Goal: Task Accomplishment & Management: Manage account settings

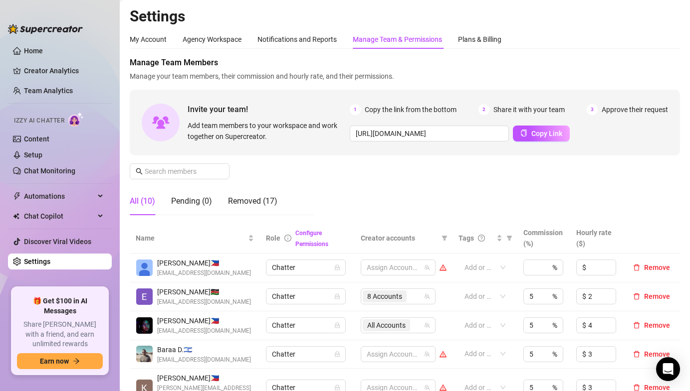
scroll to position [132, 0]
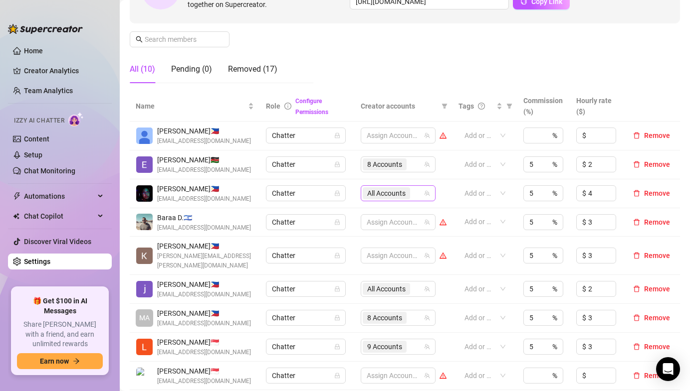
click at [377, 201] on div "All Accounts" at bounding box center [397, 193] width 75 height 16
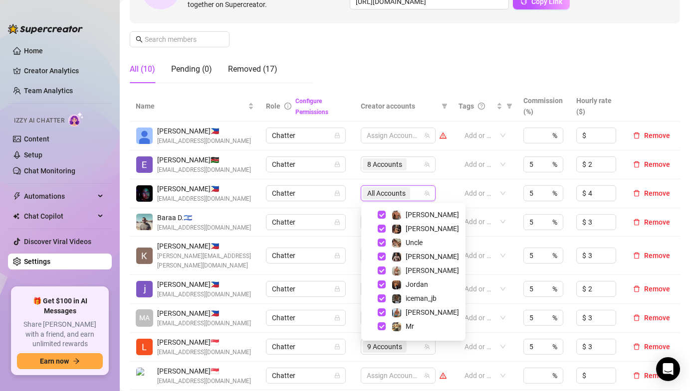
scroll to position [48, 0]
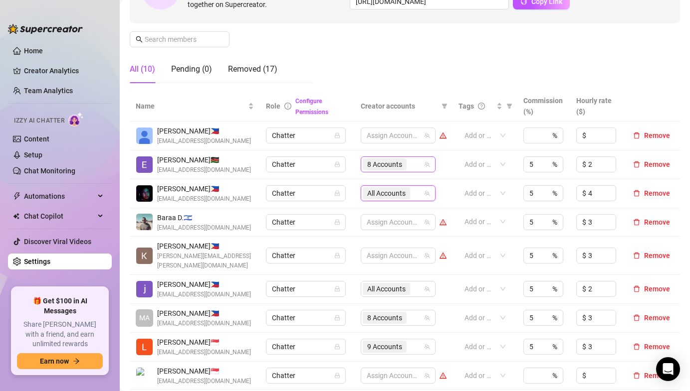
click at [367, 170] on span "8 Accounts" at bounding box center [384, 165] width 44 height 12
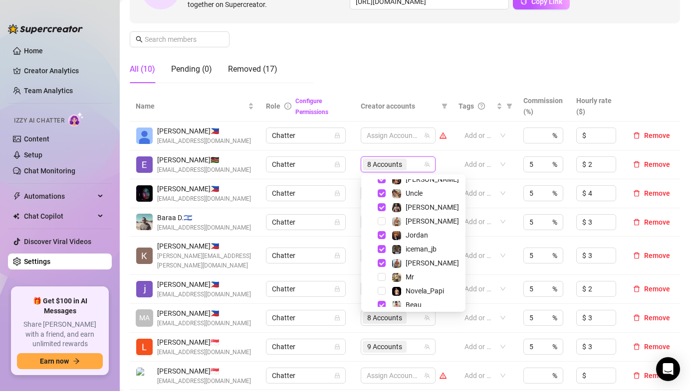
scroll to position [96, 0]
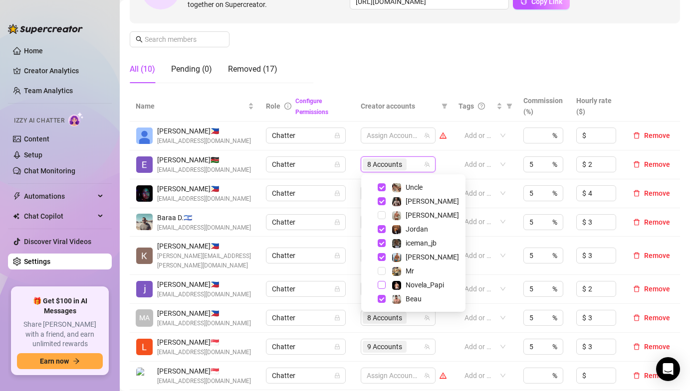
click at [382, 287] on span "Select tree node" at bounding box center [381, 285] width 8 height 8
click at [351, 164] on td "Chatter" at bounding box center [307, 165] width 94 height 29
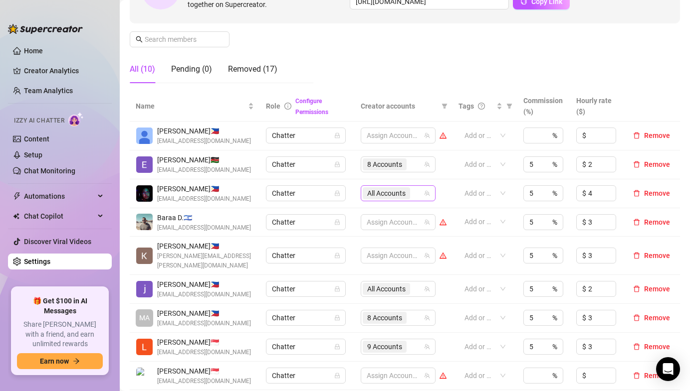
click at [383, 189] on span "All Accounts" at bounding box center [386, 193] width 38 height 11
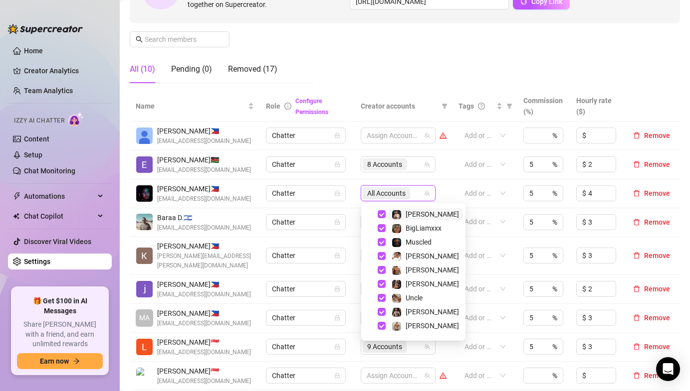
click at [354, 199] on td "Chatter" at bounding box center [307, 193] width 94 height 29
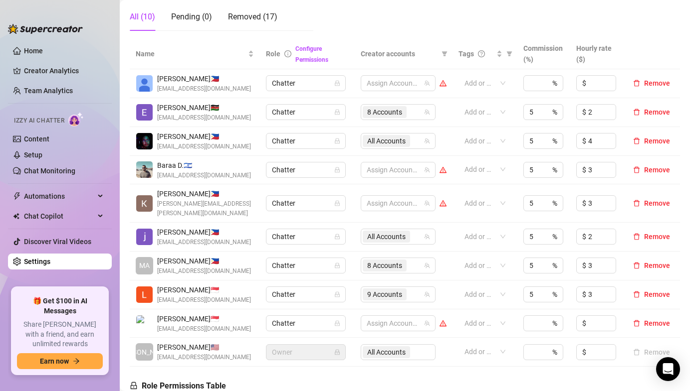
scroll to position [185, 0]
click at [386, 289] on span "9 Accounts" at bounding box center [384, 294] width 35 height 11
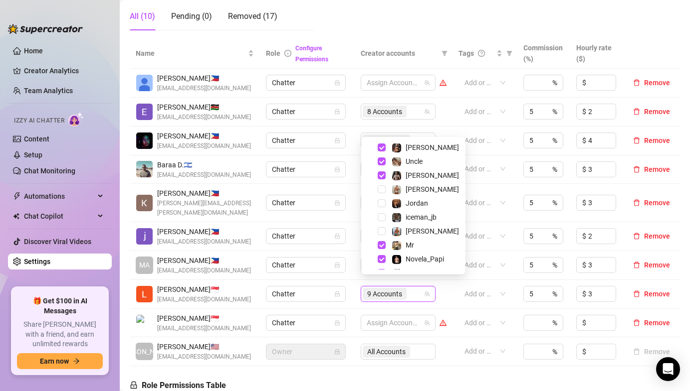
scroll to position [96, 0]
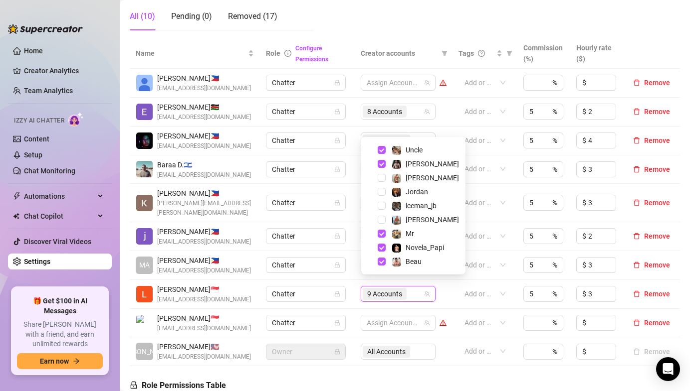
click at [346, 251] on td "Chatter" at bounding box center [307, 265] width 94 height 29
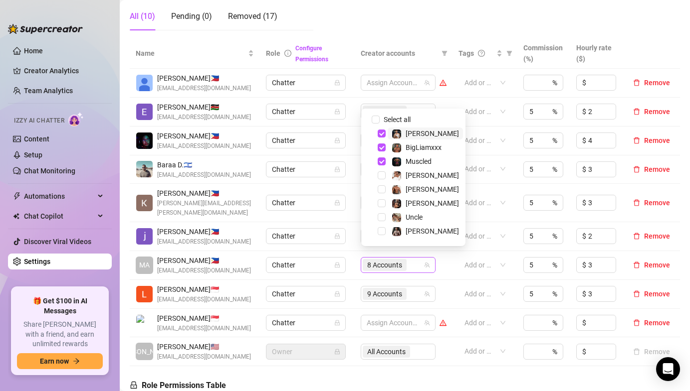
click at [370, 260] on span "8 Accounts" at bounding box center [384, 265] width 35 height 11
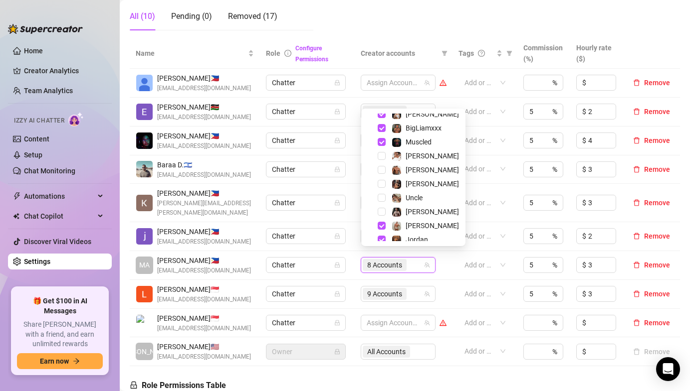
scroll to position [0, 0]
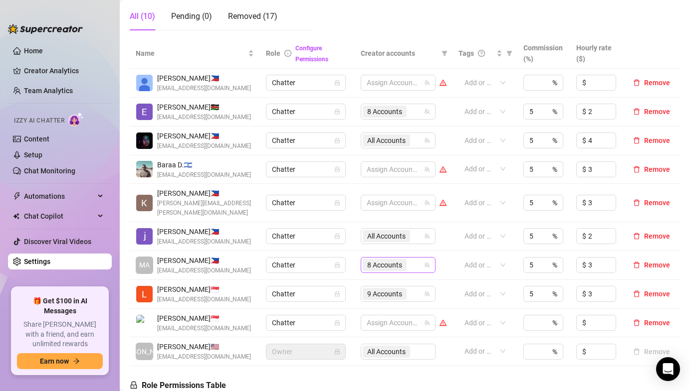
click at [372, 260] on span "8 Accounts" at bounding box center [384, 265] width 35 height 11
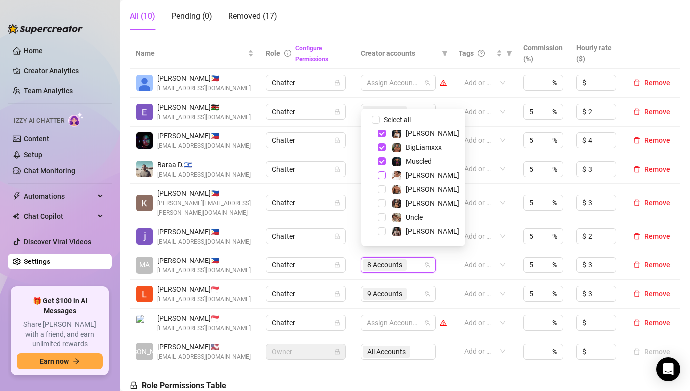
click at [384, 176] on span "Select tree node" at bounding box center [381, 176] width 8 height 8
click at [378, 289] on span "9 Accounts" at bounding box center [384, 294] width 35 height 11
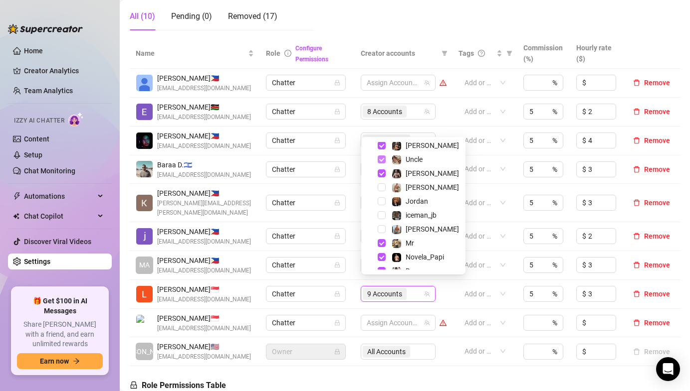
scroll to position [90, 0]
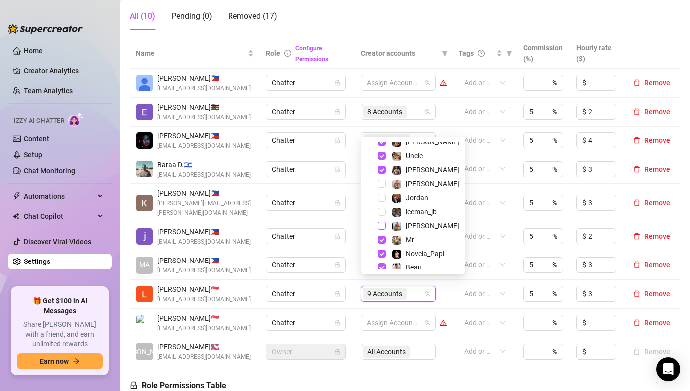
click at [382, 224] on span "Select tree node" at bounding box center [381, 226] width 8 height 8
click at [354, 260] on td "9 Accounts" at bounding box center [403, 265] width 98 height 29
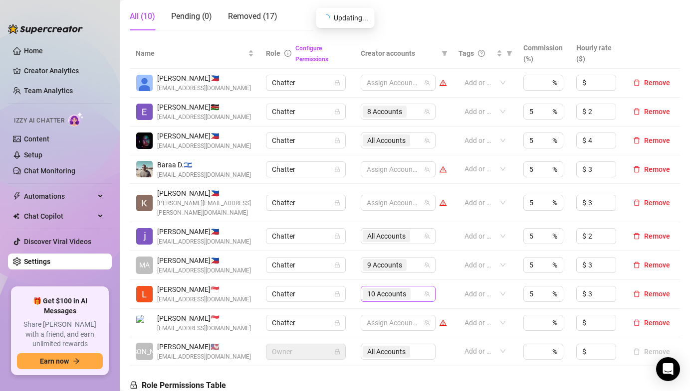
click at [385, 289] on span "10 Accounts" at bounding box center [386, 294] width 39 height 11
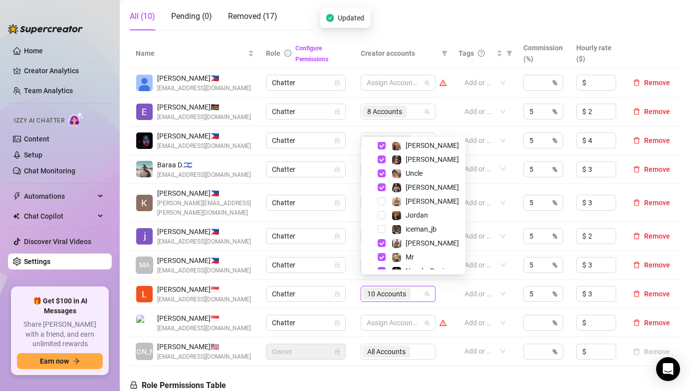
scroll to position [96, 0]
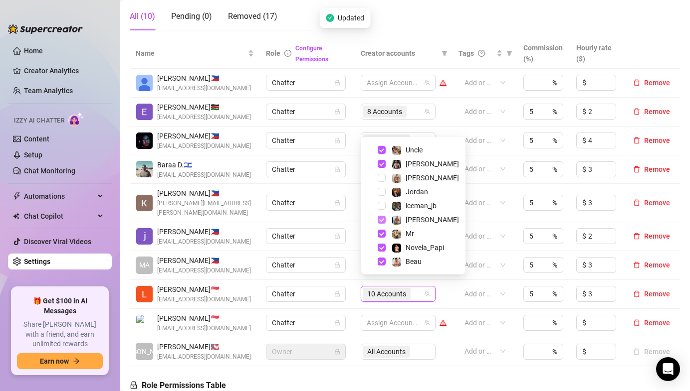
click at [382, 218] on span "Select tree node" at bounding box center [381, 220] width 8 height 8
click at [355, 251] on td "9 Accounts" at bounding box center [403, 265] width 98 height 29
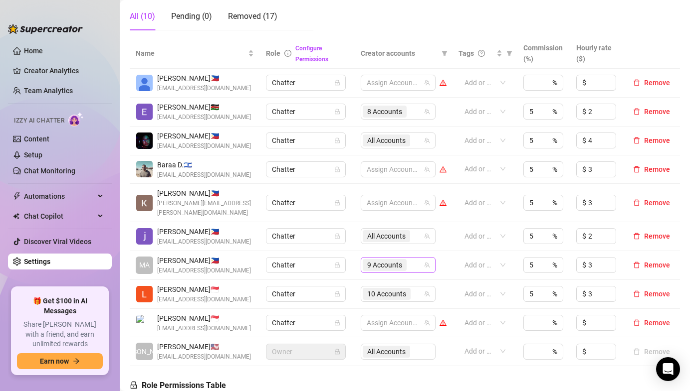
click at [378, 260] on span "9 Accounts" at bounding box center [384, 265] width 35 height 11
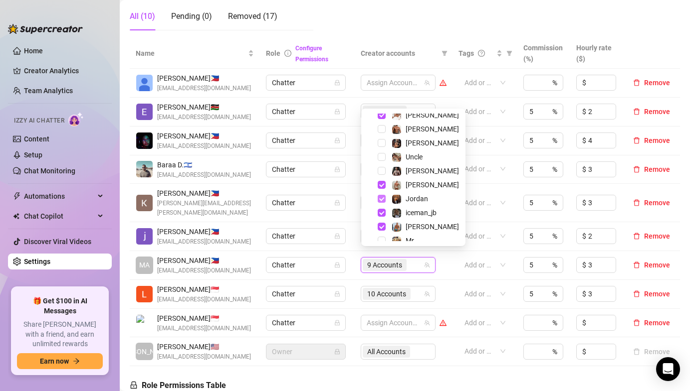
scroll to position [64, 0]
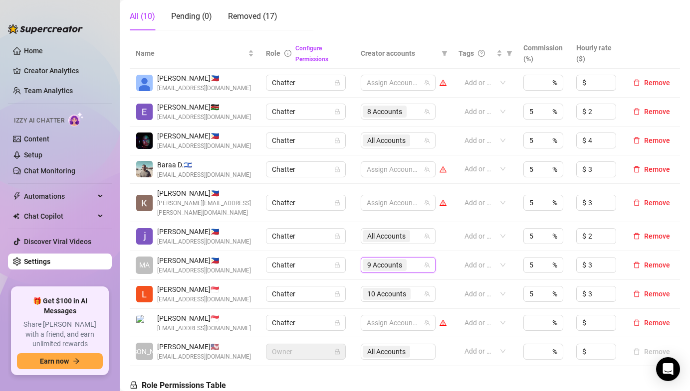
click at [351, 233] on td "Chatter" at bounding box center [307, 236] width 94 height 29
click at [380, 289] on span "10 Accounts" at bounding box center [386, 294] width 39 height 11
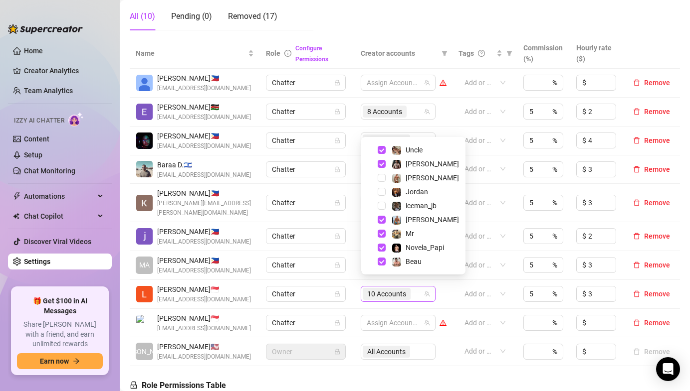
scroll to position [14, 0]
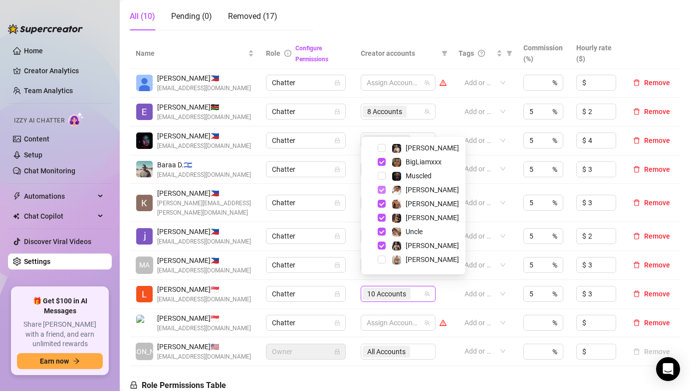
click at [379, 193] on span "Select tree node" at bounding box center [381, 190] width 8 height 8
click at [352, 252] on td "Chatter" at bounding box center [307, 265] width 94 height 29
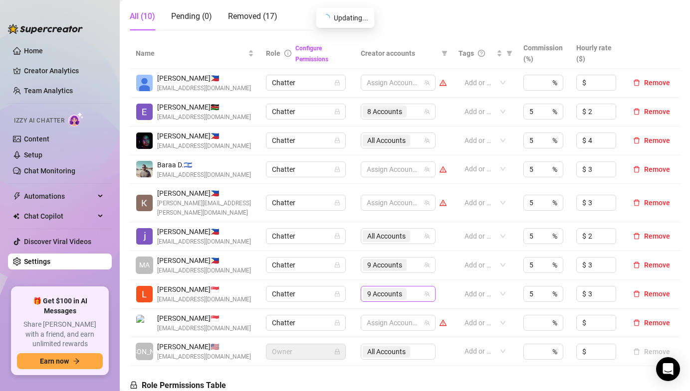
click at [377, 290] on span "9 Accounts" at bounding box center [384, 294] width 35 height 11
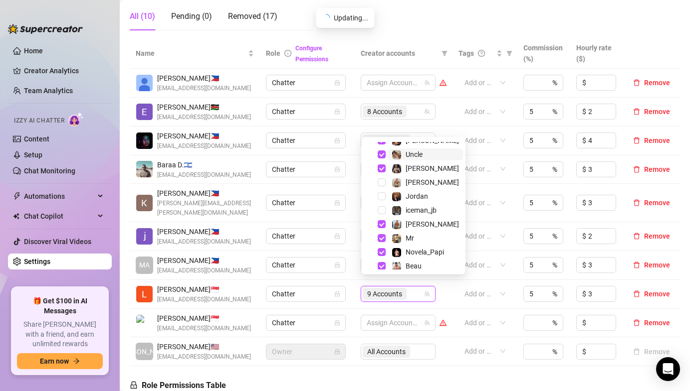
scroll to position [92, 0]
click at [355, 252] on td "9 Accounts" at bounding box center [403, 265] width 98 height 29
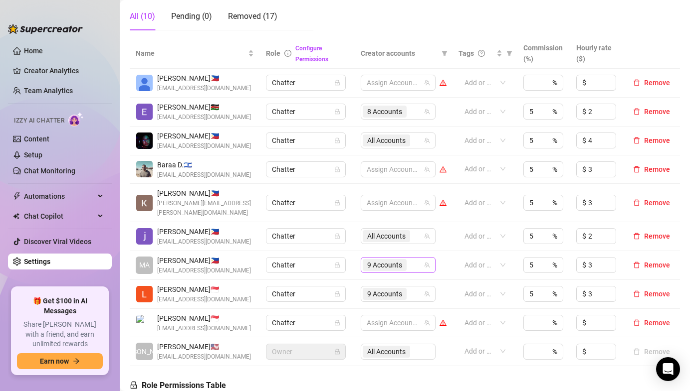
click at [373, 260] on span "9 Accounts" at bounding box center [384, 265] width 35 height 11
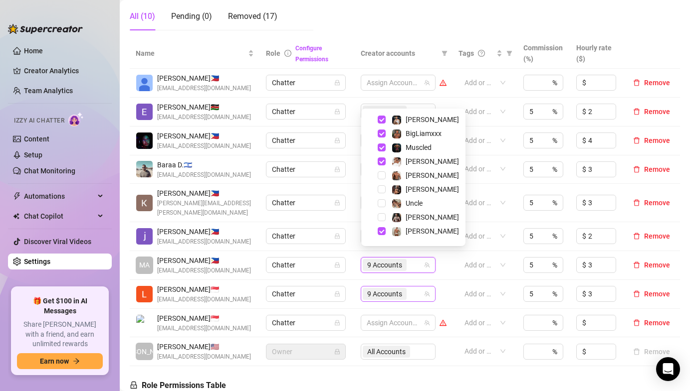
click at [375, 289] on span "9 Accounts" at bounding box center [384, 294] width 35 height 11
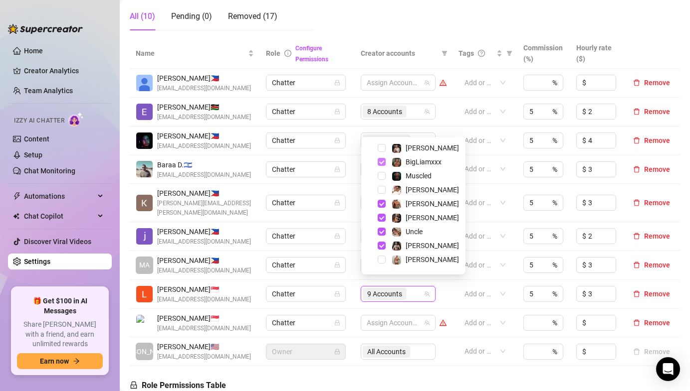
click at [382, 162] on span "Select tree node" at bounding box center [381, 162] width 8 height 8
click at [351, 251] on td "Chatter" at bounding box center [307, 265] width 94 height 29
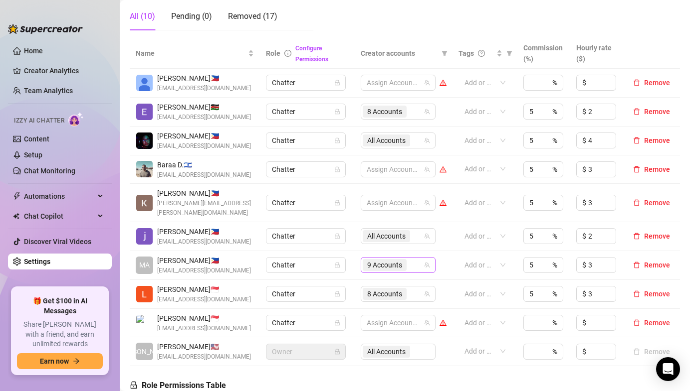
click at [368, 260] on span "9 Accounts" at bounding box center [384, 265] width 35 height 11
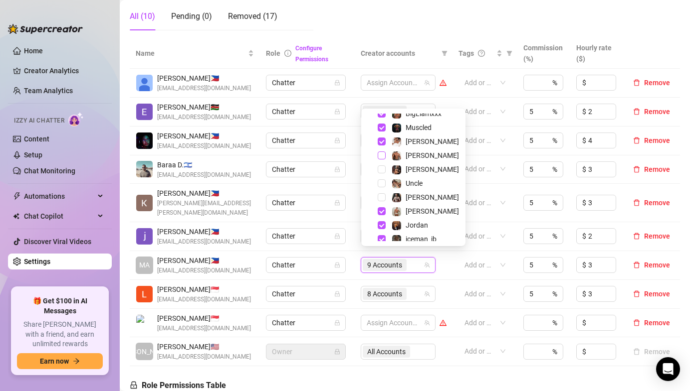
scroll to position [35, 0]
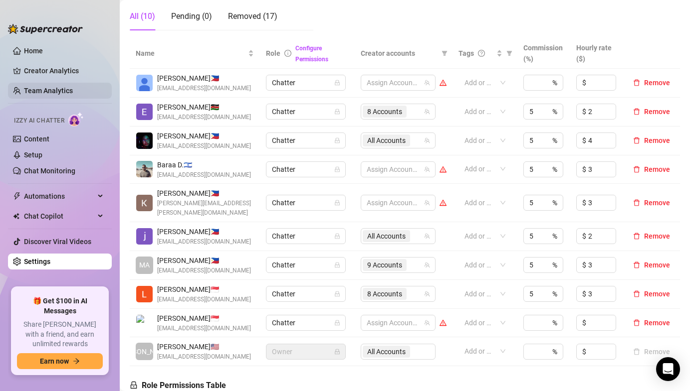
click at [47, 91] on link "Team Analytics" at bounding box center [48, 91] width 49 height 8
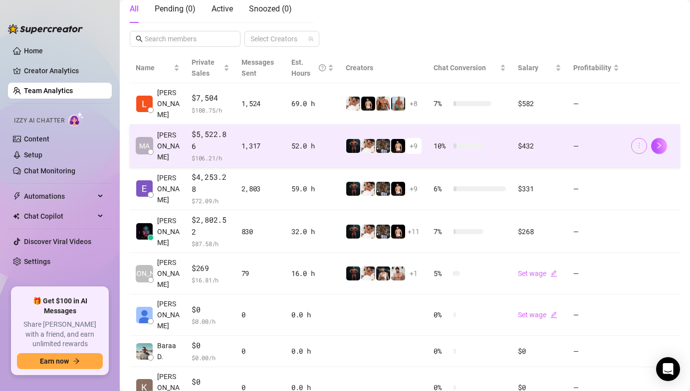
click at [638, 142] on icon "more" at bounding box center [638, 145] width 7 height 7
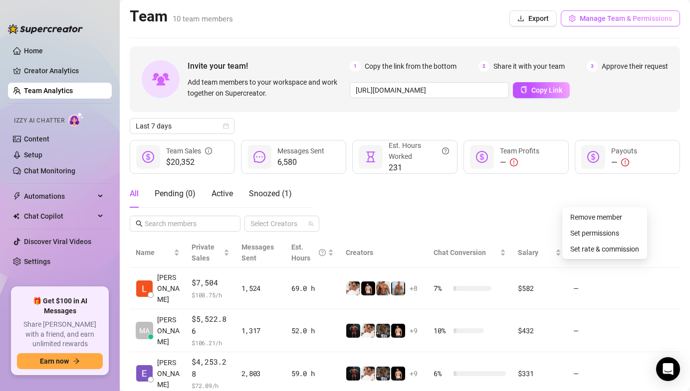
click at [631, 14] on span "Manage Team & Permissions" at bounding box center [625, 18] width 92 height 8
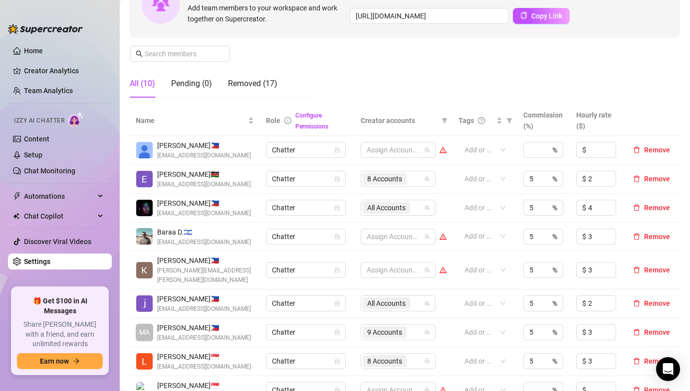
scroll to position [121, 0]
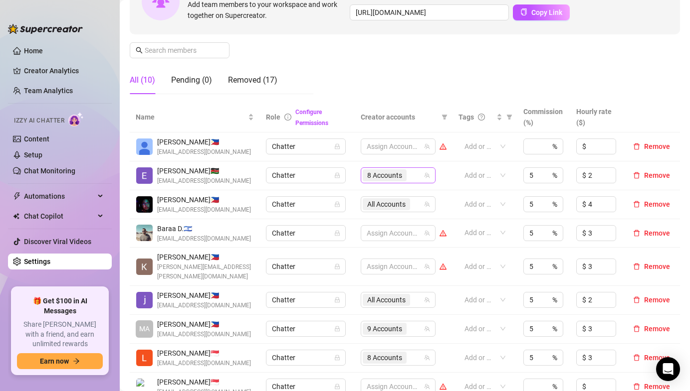
click at [389, 172] on span "8 Accounts" at bounding box center [384, 175] width 35 height 11
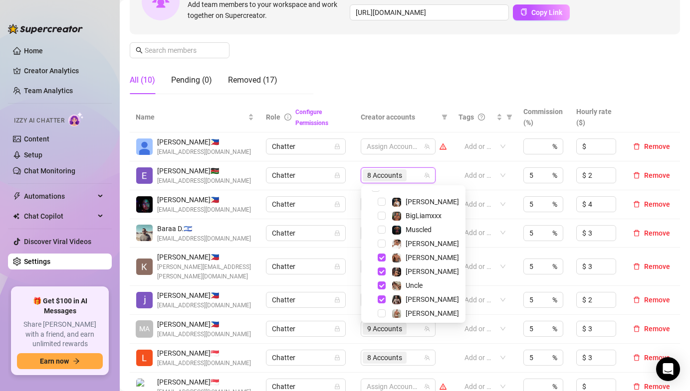
scroll to position [0, 0]
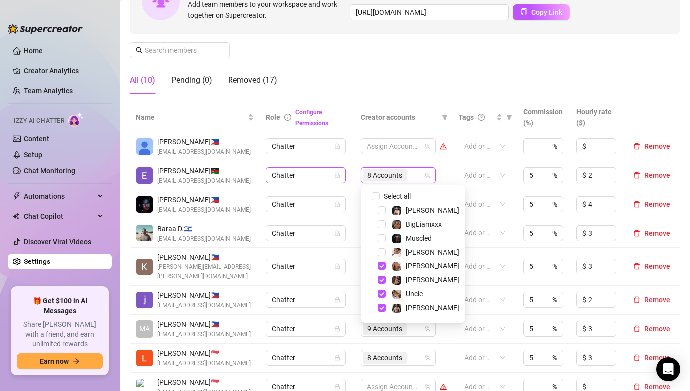
click at [343, 179] on div "Chatter" at bounding box center [306, 176] width 80 height 16
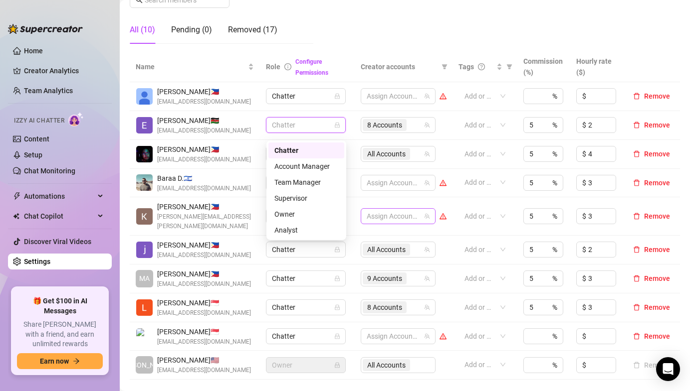
scroll to position [174, 0]
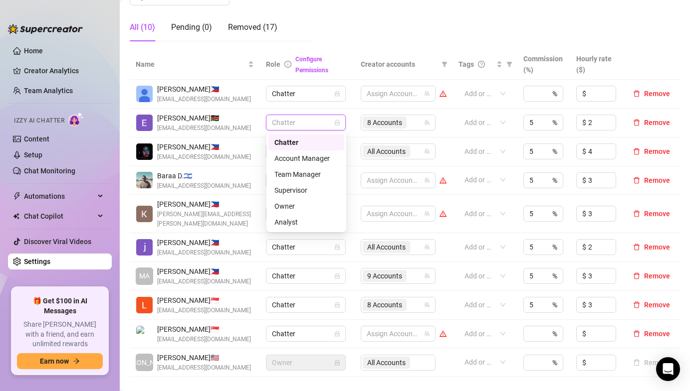
click at [354, 262] on td "Chatter" at bounding box center [307, 276] width 94 height 29
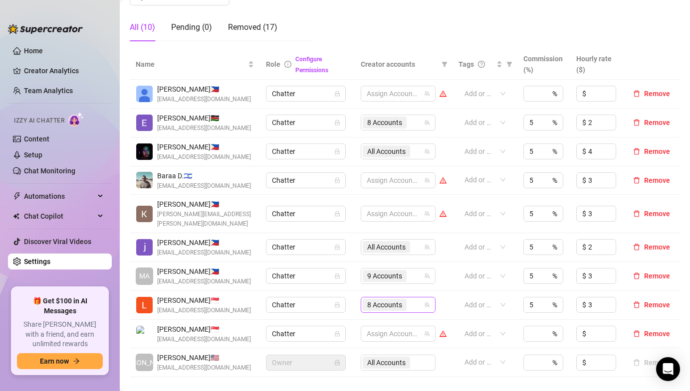
click at [371, 300] on span "8 Accounts" at bounding box center [384, 305] width 35 height 11
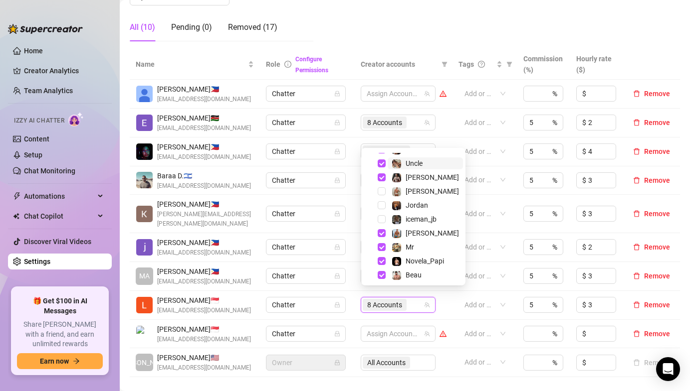
scroll to position [96, 0]
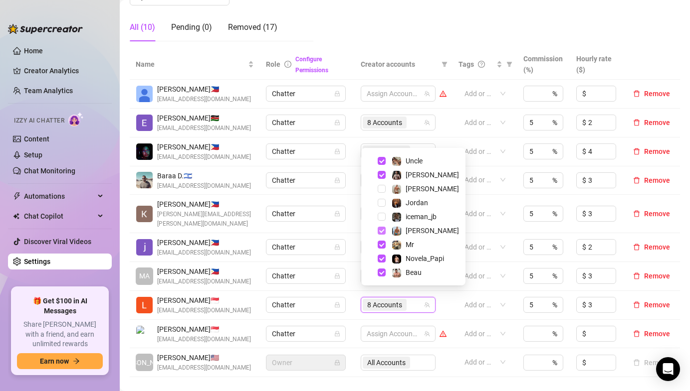
click at [381, 227] on span "Select tree node" at bounding box center [381, 231] width 8 height 8
click at [382, 232] on span "Select tree node" at bounding box center [381, 231] width 8 height 8
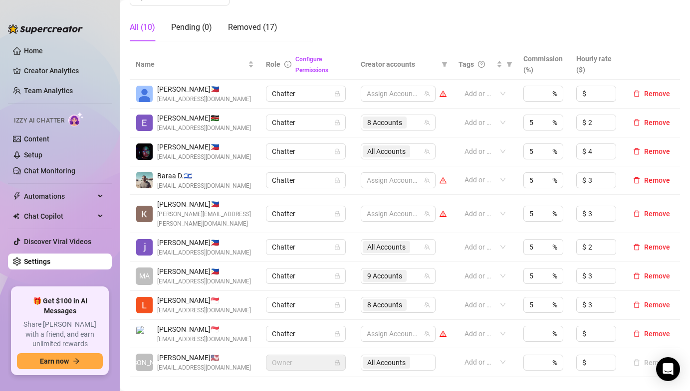
click at [356, 243] on td "All Accounts" at bounding box center [403, 247] width 98 height 29
click at [379, 271] on span "9 Accounts" at bounding box center [384, 276] width 35 height 11
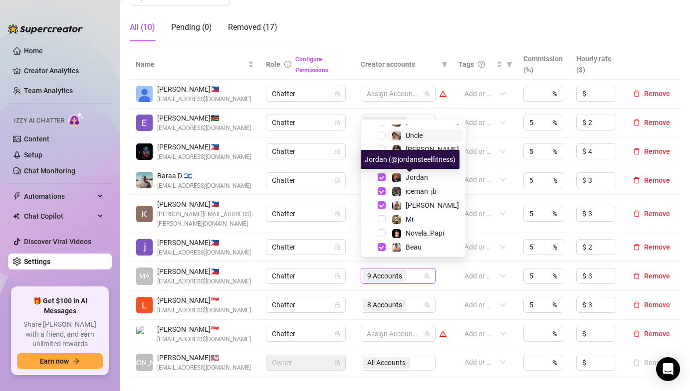
scroll to position [94, 0]
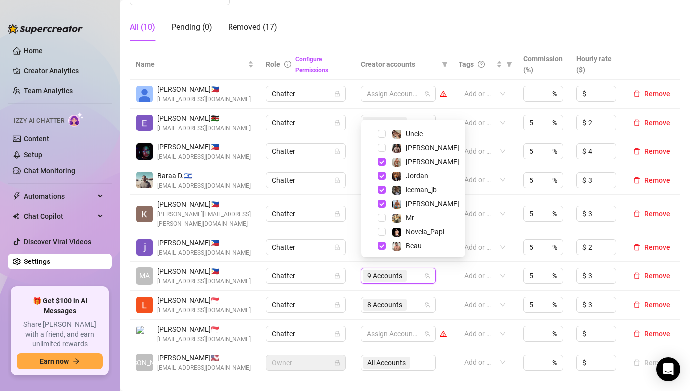
click at [352, 190] on td "Chatter" at bounding box center [307, 181] width 94 height 29
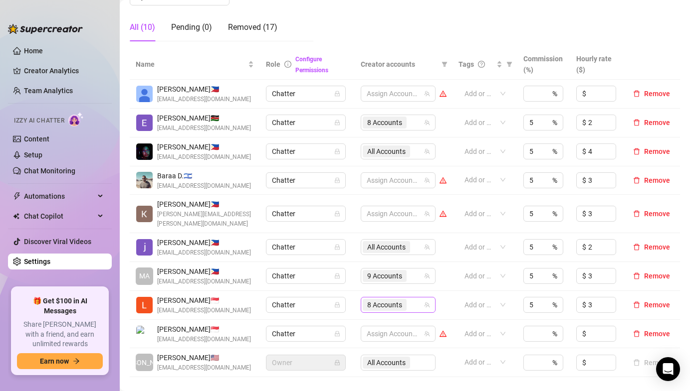
click at [384, 298] on div "8 Accounts" at bounding box center [385, 305] width 46 height 14
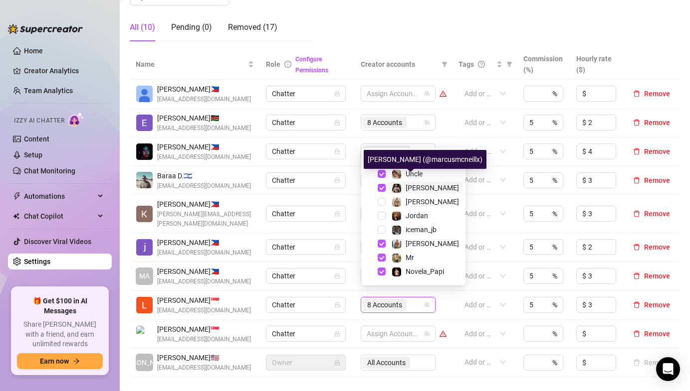
scroll to position [96, 0]
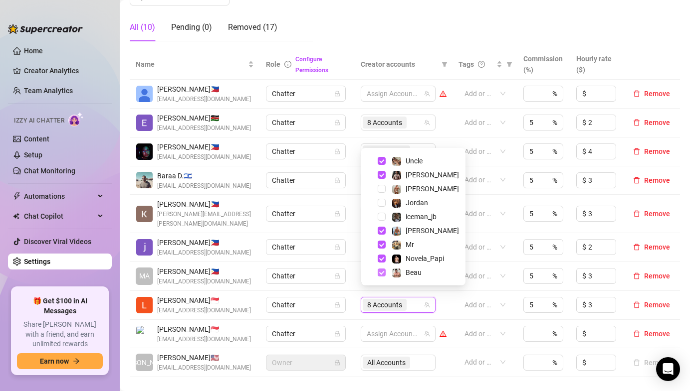
click at [380, 272] on span "Select tree node" at bounding box center [381, 273] width 8 height 8
click at [351, 272] on td "Chatter" at bounding box center [307, 276] width 94 height 29
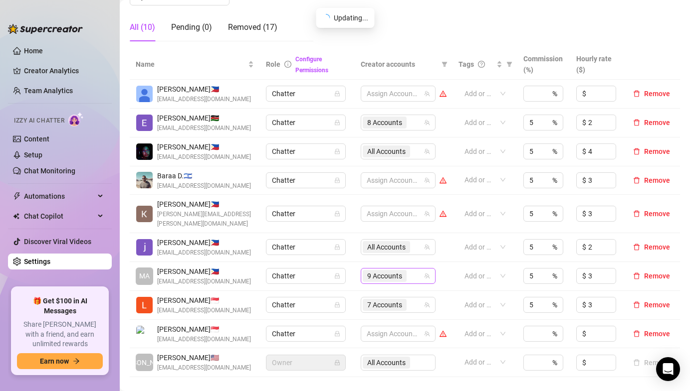
click at [365, 270] on span "9 Accounts" at bounding box center [384, 276] width 44 height 12
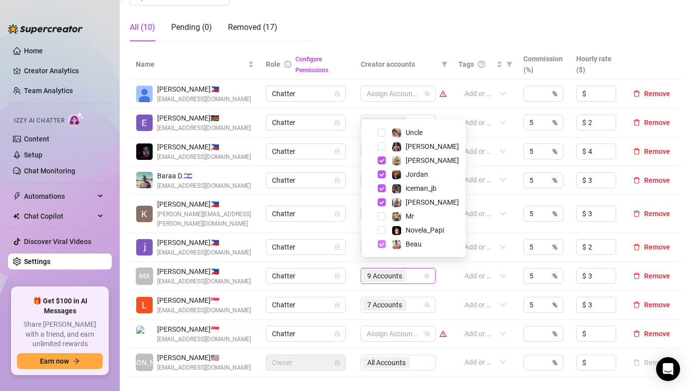
click at [381, 244] on span "Select tree node" at bounding box center [381, 244] width 8 height 8
click at [371, 299] on span "7 Accounts" at bounding box center [384, 305] width 44 height 12
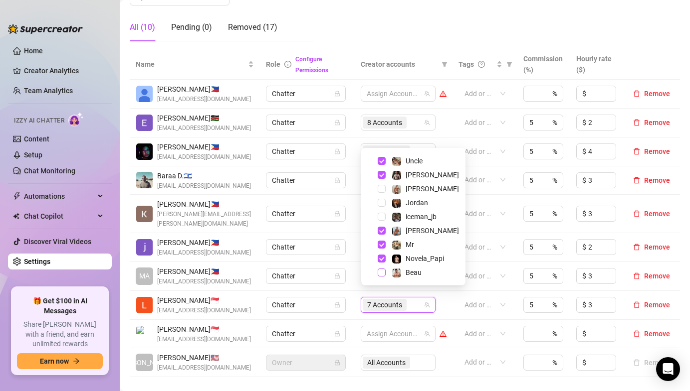
click at [381, 272] on span "Select tree node" at bounding box center [381, 273] width 8 height 8
click at [346, 271] on div "Chatter" at bounding box center [306, 276] width 80 height 16
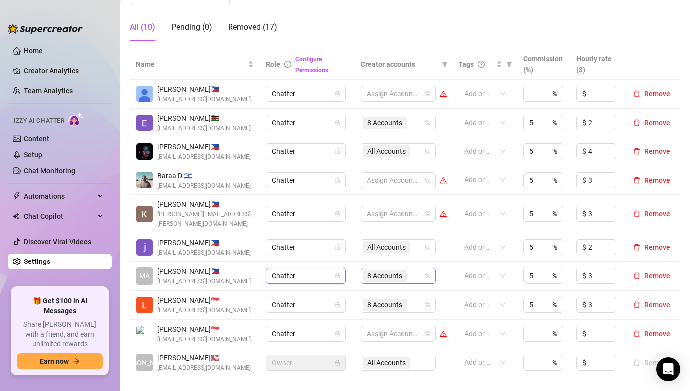
click at [374, 271] on span "8 Accounts" at bounding box center [384, 276] width 35 height 11
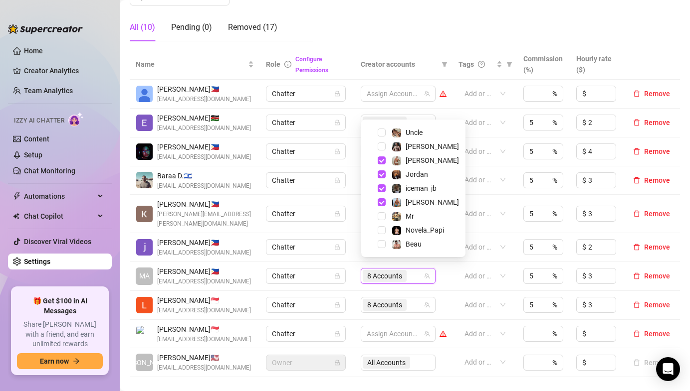
click at [351, 251] on td "Chatter" at bounding box center [307, 247] width 94 height 29
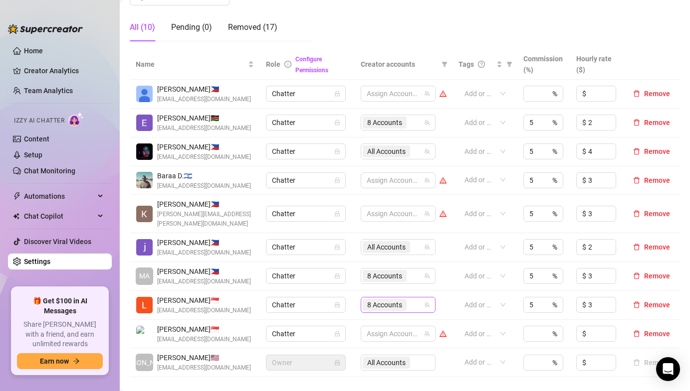
click at [378, 300] on span "8 Accounts" at bounding box center [384, 305] width 35 height 11
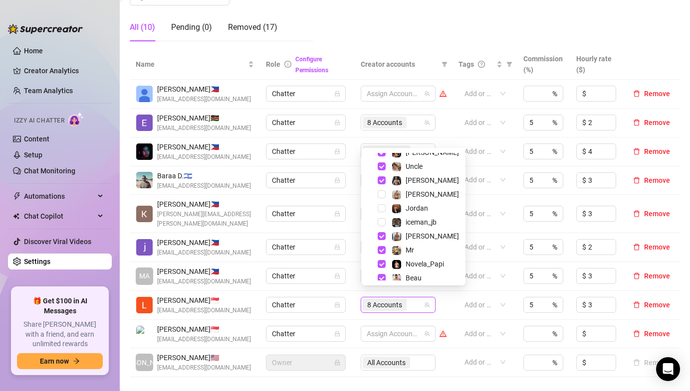
scroll to position [89, 0]
click at [352, 249] on td "Chatter" at bounding box center [307, 247] width 94 height 29
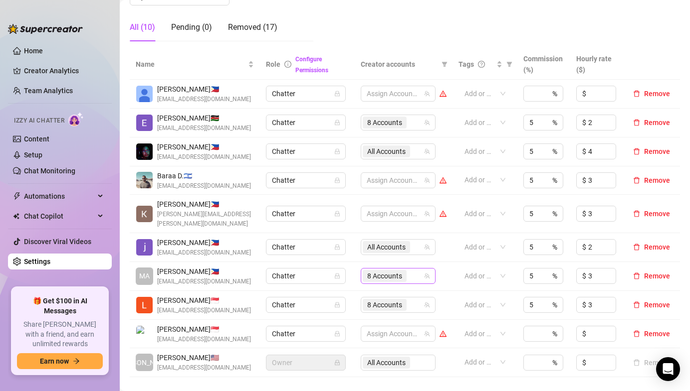
click at [382, 271] on span "8 Accounts" at bounding box center [384, 276] width 35 height 11
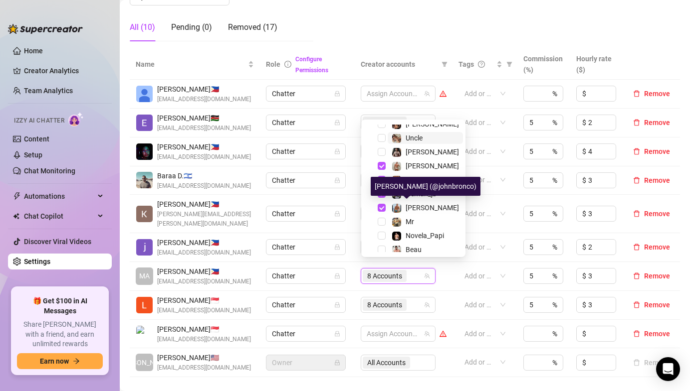
scroll to position [96, 0]
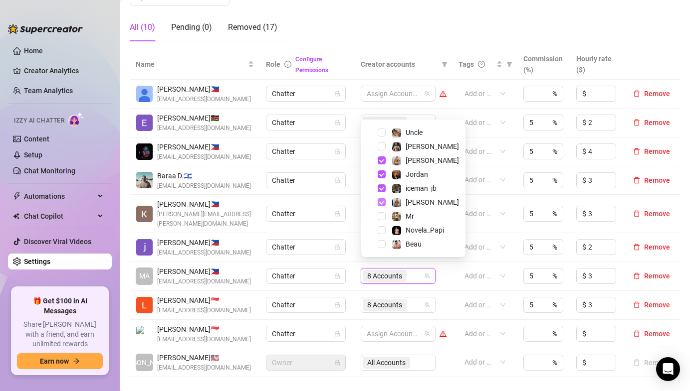
click at [381, 201] on span "Select tree node" at bounding box center [381, 202] width 8 height 8
click at [381, 245] on span "Select tree node" at bounding box center [381, 244] width 8 height 8
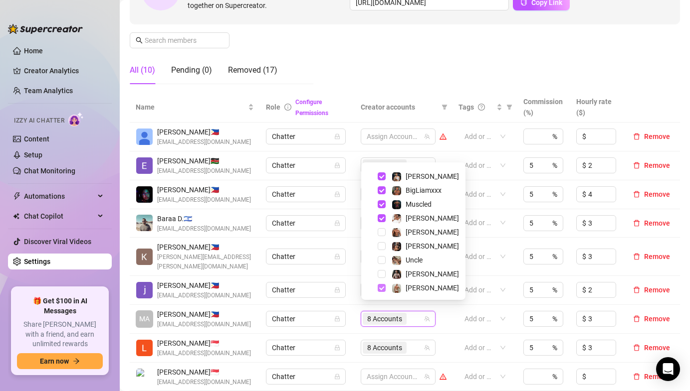
scroll to position [0, 0]
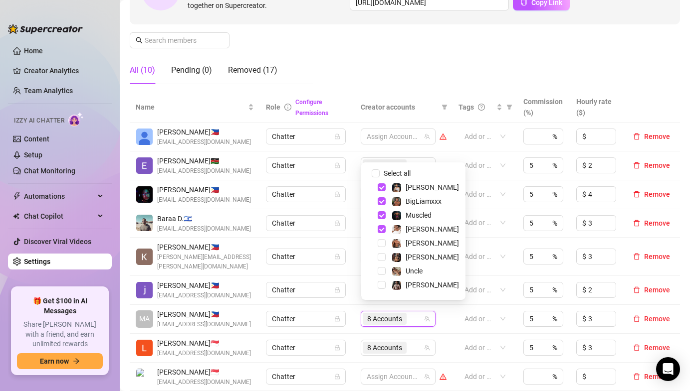
click at [350, 222] on td "Chatter" at bounding box center [307, 223] width 94 height 29
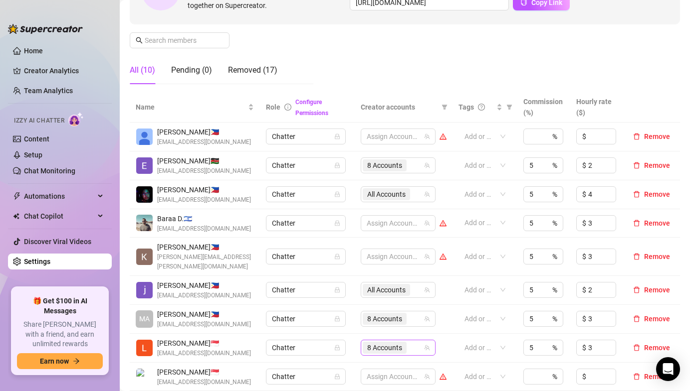
click at [371, 343] on span "8 Accounts" at bounding box center [384, 348] width 35 height 11
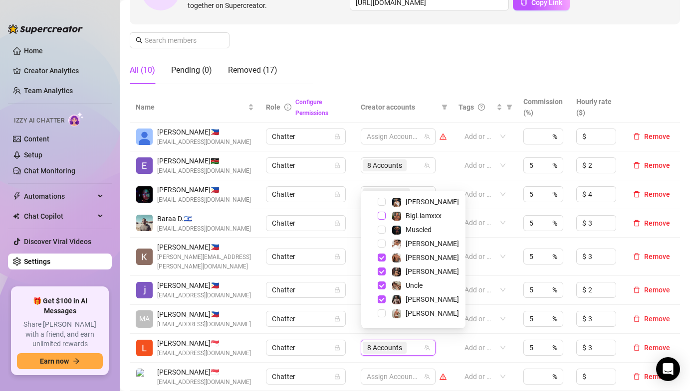
scroll to position [17, 0]
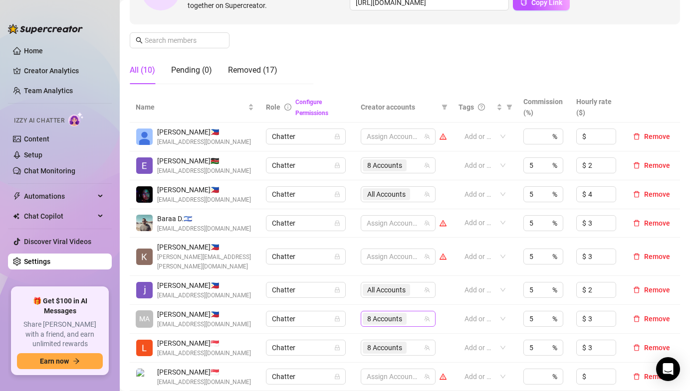
click at [381, 314] on span "8 Accounts" at bounding box center [384, 319] width 35 height 11
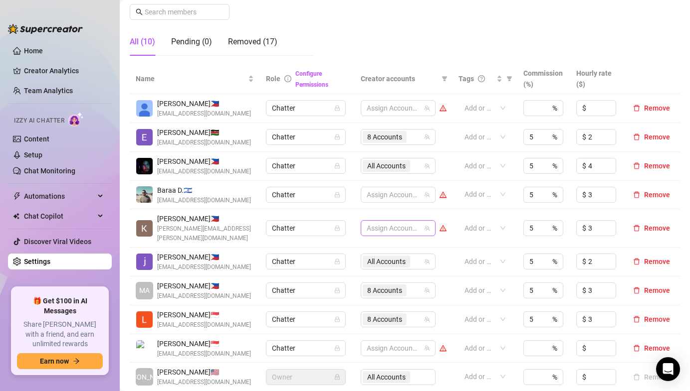
scroll to position [160, 0]
click at [373, 285] on span "8 Accounts" at bounding box center [384, 290] width 35 height 11
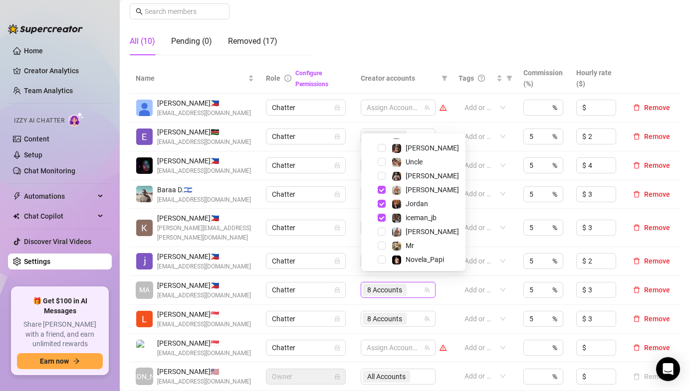
scroll to position [96, 0]
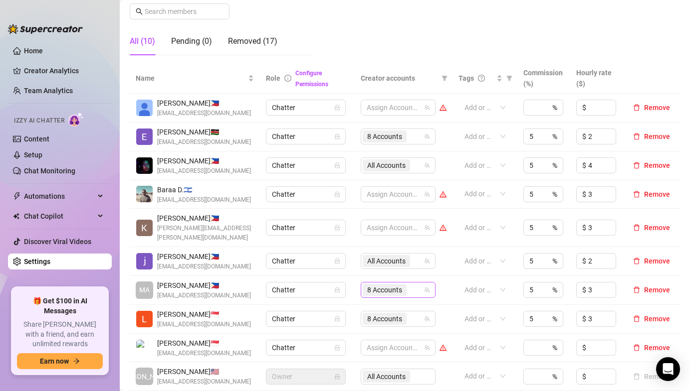
click at [397, 285] on span "8 Accounts" at bounding box center [384, 290] width 35 height 11
click at [405, 256] on span "All Accounts" at bounding box center [386, 261] width 38 height 11
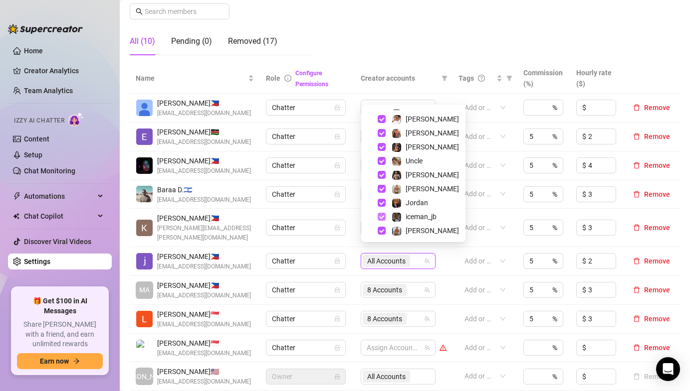
scroll to position [96, 0]
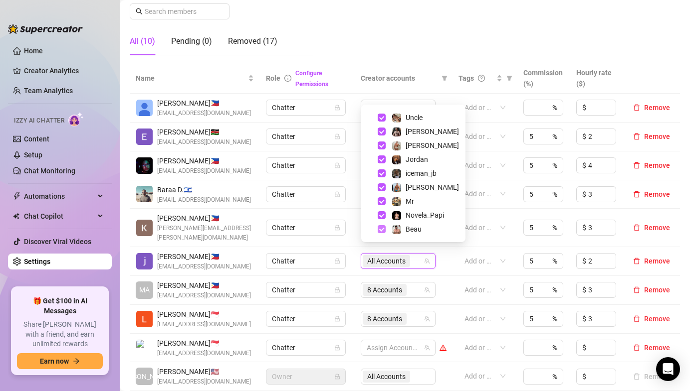
click at [382, 232] on span "Select tree node" at bounding box center [381, 229] width 8 height 8
click at [382, 213] on span "Select tree node" at bounding box center [381, 215] width 8 height 8
click at [382, 200] on span "Select tree node" at bounding box center [381, 201] width 8 height 8
click at [382, 189] on span "Select tree node" at bounding box center [381, 187] width 8 height 8
click at [382, 172] on span "Select tree node" at bounding box center [381, 174] width 8 height 8
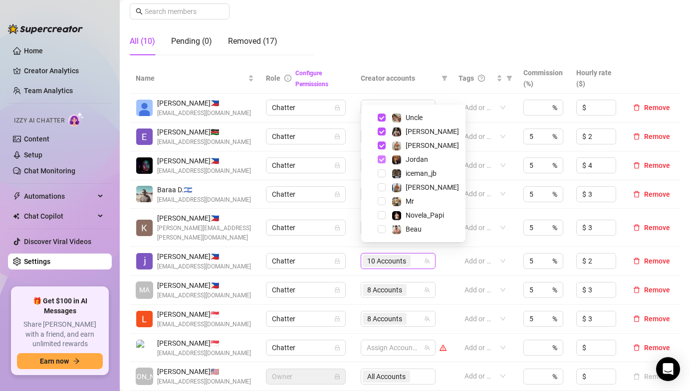
click at [382, 158] on span "Select tree node" at bounding box center [381, 160] width 8 height 8
click at [381, 147] on span "Select tree node" at bounding box center [381, 146] width 8 height 8
click at [381, 128] on span "Select tree node" at bounding box center [381, 132] width 8 height 8
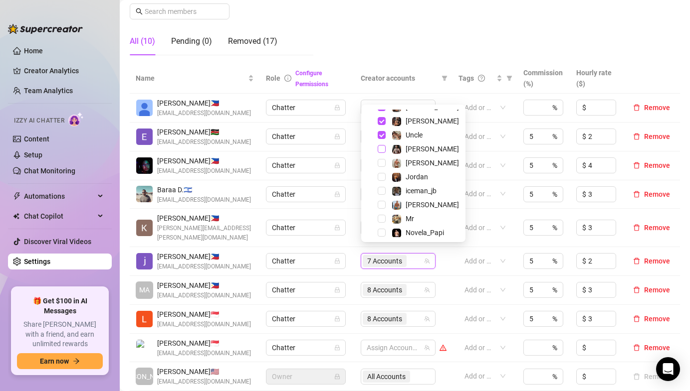
scroll to position [75, 0]
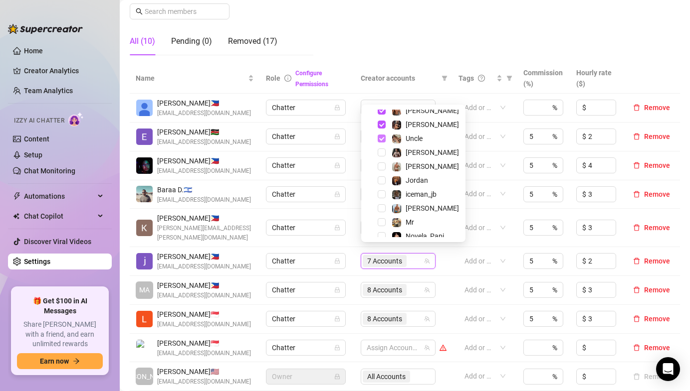
click at [381, 139] on span "Select tree node" at bounding box center [381, 139] width 8 height 8
click at [381, 126] on span "Select tree node" at bounding box center [381, 125] width 8 height 8
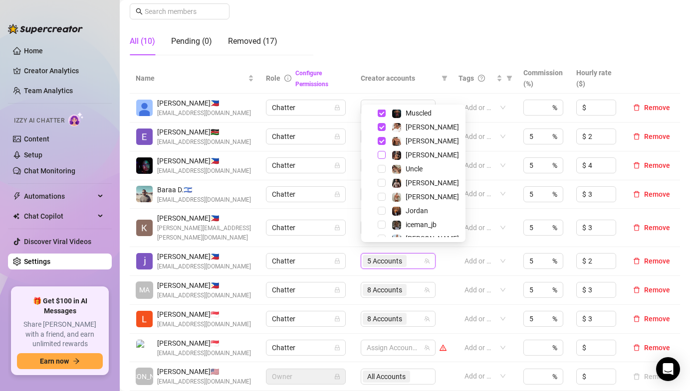
scroll to position [40, 0]
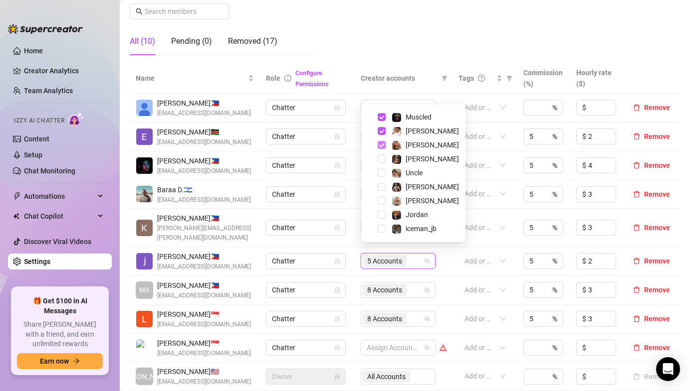
click at [381, 142] on span "Select tree node" at bounding box center [381, 145] width 8 height 8
click at [380, 126] on div "[PERSON_NAME]" at bounding box center [412, 131] width 99 height 12
click at [380, 114] on span "Select tree node" at bounding box center [381, 117] width 8 height 8
click at [380, 133] on span "Select tree node" at bounding box center [381, 131] width 8 height 8
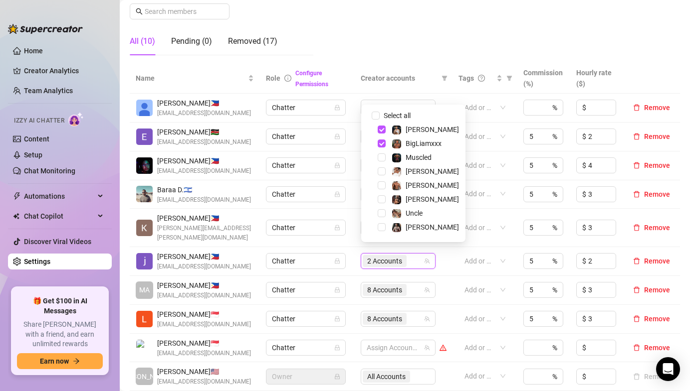
click at [381, 138] on div "BigLiamxxx" at bounding box center [412, 144] width 99 height 12
click at [381, 142] on span "Select tree node" at bounding box center [381, 144] width 8 height 8
click at [380, 132] on span "Select tree node" at bounding box center [381, 130] width 8 height 8
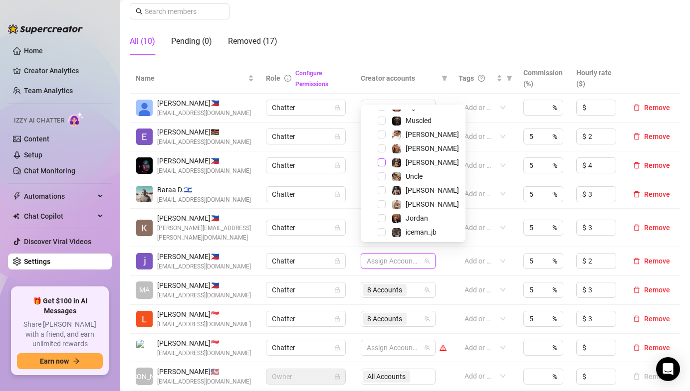
scroll to position [96, 0]
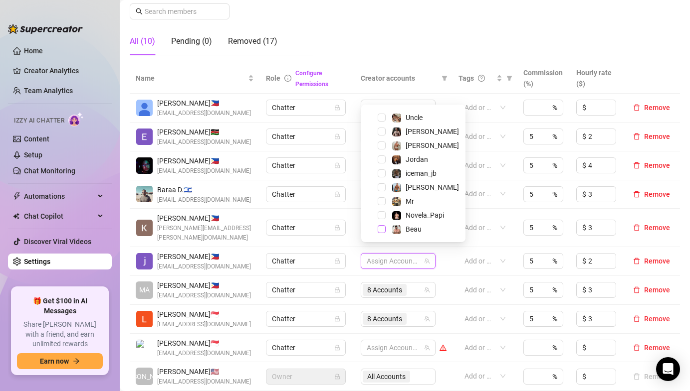
click at [384, 229] on span "Select tree node" at bounding box center [381, 229] width 8 height 8
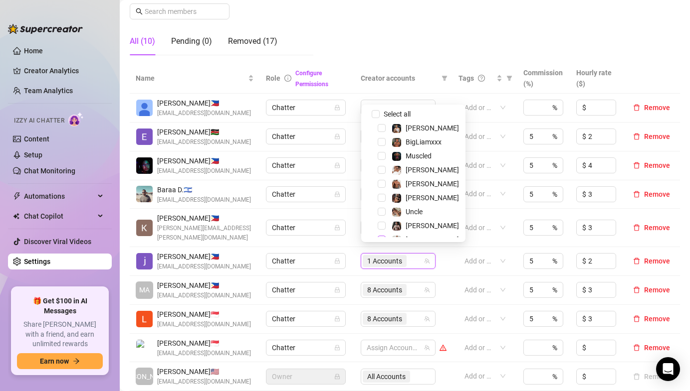
scroll to position [0, 0]
click at [380, 185] on span "Select tree node" at bounding box center [381, 185] width 8 height 8
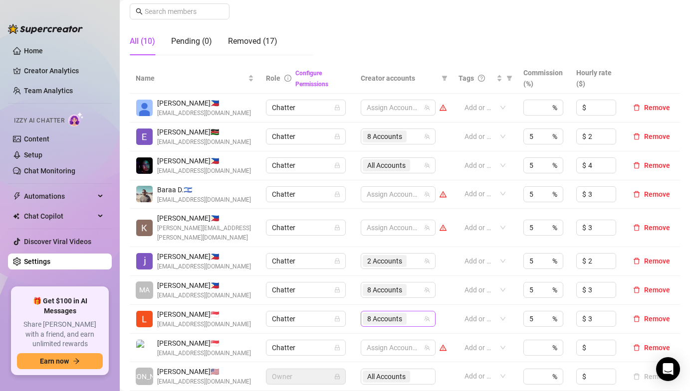
click at [385, 314] on span "8 Accounts" at bounding box center [384, 319] width 35 height 11
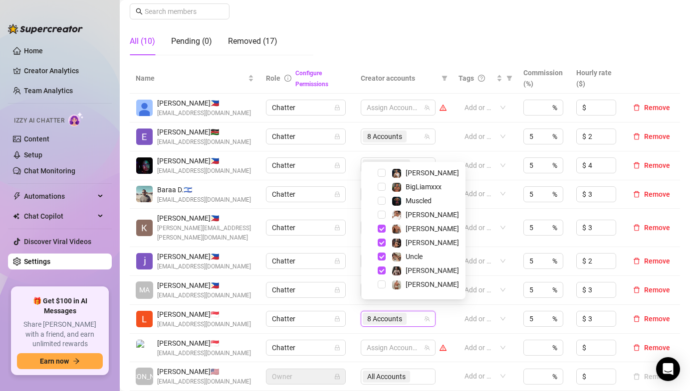
click at [345, 264] on td "Chatter" at bounding box center [307, 261] width 94 height 29
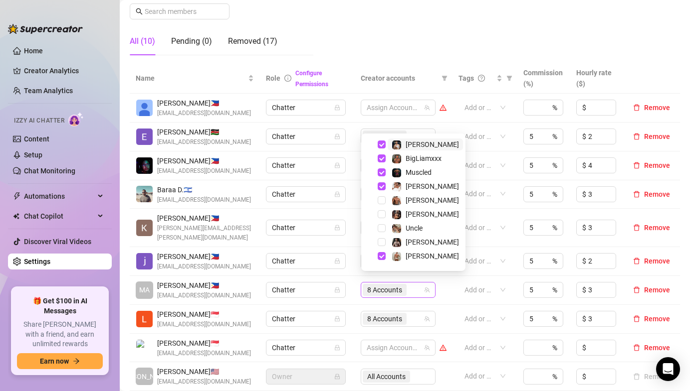
click at [380, 285] on span "8 Accounts" at bounding box center [384, 290] width 35 height 11
click at [380, 185] on span "Select tree node" at bounding box center [381, 186] width 8 height 8
click at [384, 168] on div "Muscled" at bounding box center [412, 173] width 99 height 12
click at [383, 171] on span "Select tree node" at bounding box center [381, 173] width 8 height 8
click at [382, 161] on span "Select tree node" at bounding box center [381, 159] width 8 height 8
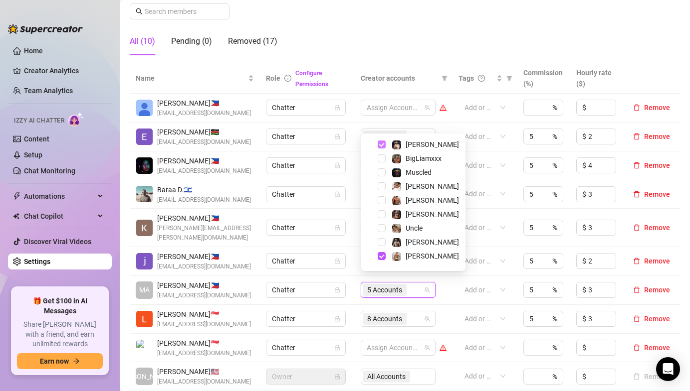
click at [381, 147] on span "Select tree node" at bounding box center [381, 145] width 8 height 8
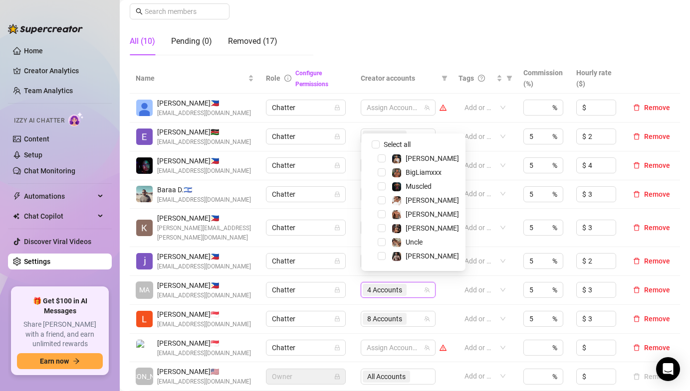
scroll to position [96, 0]
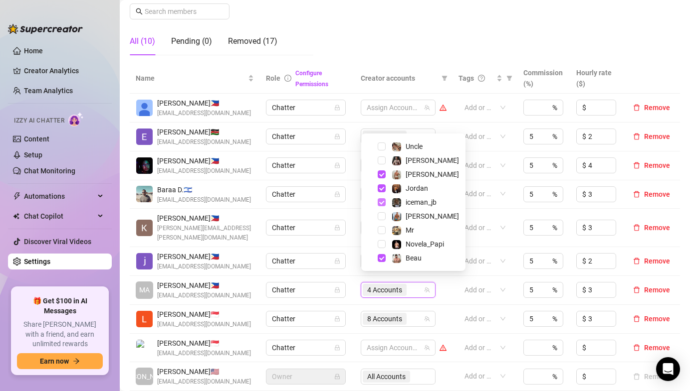
click at [382, 199] on span "Select tree node" at bounding box center [381, 202] width 8 height 8
click at [381, 180] on div "[PERSON_NAME]" at bounding box center [412, 175] width 99 height 12
click at [381, 189] on span "Select tree node" at bounding box center [381, 188] width 8 height 8
click at [381, 174] on span "Select tree node" at bounding box center [381, 175] width 8 height 8
click at [381, 259] on span "Select tree node" at bounding box center [381, 258] width 8 height 8
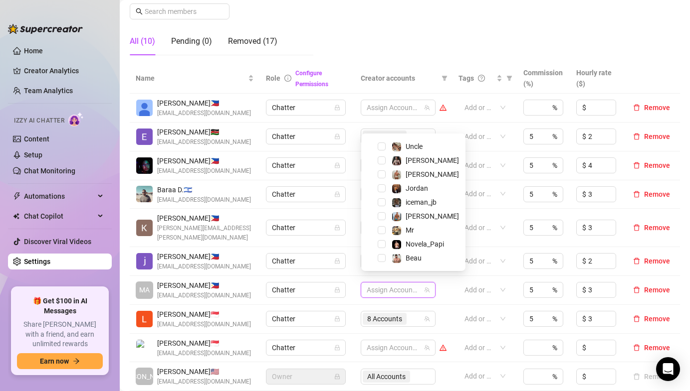
click at [351, 259] on td "Chatter" at bounding box center [307, 261] width 94 height 29
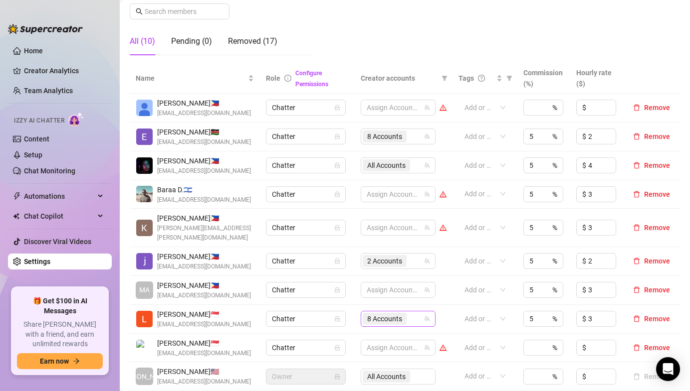
click at [380, 314] on span "8 Accounts" at bounding box center [384, 319] width 35 height 11
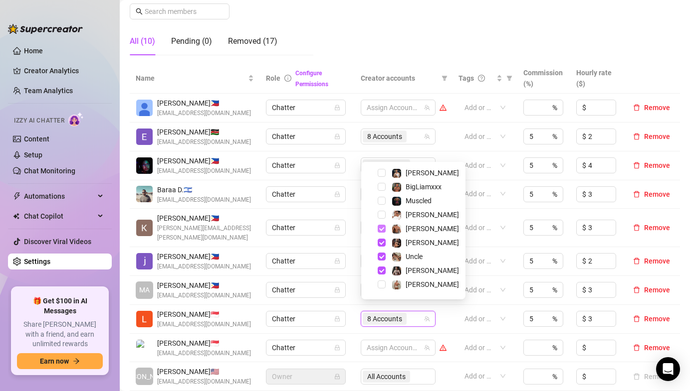
click at [381, 230] on span "Select tree node" at bounding box center [381, 229] width 8 height 8
click at [381, 242] on span "Select tree node" at bounding box center [381, 243] width 8 height 8
click at [382, 255] on span "Select tree node" at bounding box center [381, 257] width 8 height 8
click at [380, 271] on span "Select tree node" at bounding box center [381, 271] width 8 height 8
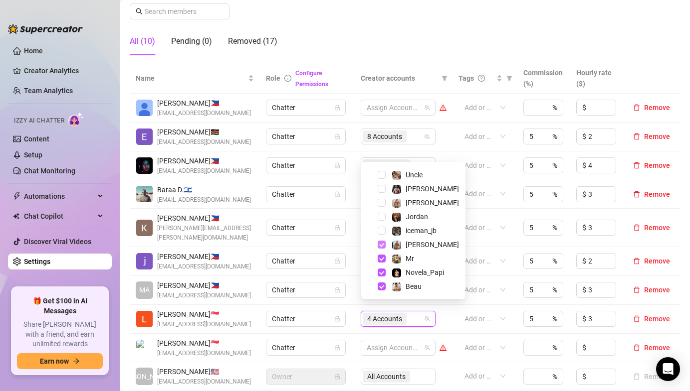
click at [378, 242] on span "Select tree node" at bounding box center [381, 245] width 8 height 8
click at [380, 256] on span "Select tree node" at bounding box center [381, 259] width 8 height 8
click at [380, 271] on span "Select tree node" at bounding box center [381, 273] width 8 height 8
click at [380, 283] on span "Select tree node" at bounding box center [381, 287] width 8 height 8
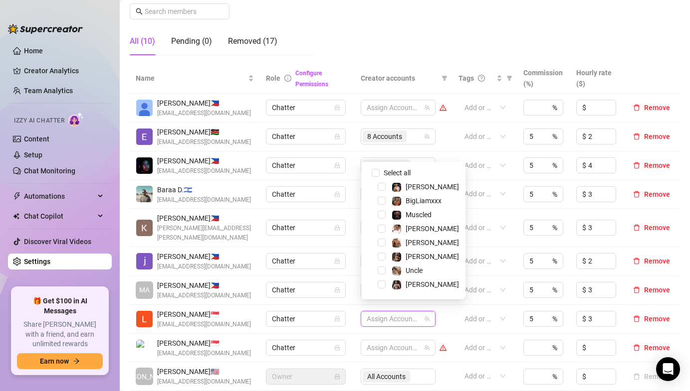
click at [346, 276] on td "Chatter" at bounding box center [307, 290] width 94 height 29
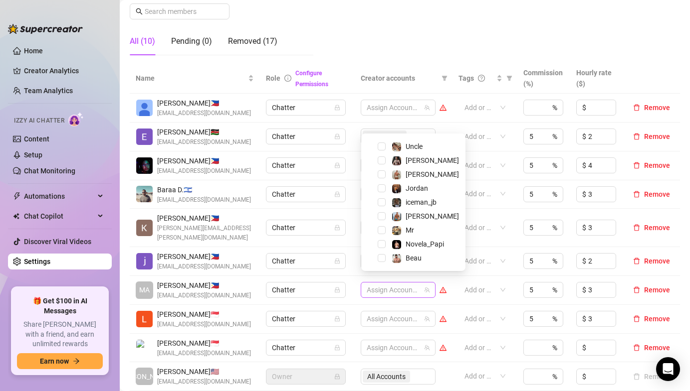
click at [378, 283] on div at bounding box center [392, 290] width 60 height 14
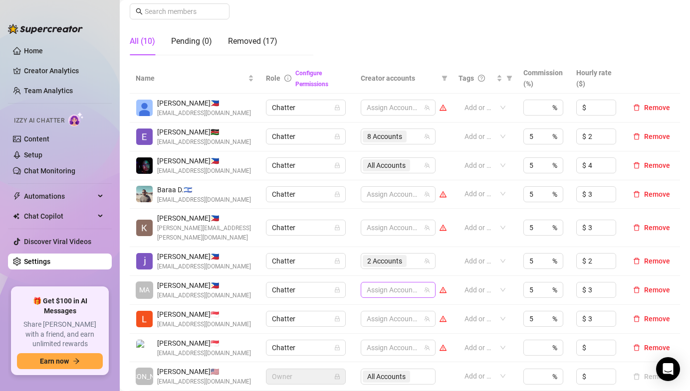
click at [382, 285] on div at bounding box center [392, 290] width 60 height 14
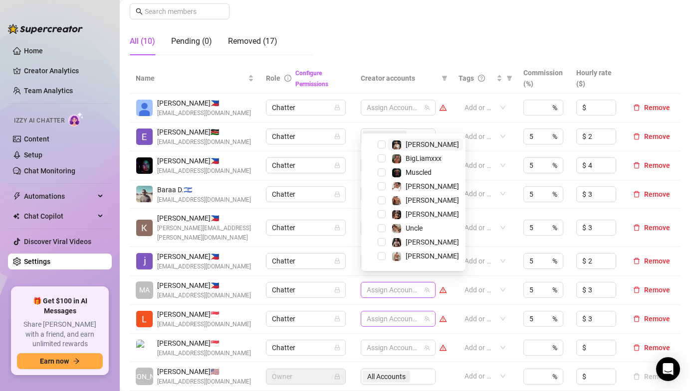
click at [378, 312] on div at bounding box center [392, 319] width 60 height 14
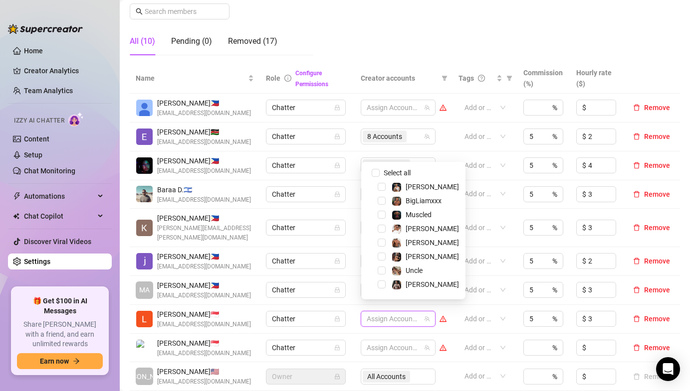
click at [380, 193] on div "[PERSON_NAME]" at bounding box center [412, 187] width 99 height 12
click at [380, 198] on span "Select tree node" at bounding box center [381, 201] width 8 height 8
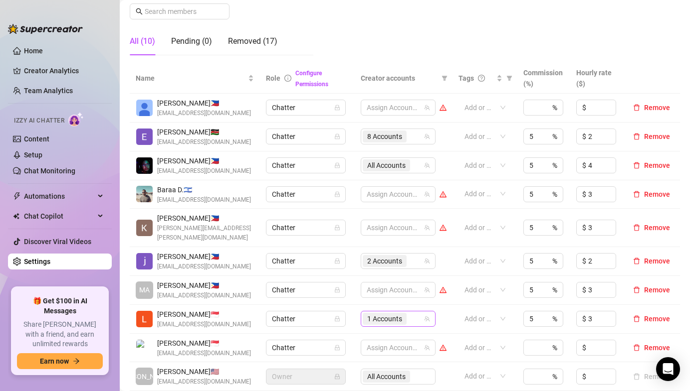
click at [395, 314] on span "1 Accounts" at bounding box center [384, 319] width 35 height 11
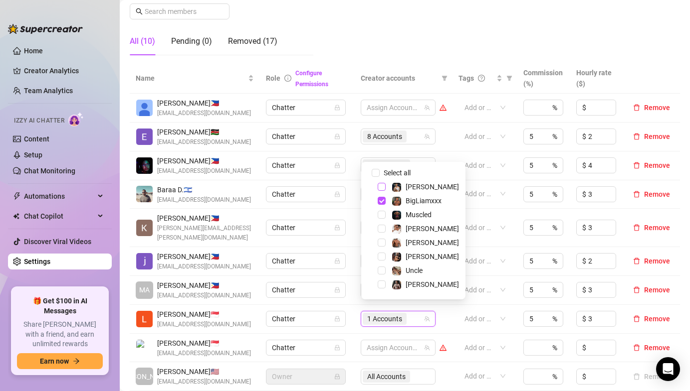
click at [379, 189] on span "Select tree node" at bounding box center [381, 187] width 8 height 8
click at [382, 227] on span "Select tree node" at bounding box center [381, 229] width 8 height 8
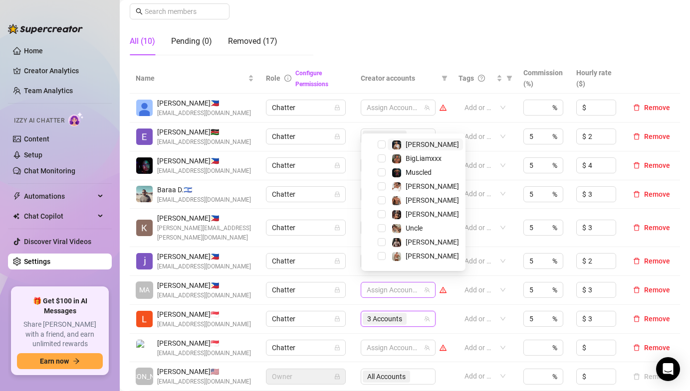
click at [399, 284] on div at bounding box center [392, 290] width 60 height 14
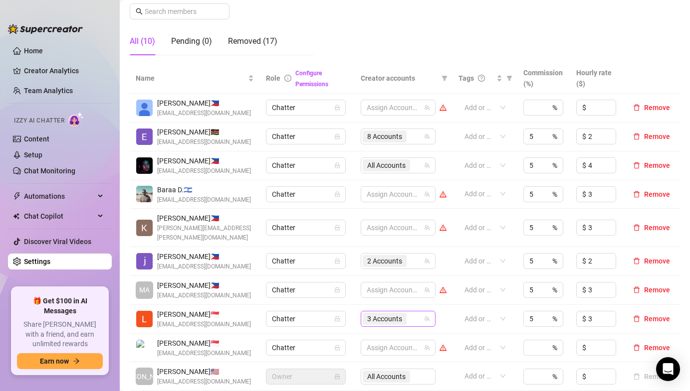
click at [382, 314] on span "3 Accounts" at bounding box center [384, 319] width 35 height 11
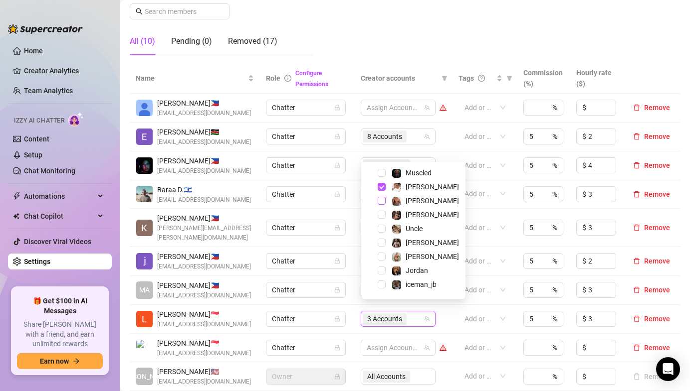
scroll to position [47, 0]
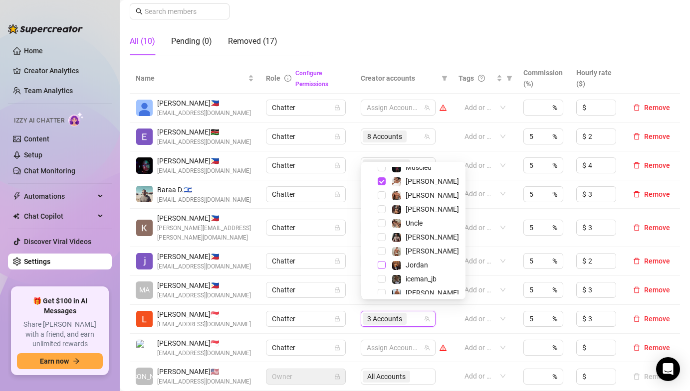
click at [380, 264] on span "Select tree node" at bounding box center [381, 265] width 8 height 8
click at [382, 250] on span "Select tree node" at bounding box center [381, 251] width 8 height 8
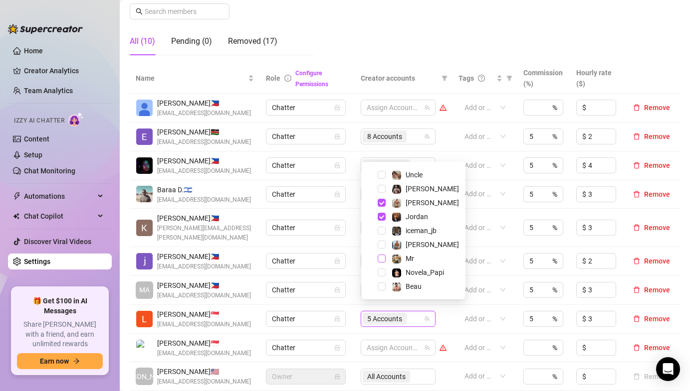
click at [380, 258] on span "Select tree node" at bounding box center [381, 259] width 8 height 8
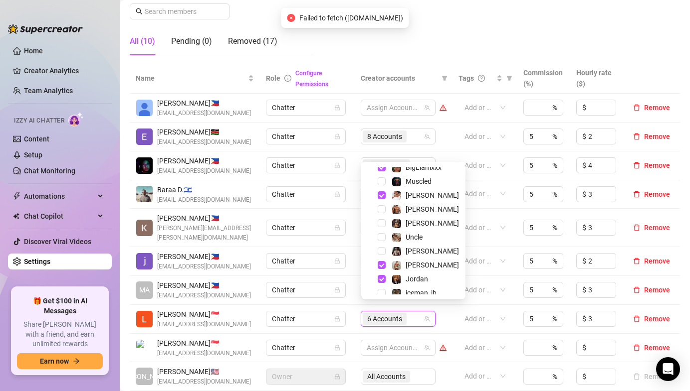
scroll to position [0, 0]
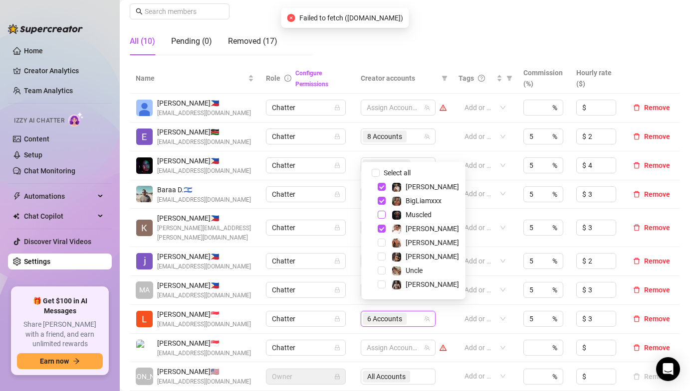
click at [380, 214] on span "Select tree node" at bounding box center [381, 215] width 8 height 8
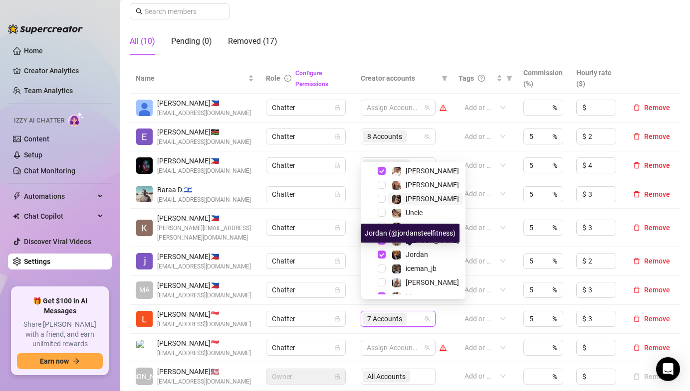
scroll to position [96, 0]
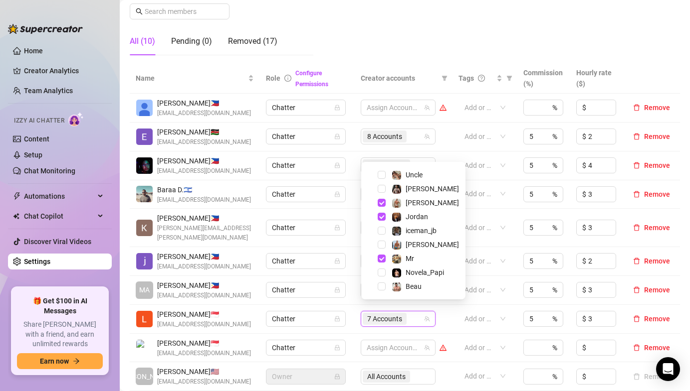
click at [350, 284] on td "Chatter" at bounding box center [307, 290] width 94 height 29
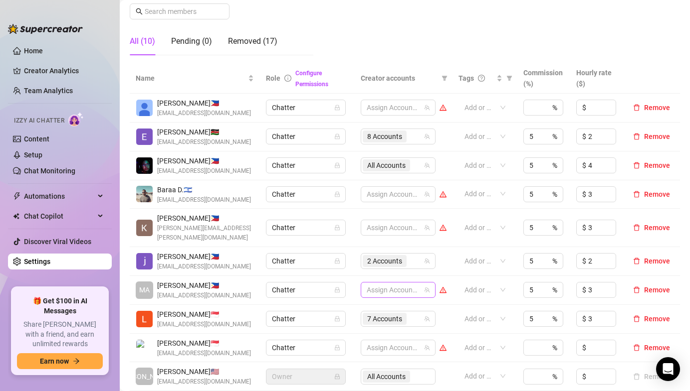
click at [374, 283] on div at bounding box center [392, 290] width 60 height 14
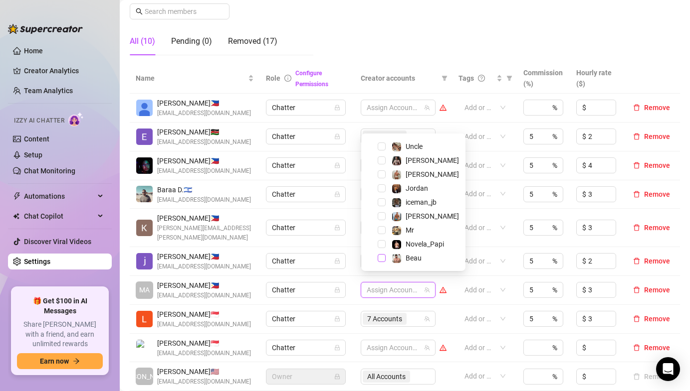
click at [381, 255] on span "Select tree node" at bounding box center [381, 258] width 8 height 8
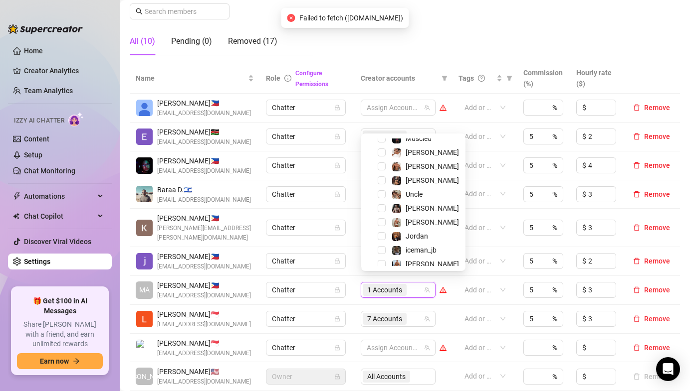
scroll to position [13, 0]
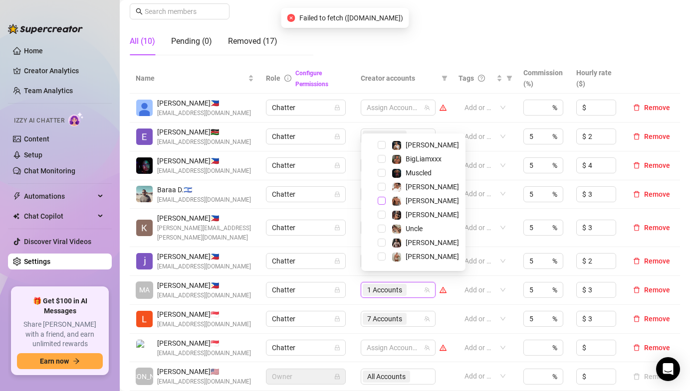
click at [383, 197] on span "Select tree node" at bounding box center [381, 201] width 8 height 8
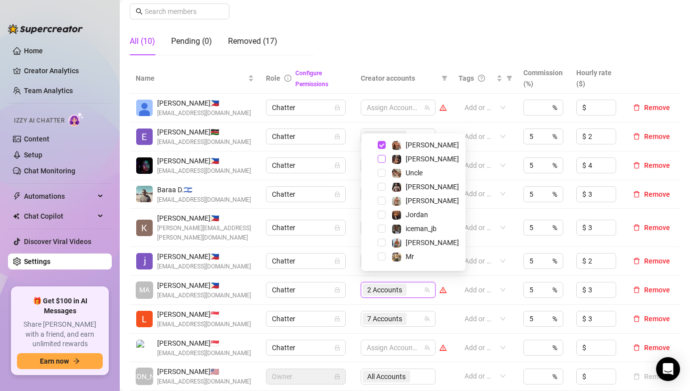
scroll to position [78, 0]
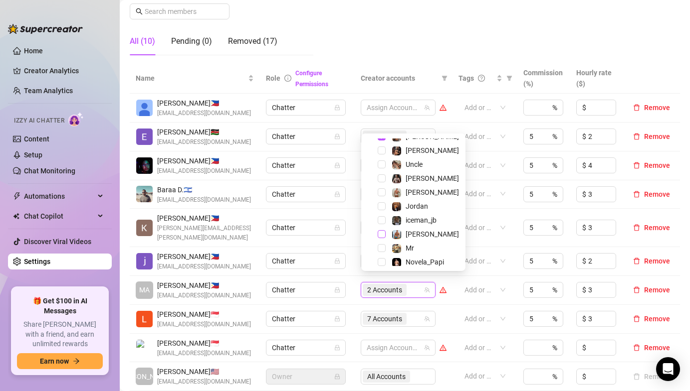
click at [382, 232] on span "Select tree node" at bounding box center [381, 234] width 8 height 8
click at [380, 177] on span "Select tree node" at bounding box center [381, 179] width 8 height 8
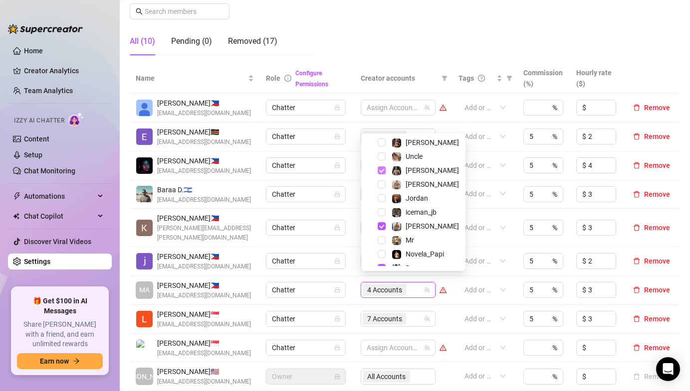
scroll to position [89, 0]
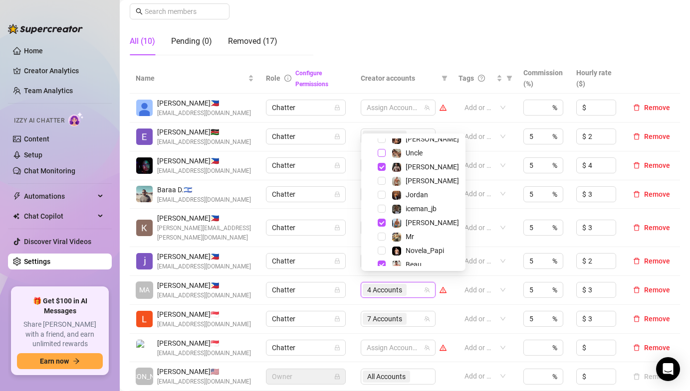
click at [383, 151] on span "Select tree node" at bounding box center [381, 153] width 8 height 8
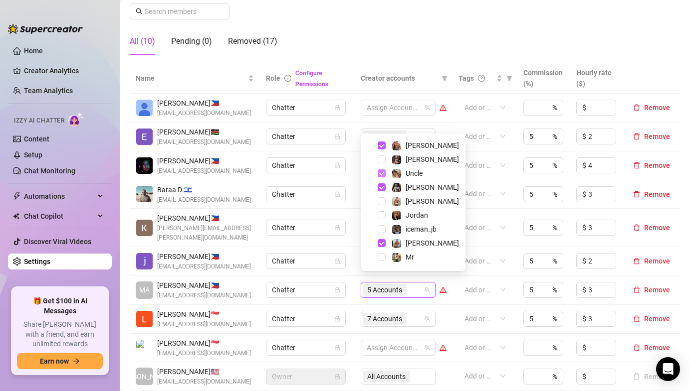
scroll to position [62, 0]
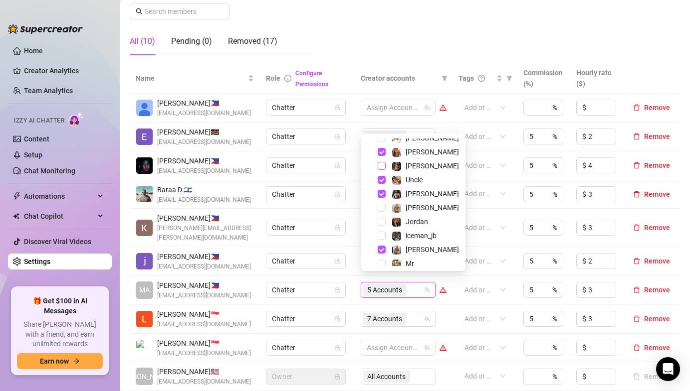
click at [382, 169] on span "Select tree node" at bounding box center [381, 166] width 8 height 8
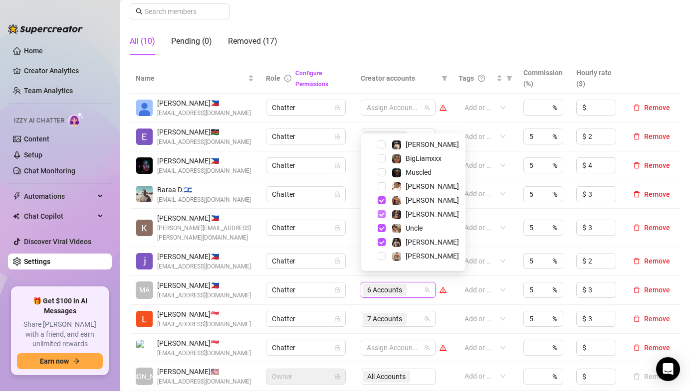
scroll to position [96, 0]
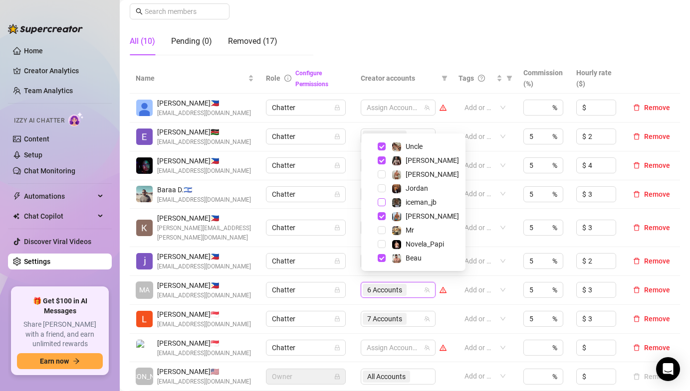
click at [381, 203] on span "Select tree node" at bounding box center [381, 202] width 8 height 8
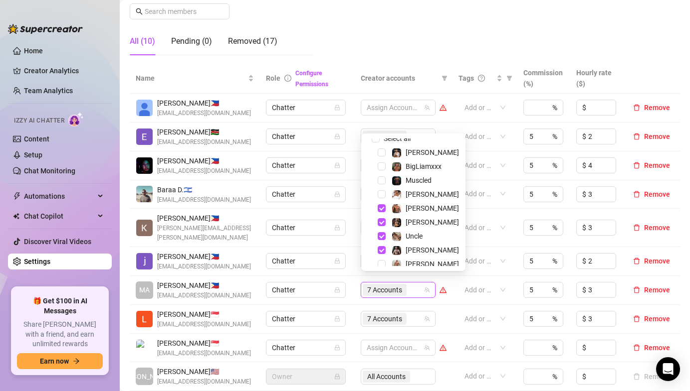
scroll to position [3, 0]
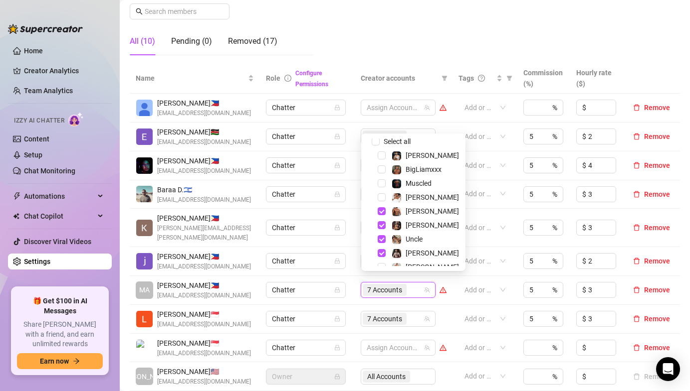
click at [349, 247] on td "Chatter" at bounding box center [307, 261] width 94 height 29
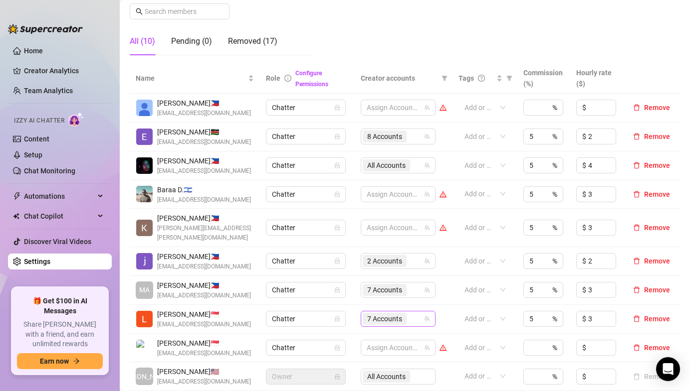
click at [380, 314] on span "7 Accounts" at bounding box center [384, 319] width 35 height 11
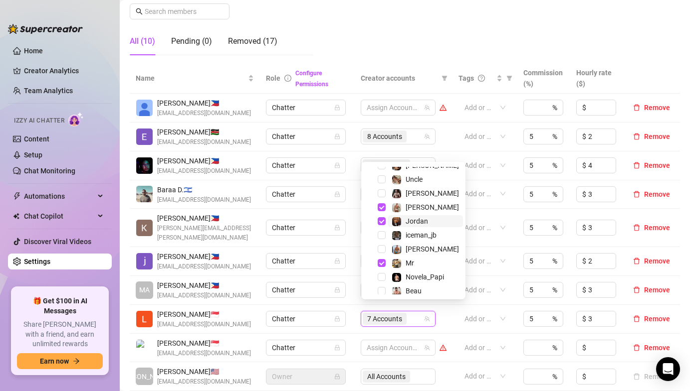
scroll to position [96, 0]
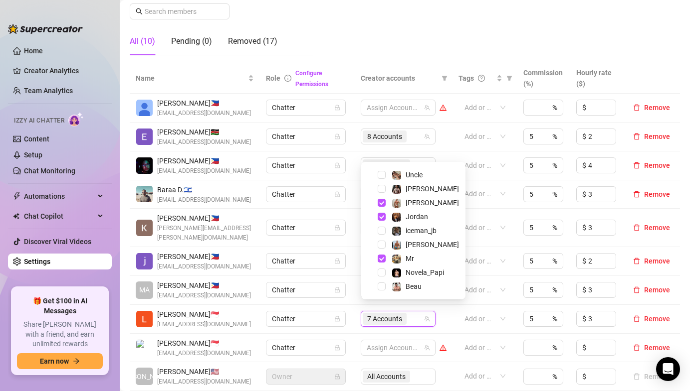
click at [342, 261] on td "Chatter" at bounding box center [307, 261] width 94 height 29
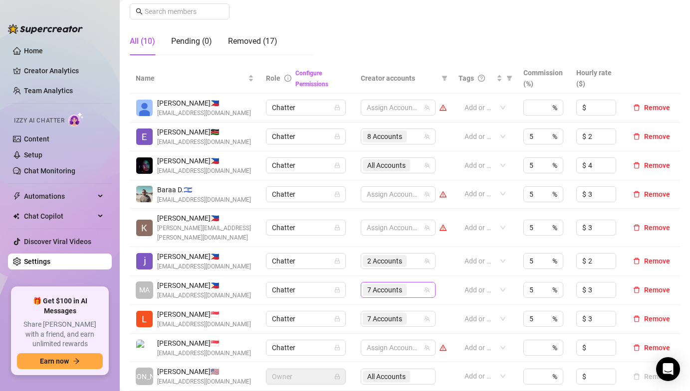
click at [384, 285] on span "7 Accounts" at bounding box center [384, 290] width 35 height 11
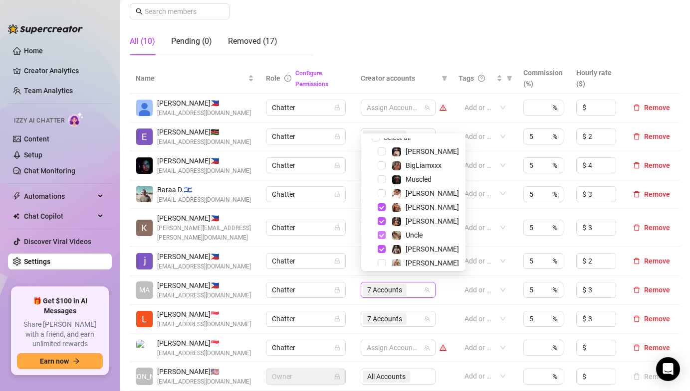
scroll to position [0, 0]
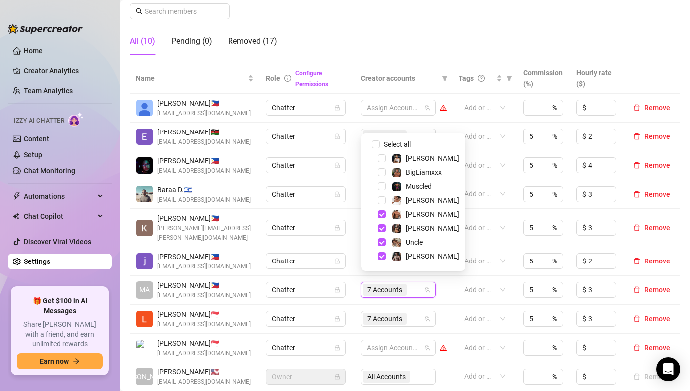
click at [358, 170] on td "All Accounts" at bounding box center [403, 166] width 98 height 29
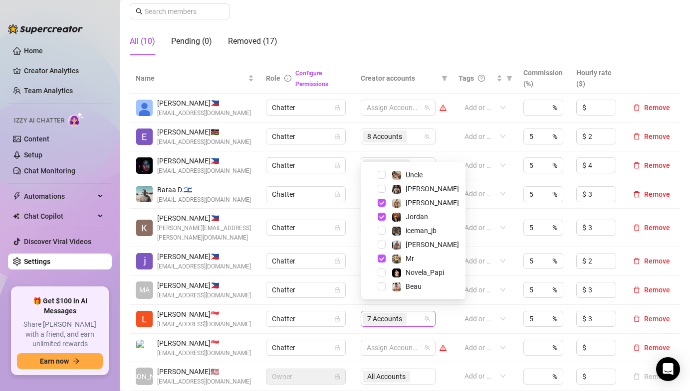
click at [383, 314] on span "7 Accounts" at bounding box center [384, 319] width 35 height 11
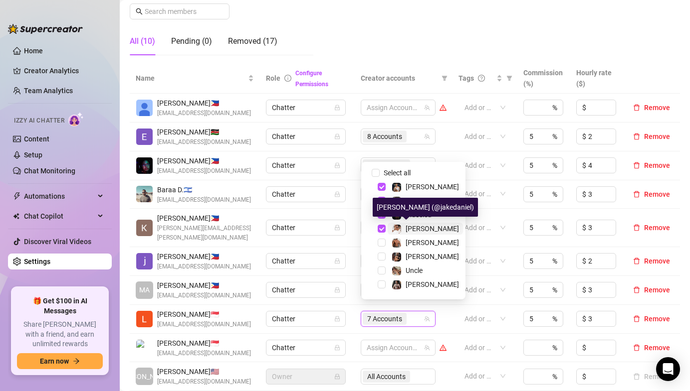
scroll to position [96, 0]
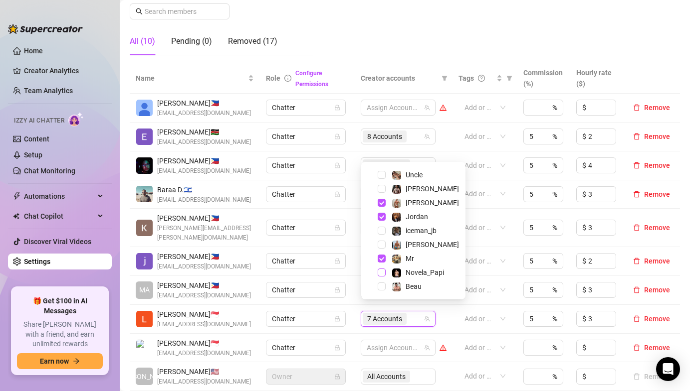
click at [381, 272] on span "Select tree node" at bounding box center [381, 273] width 8 height 8
click at [350, 281] on td "Chatter" at bounding box center [307, 290] width 94 height 29
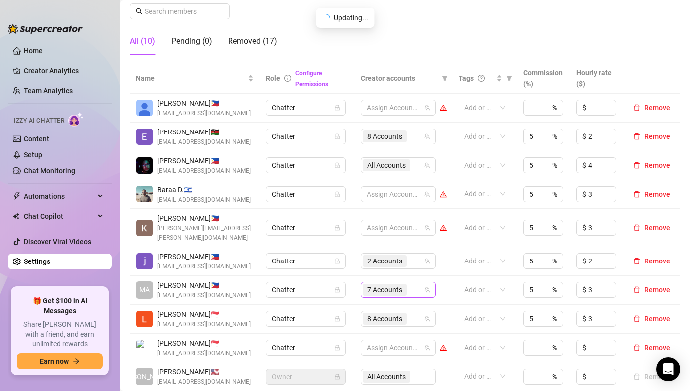
click at [370, 285] on span "7 Accounts" at bounding box center [384, 290] width 35 height 11
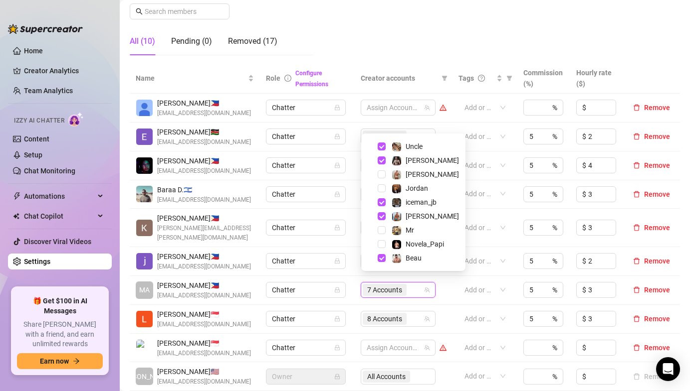
click at [350, 276] on td "Chatter" at bounding box center [307, 290] width 94 height 29
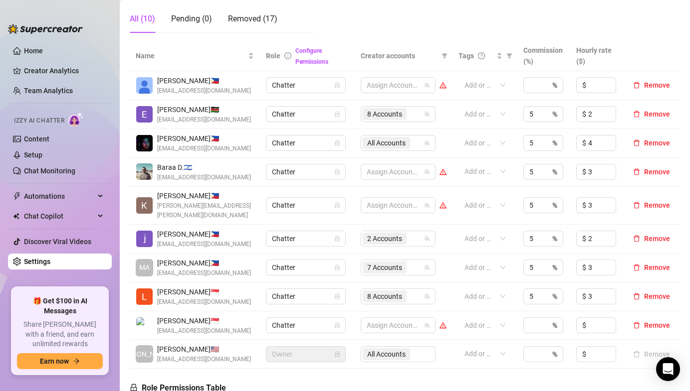
scroll to position [185, 0]
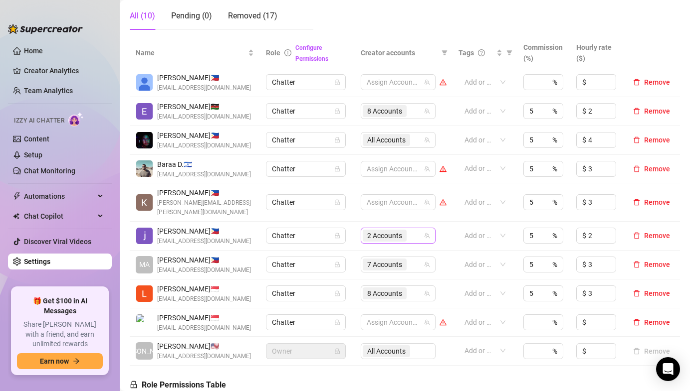
click at [404, 230] on span "2 Accounts" at bounding box center [384, 236] width 44 height 12
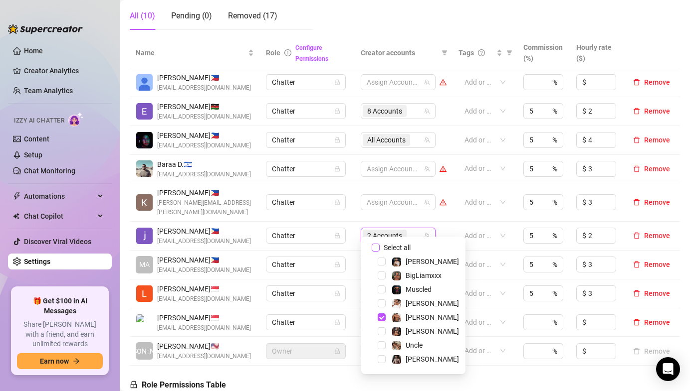
click at [374, 248] on input "Select all" at bounding box center [375, 248] width 8 height 8
checkbox input "true"
click at [353, 204] on td "Chatter" at bounding box center [307, 202] width 94 height 38
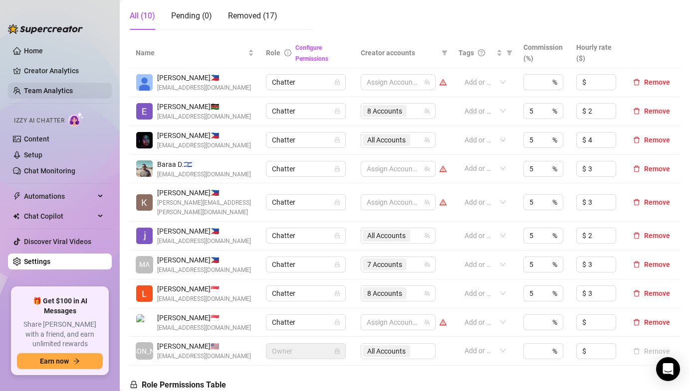
click at [51, 89] on link "Team Analytics" at bounding box center [48, 91] width 49 height 8
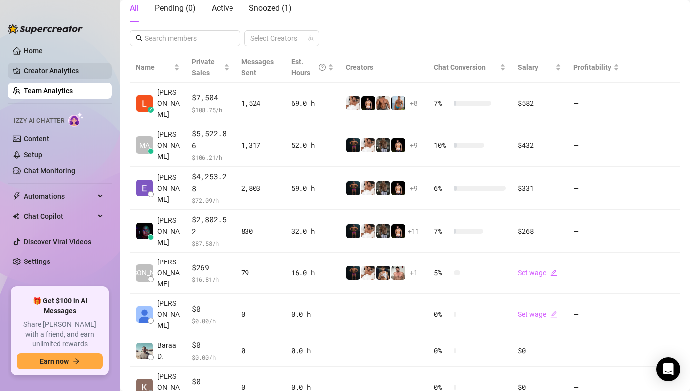
click at [78, 71] on link "Creator Analytics" at bounding box center [64, 71] width 80 height 16
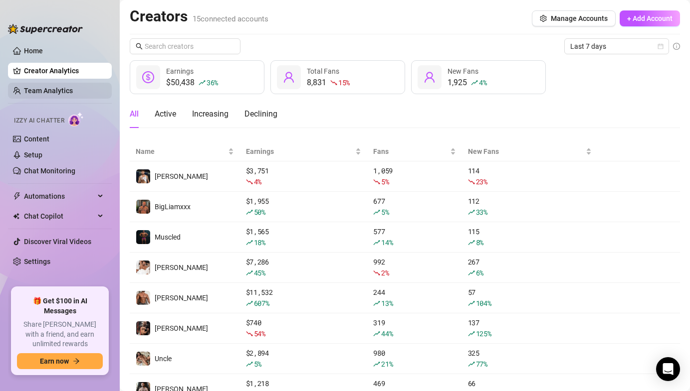
click at [70, 90] on link "Team Analytics" at bounding box center [48, 91] width 49 height 8
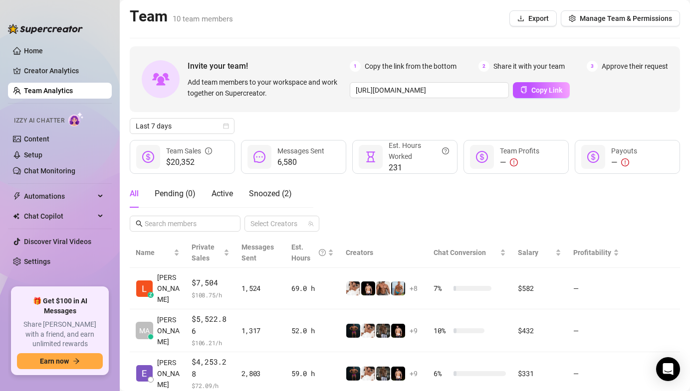
click at [593, 27] on div "Team 10 team members Export Manage Team & Permissions" at bounding box center [405, 18] width 550 height 23
click at [595, 23] on button "Manage Team & Permissions" at bounding box center [619, 18] width 119 height 16
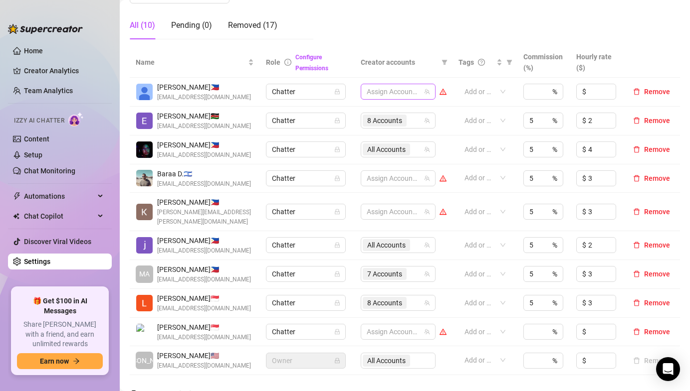
scroll to position [180, 0]
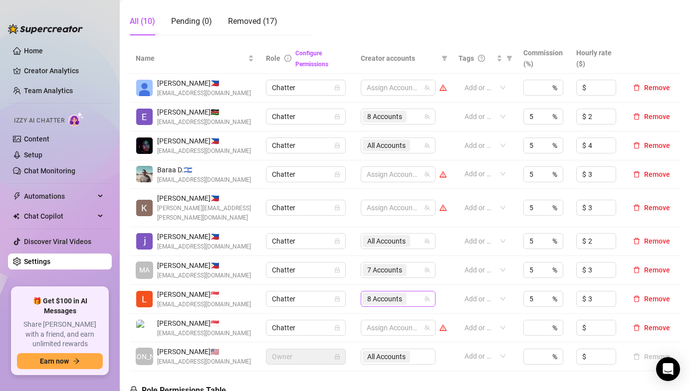
click at [374, 294] on span "8 Accounts" at bounding box center [384, 299] width 35 height 11
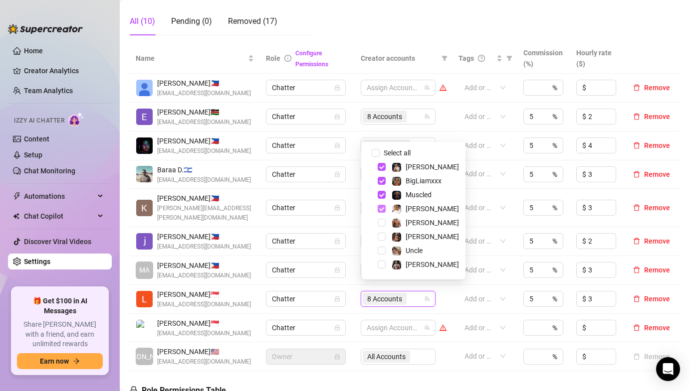
click at [381, 206] on span "Select tree node" at bounding box center [381, 209] width 8 height 8
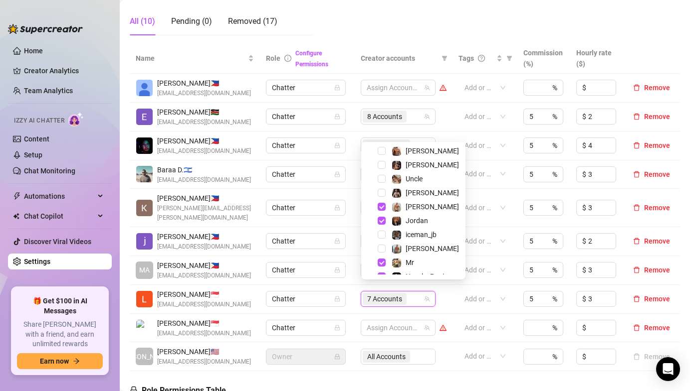
scroll to position [76, 0]
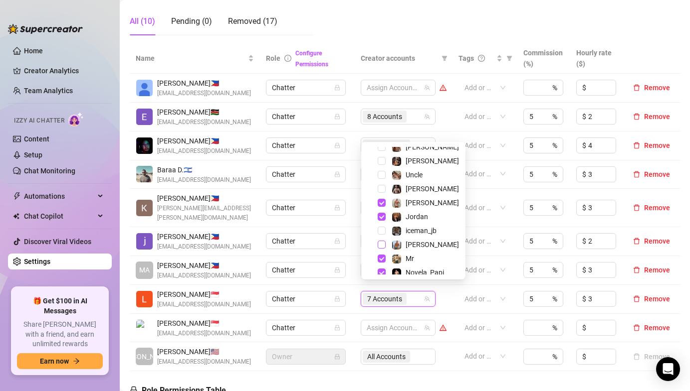
click at [379, 242] on span "Select tree node" at bounding box center [381, 245] width 8 height 8
click at [344, 256] on td "Chatter" at bounding box center [307, 270] width 94 height 29
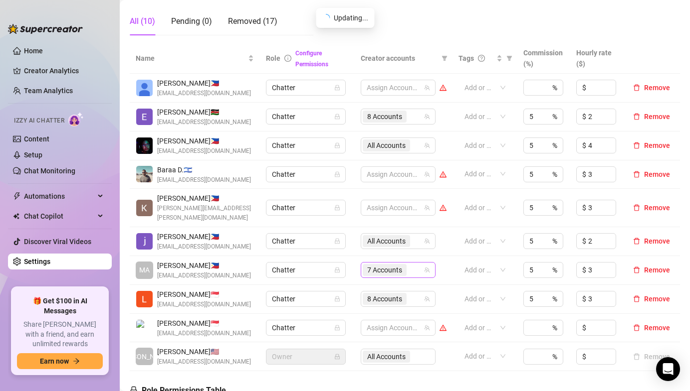
click at [375, 265] on span "7 Accounts" at bounding box center [384, 270] width 35 height 11
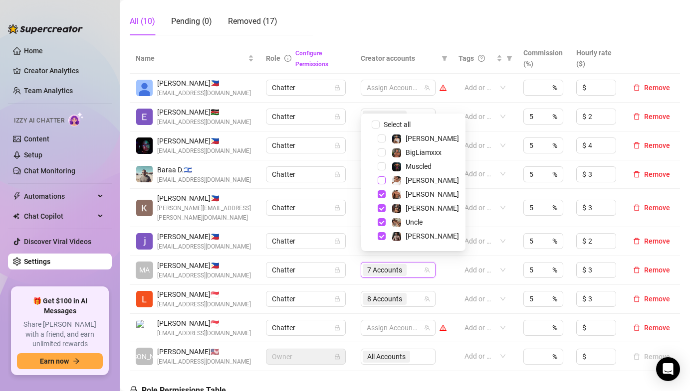
click at [379, 177] on span "Select tree node" at bounding box center [381, 180] width 8 height 8
click at [342, 193] on td "Chatter" at bounding box center [307, 208] width 94 height 38
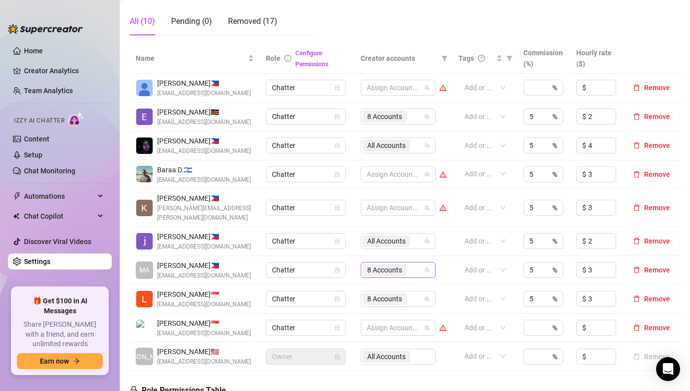
click at [380, 265] on span "8 Accounts" at bounding box center [384, 270] width 35 height 11
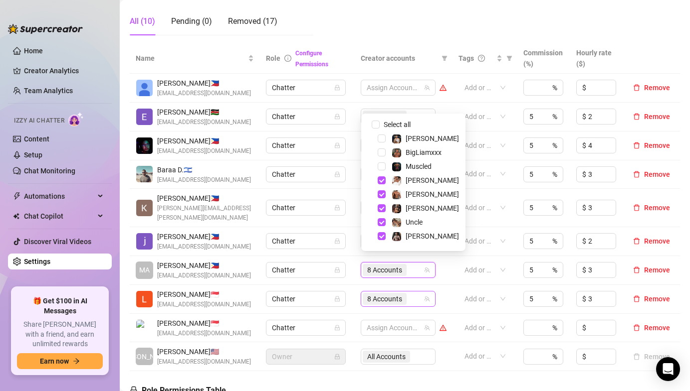
click at [376, 294] on span "8 Accounts" at bounding box center [384, 299] width 35 height 11
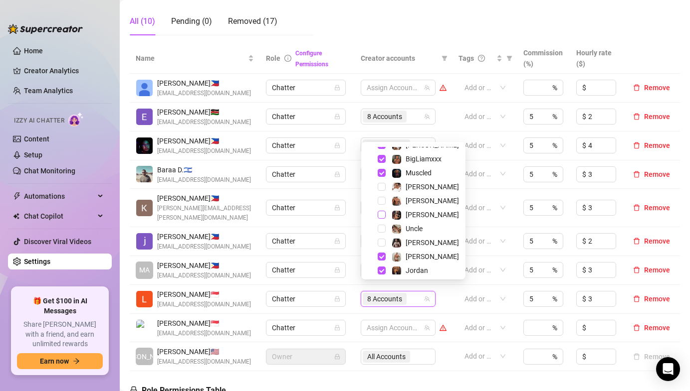
scroll to position [19, 0]
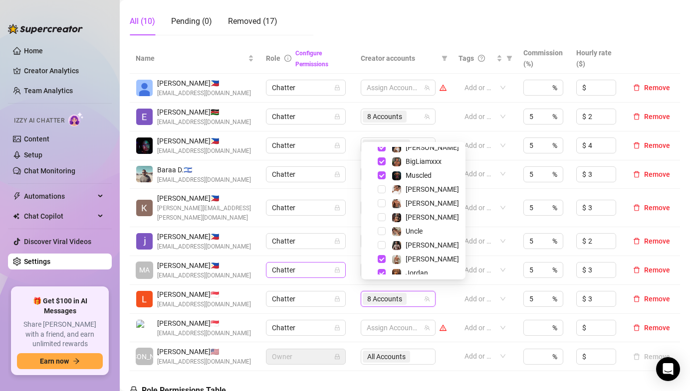
click at [344, 262] on div "Chatter" at bounding box center [306, 270] width 80 height 16
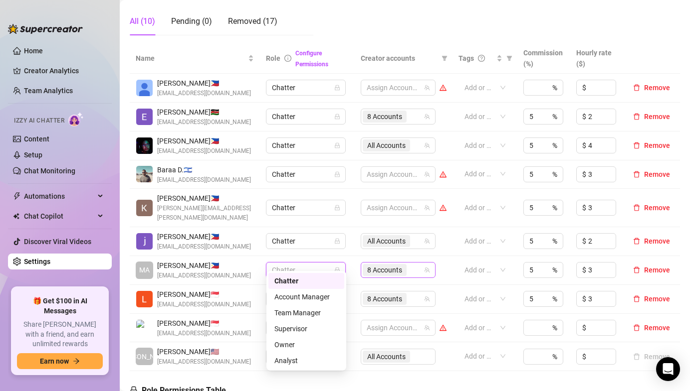
click at [374, 265] on span "8 Accounts" at bounding box center [384, 270] width 35 height 11
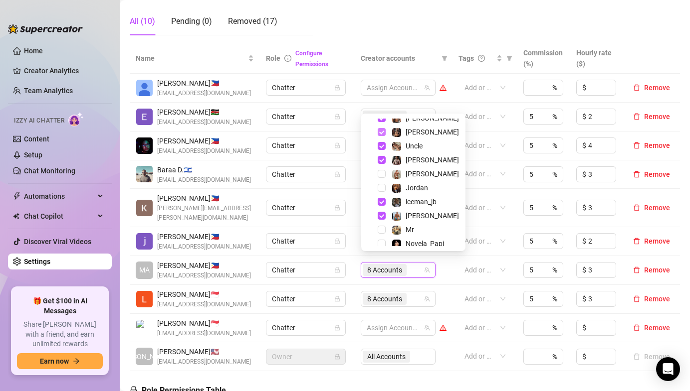
scroll to position [76, 0]
click at [369, 294] on span "8 Accounts" at bounding box center [384, 299] width 35 height 11
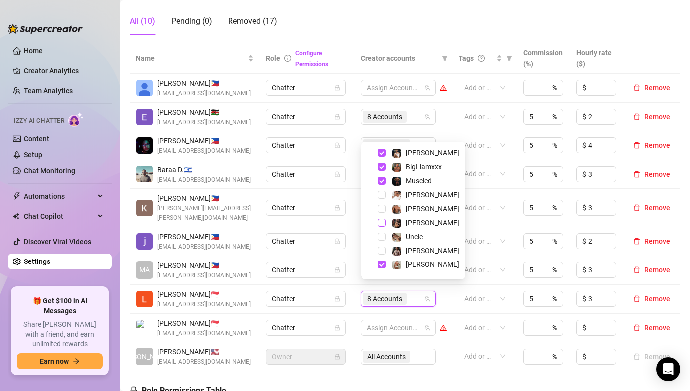
scroll to position [18, 0]
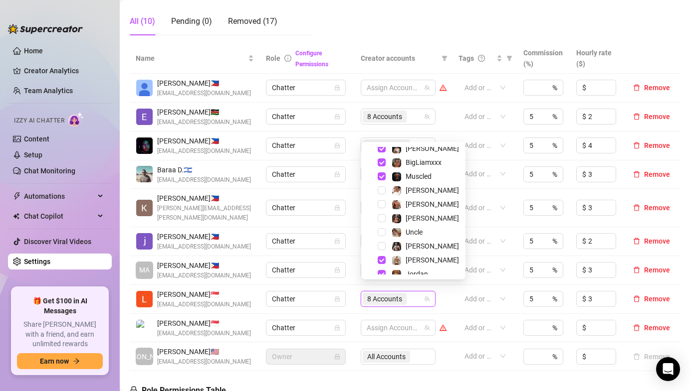
click at [383, 182] on div "Muscled" at bounding box center [412, 177] width 99 height 12
click at [383, 185] on div "[PERSON_NAME]" at bounding box center [412, 190] width 99 height 12
click at [383, 190] on span "Select tree node" at bounding box center [381, 190] width 8 height 8
click at [351, 227] on td "Chatter" at bounding box center [307, 241] width 94 height 29
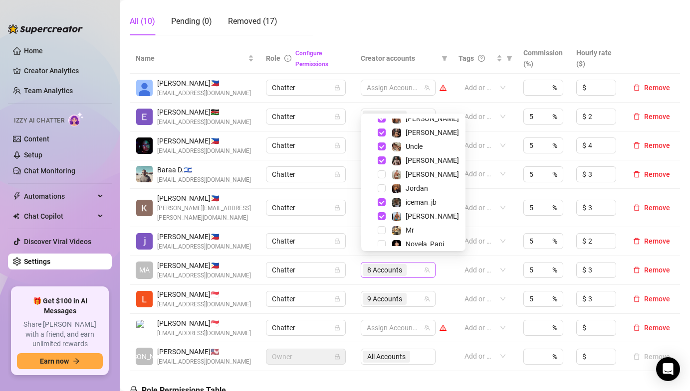
click at [379, 265] on span "8 Accounts" at bounding box center [384, 270] width 35 height 11
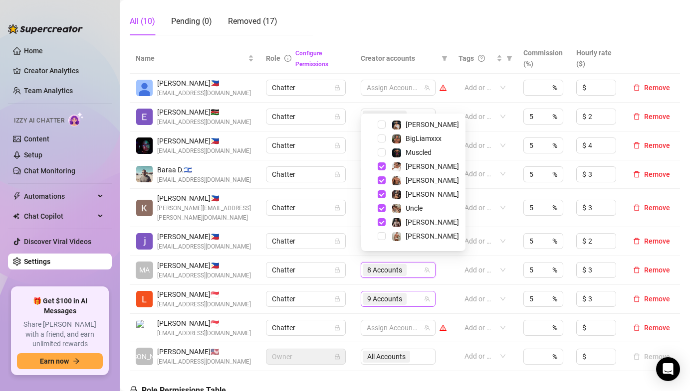
click at [369, 294] on span "9 Accounts" at bounding box center [384, 299] width 35 height 11
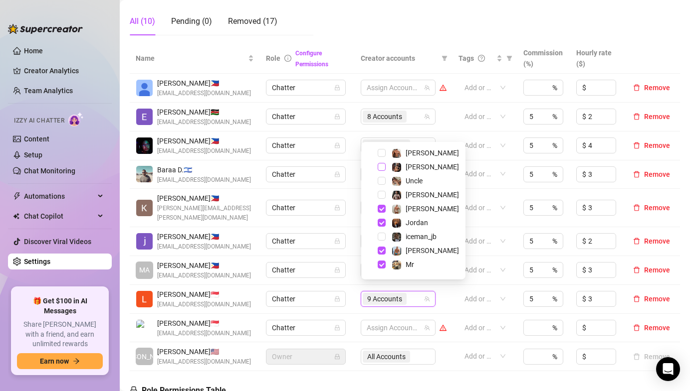
scroll to position [75, 0]
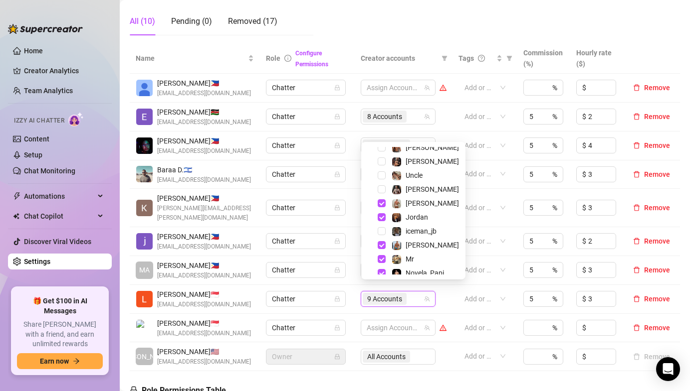
click at [356, 256] on td "8 Accounts" at bounding box center [403, 270] width 98 height 29
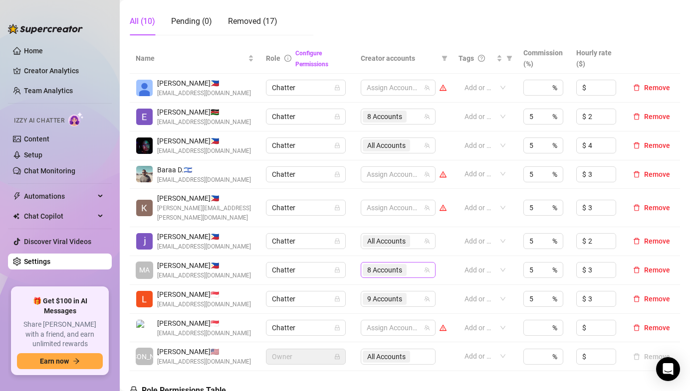
click at [372, 265] on span "8 Accounts" at bounding box center [384, 270] width 35 height 11
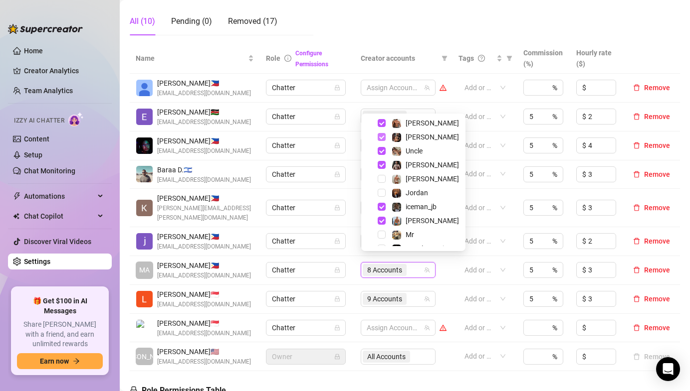
scroll to position [83, 0]
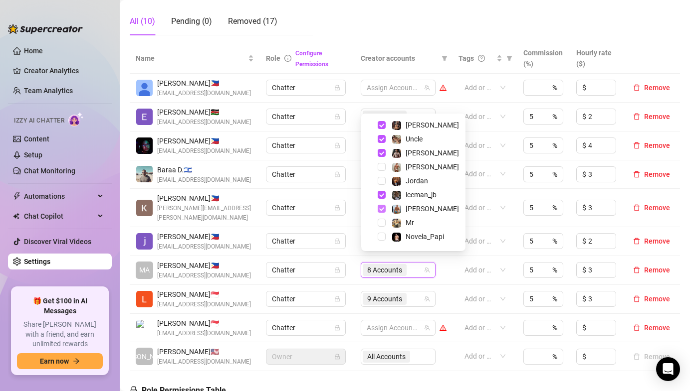
click at [382, 207] on span "Select tree node" at bounding box center [381, 209] width 8 height 8
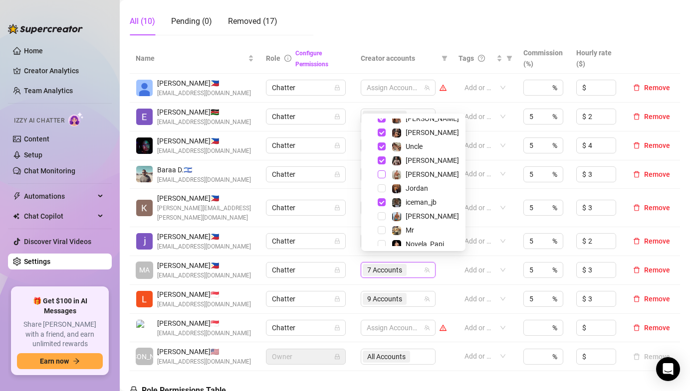
scroll to position [75, 0]
click at [381, 215] on span "Select tree node" at bounding box center [381, 217] width 8 height 8
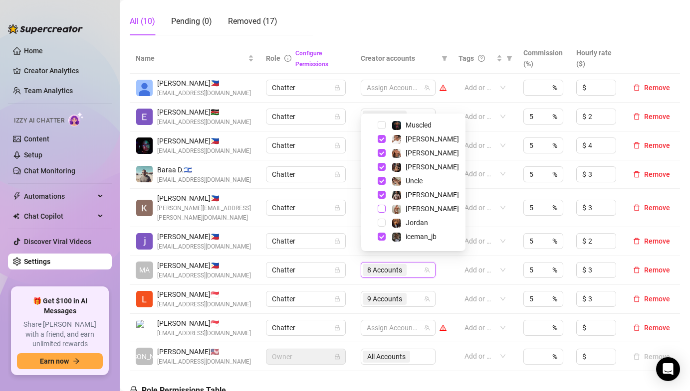
scroll to position [34, 0]
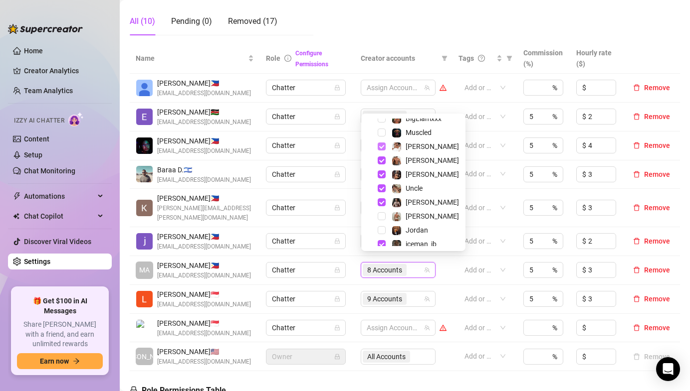
click at [380, 147] on span "Select tree node" at bounding box center [381, 147] width 8 height 8
click at [349, 163] on td "Chatter" at bounding box center [307, 175] width 94 height 29
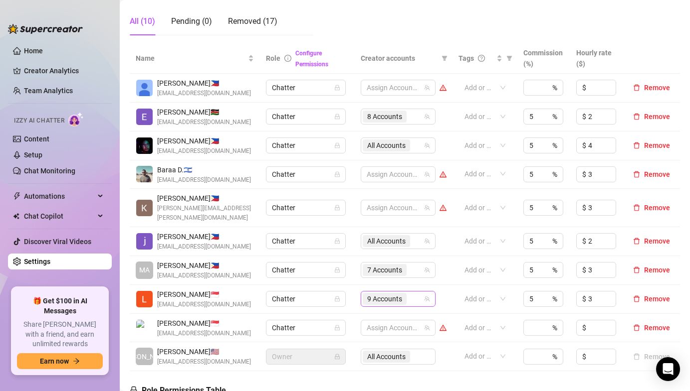
click at [373, 294] on span "9 Accounts" at bounding box center [384, 299] width 35 height 11
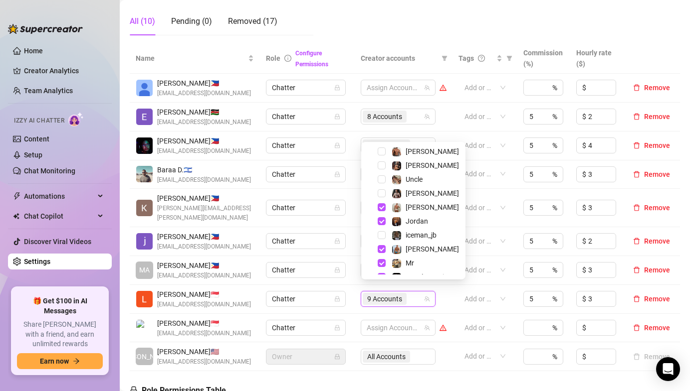
scroll to position [77, 0]
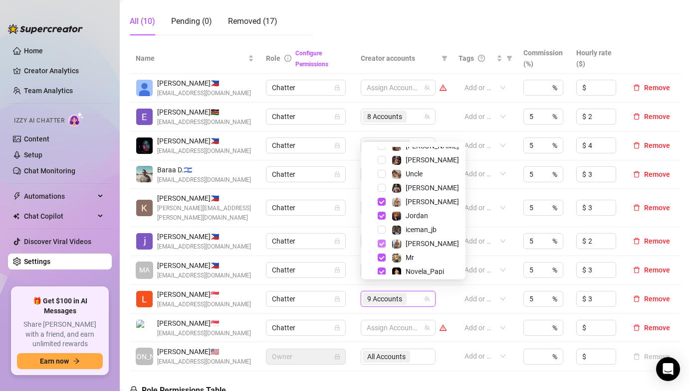
click at [381, 244] on span "Select tree node" at bounding box center [381, 244] width 8 height 8
click at [341, 256] on td "Chatter" at bounding box center [307, 270] width 94 height 29
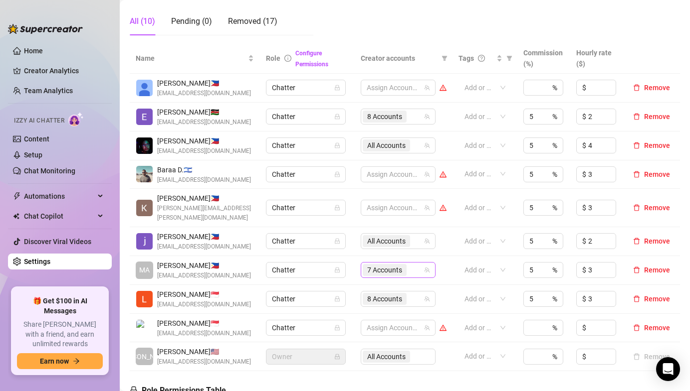
click at [376, 265] on span "7 Accounts" at bounding box center [384, 270] width 35 height 11
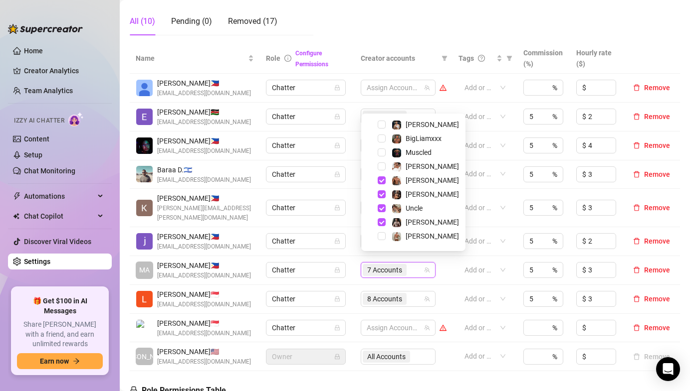
scroll to position [96, 0]
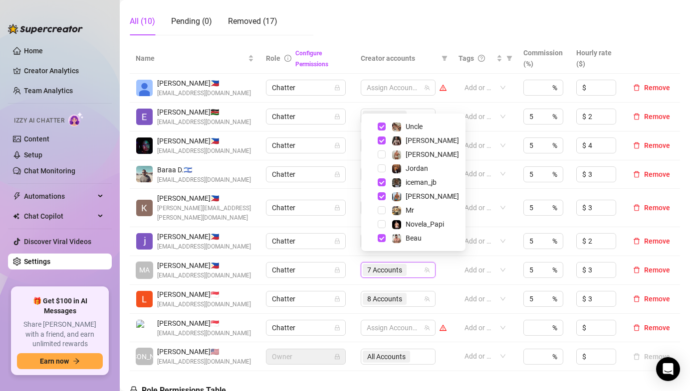
click at [374, 285] on td "8 Accounts" at bounding box center [403, 299] width 98 height 29
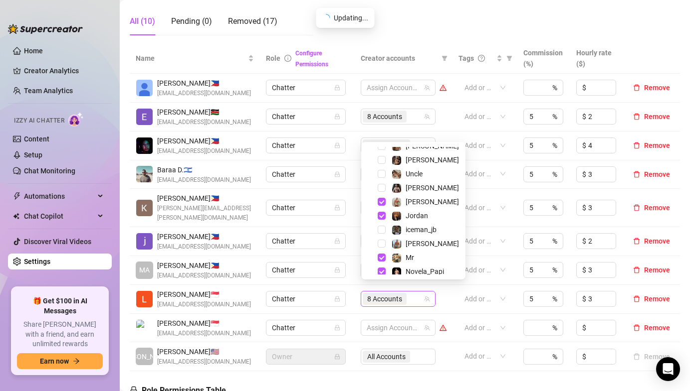
click at [372, 294] on span "8 Accounts" at bounding box center [384, 299] width 35 height 11
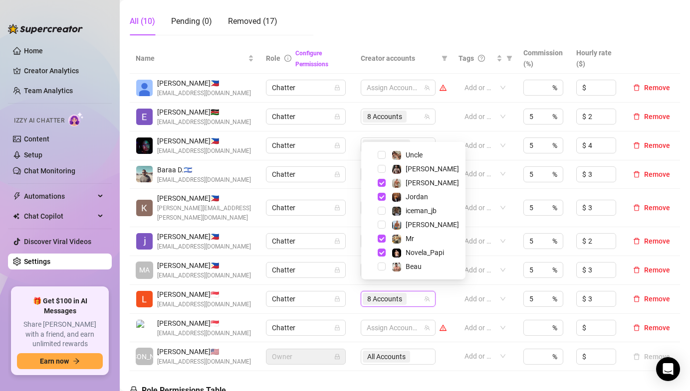
click at [350, 266] on td "Chatter" at bounding box center [307, 270] width 94 height 29
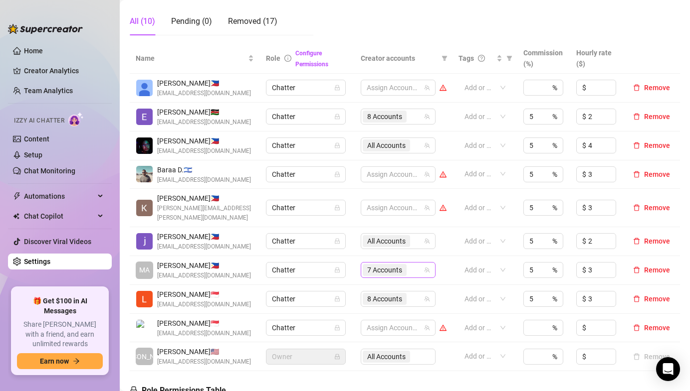
click at [372, 265] on span "7 Accounts" at bounding box center [384, 270] width 35 height 11
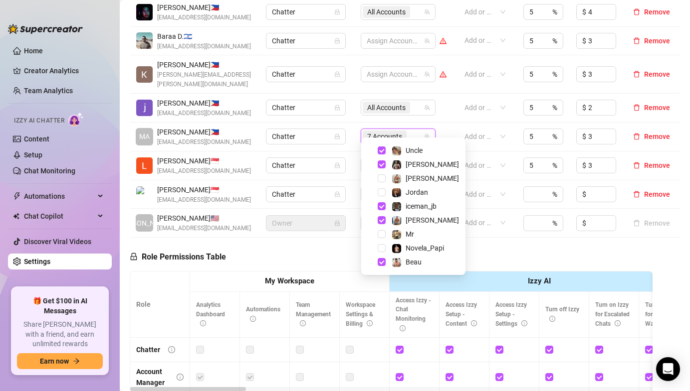
click at [317, 248] on div "Role Permissions Table Role My Workspace Izzy AI OnlyFans Side Menu OnlyFans Ch…" at bounding box center [391, 381] width 523 height 287
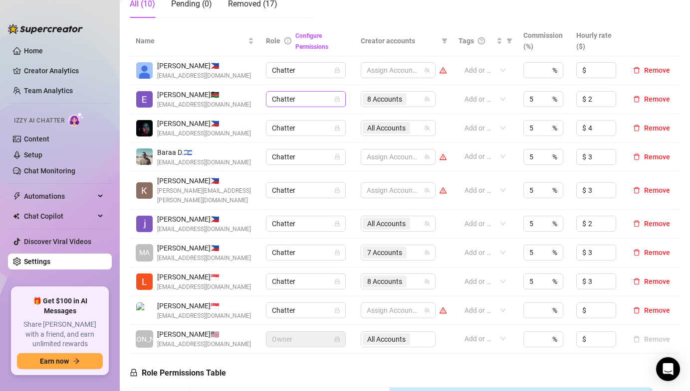
scroll to position [199, 0]
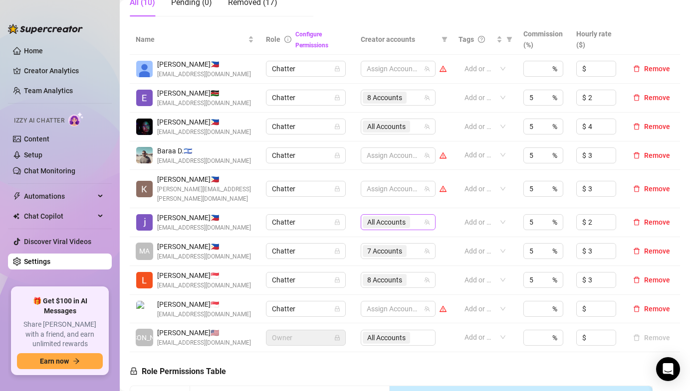
click at [382, 217] on span "All Accounts" at bounding box center [386, 222] width 38 height 11
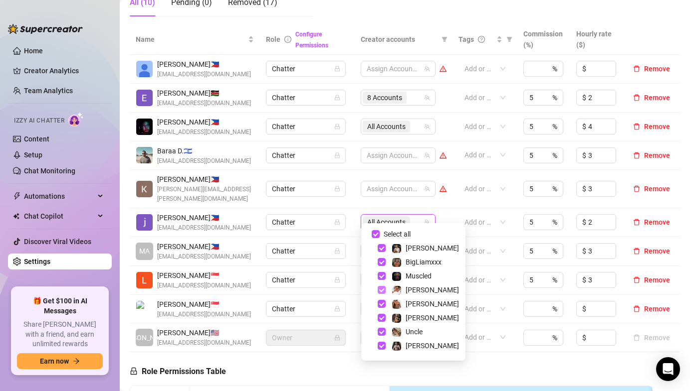
click at [381, 288] on span "Select tree node" at bounding box center [381, 290] width 8 height 8
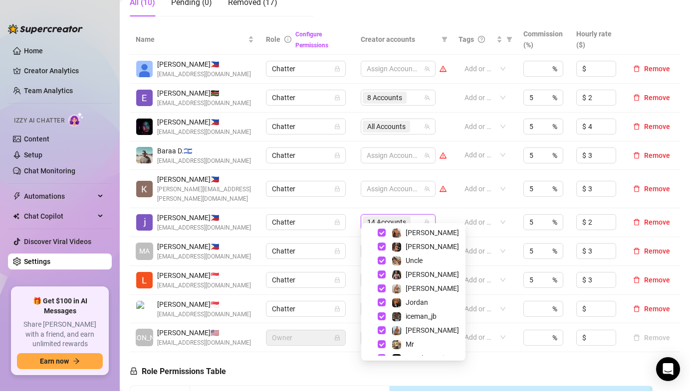
scroll to position [96, 0]
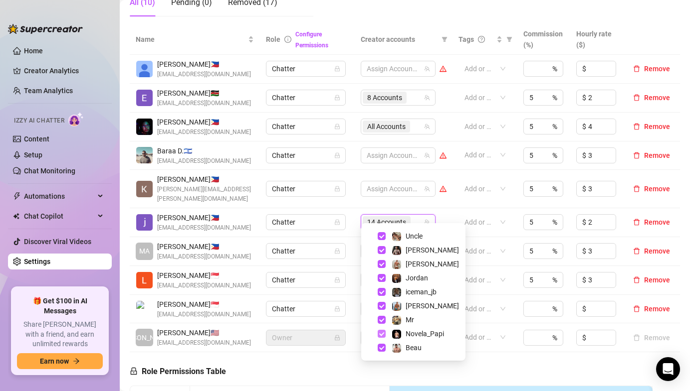
click at [380, 333] on span "Select tree node" at bounding box center [381, 334] width 8 height 8
click at [381, 318] on span "Select tree node" at bounding box center [381, 320] width 8 height 8
click at [381, 303] on span "Select tree node" at bounding box center [381, 306] width 8 height 8
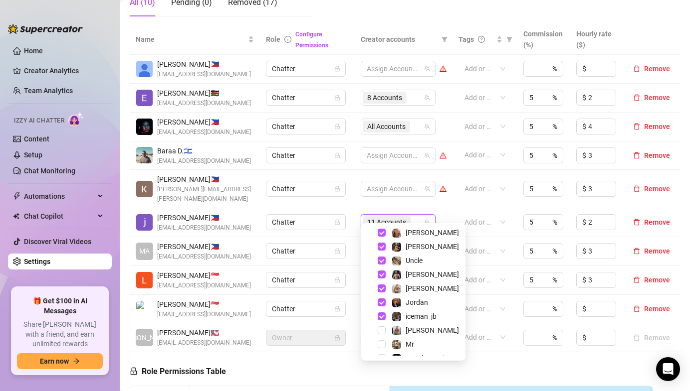
scroll to position [68, 0]
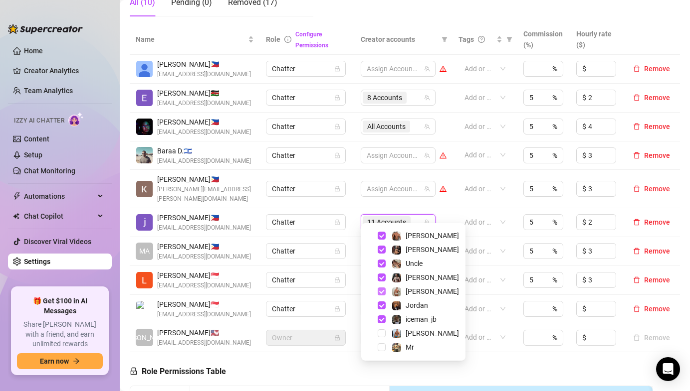
click at [380, 289] on span "Select tree node" at bounding box center [381, 292] width 8 height 8
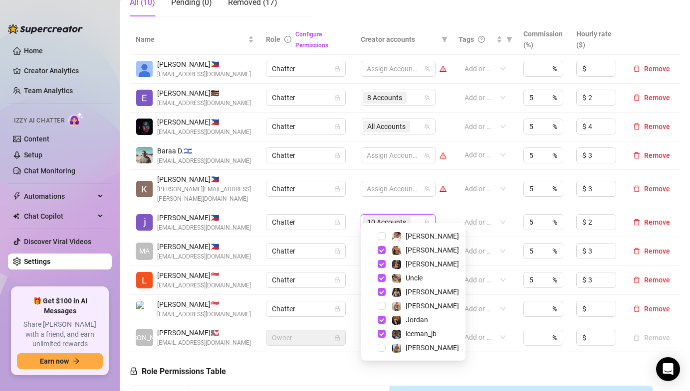
click at [382, 287] on div "[PERSON_NAME]" at bounding box center [412, 292] width 99 height 12
click at [381, 293] on span "Select tree node" at bounding box center [381, 292] width 8 height 8
click at [383, 263] on span "Select tree node" at bounding box center [381, 264] width 8 height 8
click at [382, 259] on div "[PERSON_NAME]" at bounding box center [412, 264] width 99 height 12
click at [382, 265] on span "Select tree node" at bounding box center [381, 264] width 8 height 8
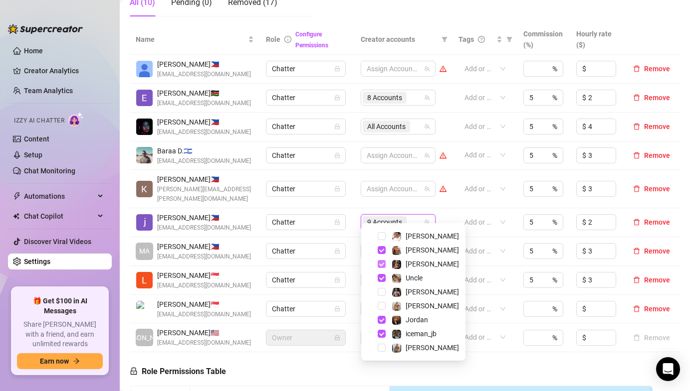
click at [380, 265] on span "Select tree node" at bounding box center [381, 264] width 8 height 8
click at [349, 250] on td "Chatter" at bounding box center [307, 251] width 94 height 29
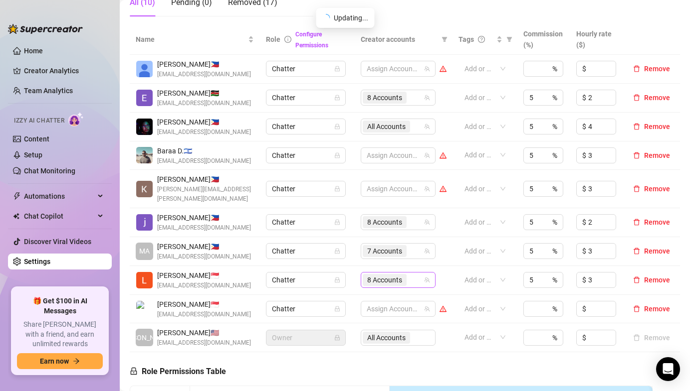
click at [372, 275] on span "8 Accounts" at bounding box center [384, 280] width 35 height 11
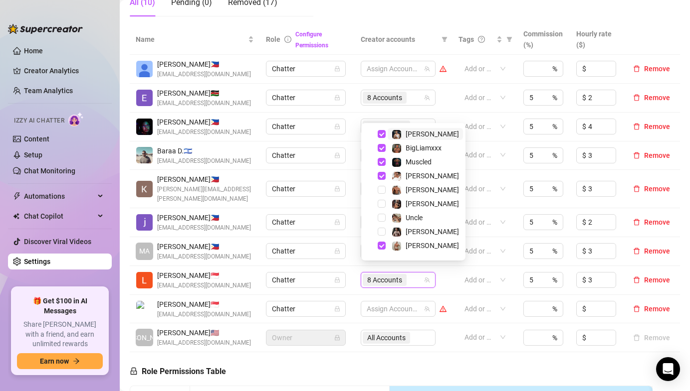
click at [339, 256] on td "Chatter" at bounding box center [307, 251] width 94 height 29
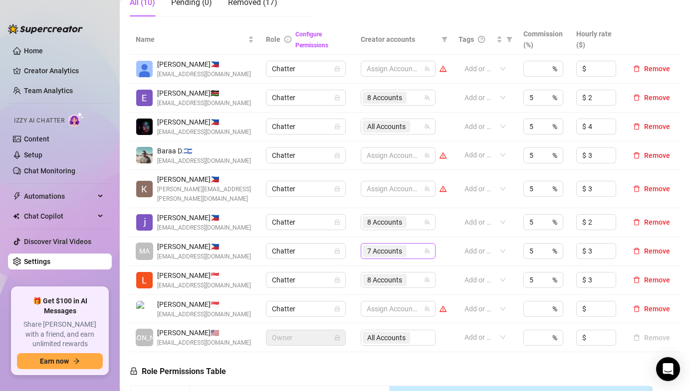
click at [368, 246] on span "7 Accounts" at bounding box center [384, 251] width 35 height 11
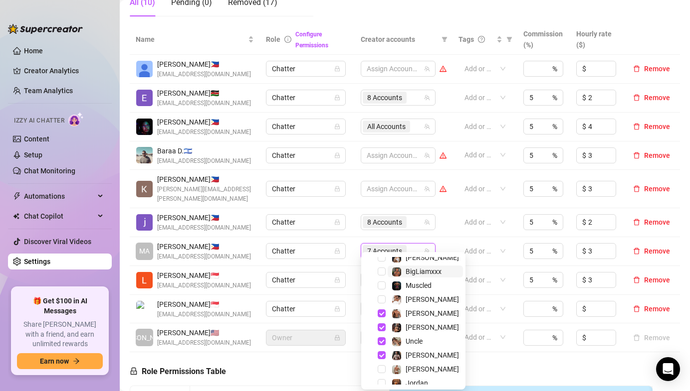
scroll to position [18, 0]
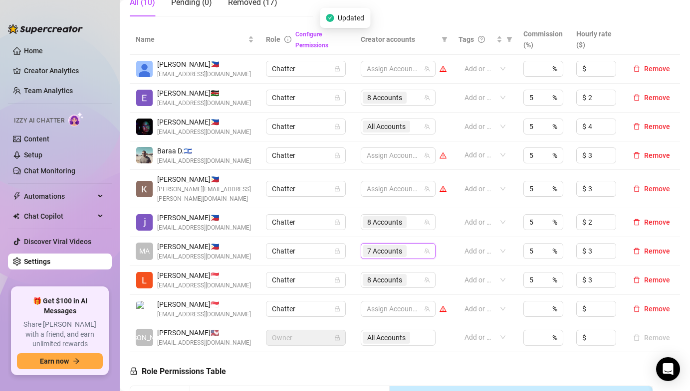
click at [346, 256] on td "Chatter" at bounding box center [307, 251] width 94 height 29
click at [376, 275] on span "8 Accounts" at bounding box center [384, 280] width 35 height 11
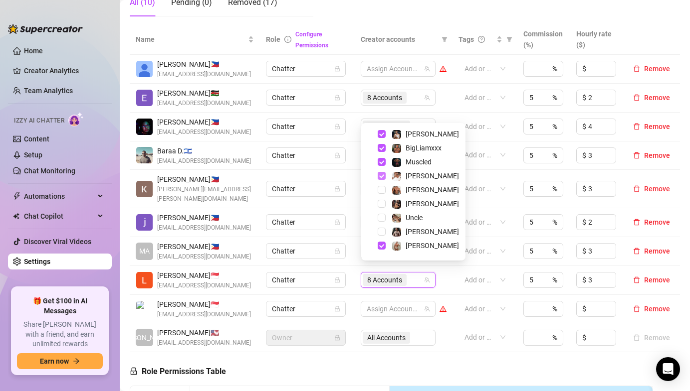
click at [379, 174] on span "Select tree node" at bounding box center [381, 176] width 8 height 8
click at [350, 243] on td "Chatter" at bounding box center [307, 251] width 94 height 29
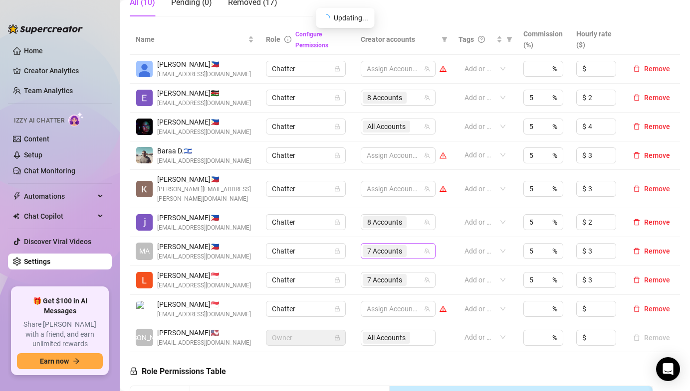
click at [374, 246] on span "7 Accounts" at bounding box center [384, 251] width 35 height 11
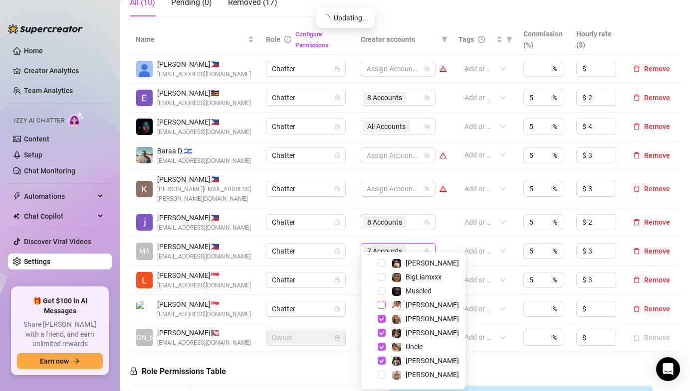
click at [382, 307] on span "Select tree node" at bounding box center [381, 305] width 8 height 8
click at [355, 254] on td "8 Accounts" at bounding box center [403, 251] width 98 height 29
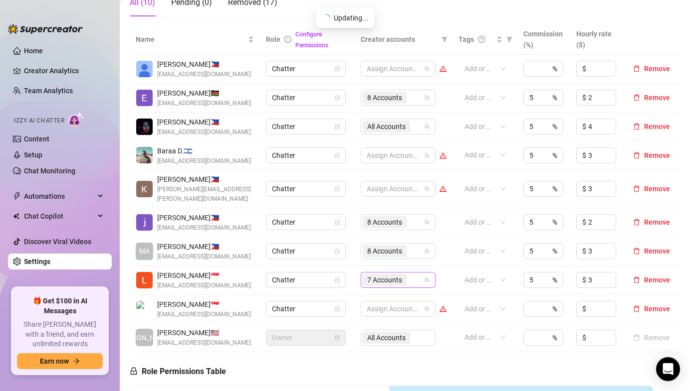
click at [380, 275] on span "7 Accounts" at bounding box center [384, 280] width 35 height 11
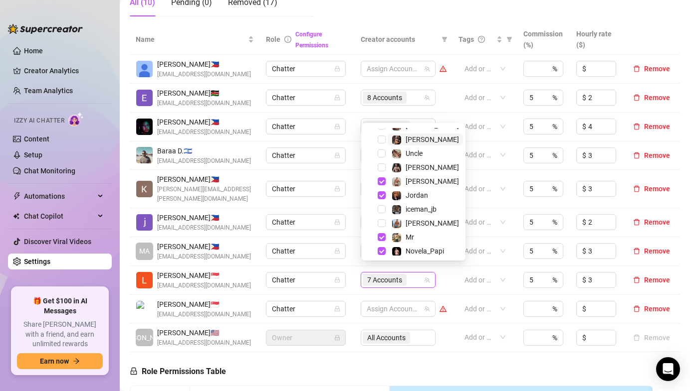
scroll to position [82, 0]
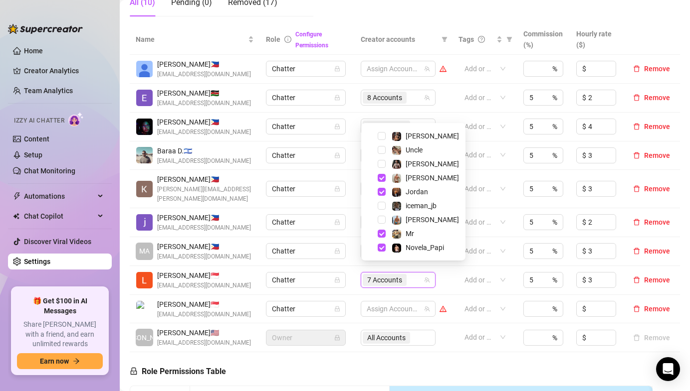
click at [384, 226] on div "[PERSON_NAME]" at bounding box center [412, 220] width 99 height 12
click at [383, 221] on span "Select tree node" at bounding box center [381, 220] width 8 height 8
click at [347, 266] on td "Chatter" at bounding box center [307, 280] width 94 height 29
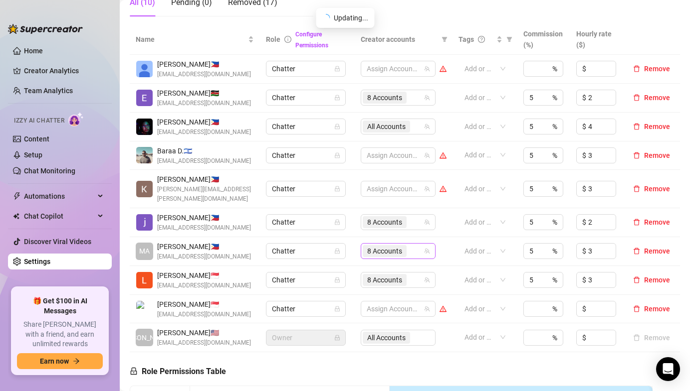
click at [374, 246] on span "8 Accounts" at bounding box center [384, 251] width 35 height 11
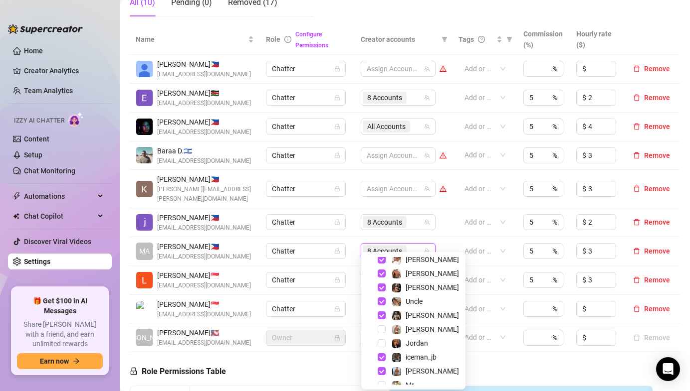
scroll to position [96, 0]
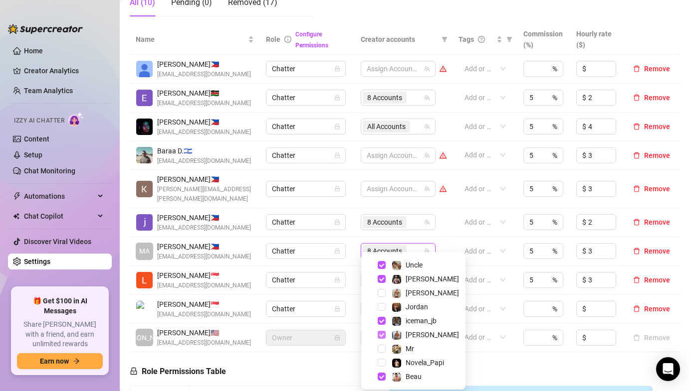
click at [382, 336] on span "Select tree node" at bounding box center [381, 335] width 8 height 8
click at [352, 255] on td "Chatter" at bounding box center [307, 251] width 94 height 29
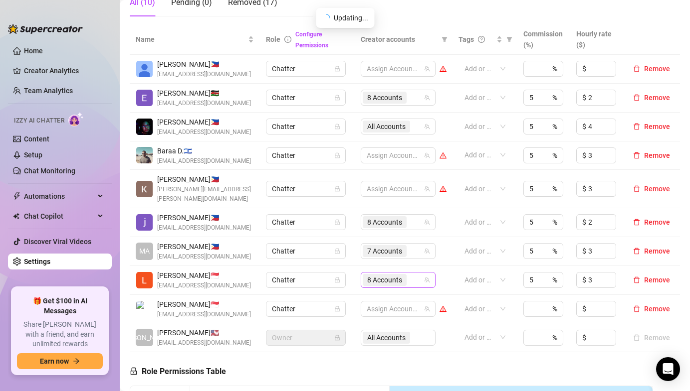
click at [367, 275] on span "8 Accounts" at bounding box center [384, 280] width 35 height 11
click at [343, 251] on td "Chatter" at bounding box center [307, 251] width 94 height 29
click at [374, 246] on span "7 Accounts" at bounding box center [384, 251] width 35 height 11
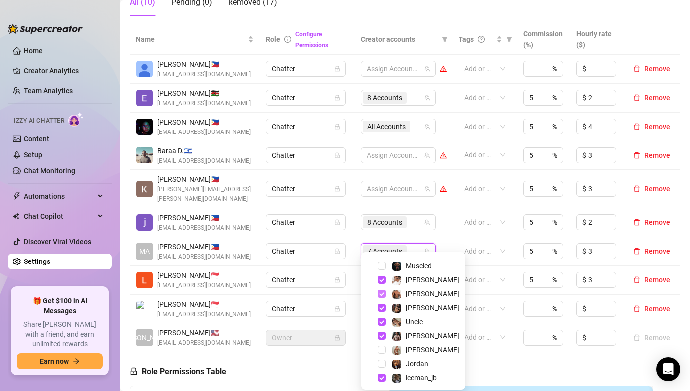
scroll to position [39, 0]
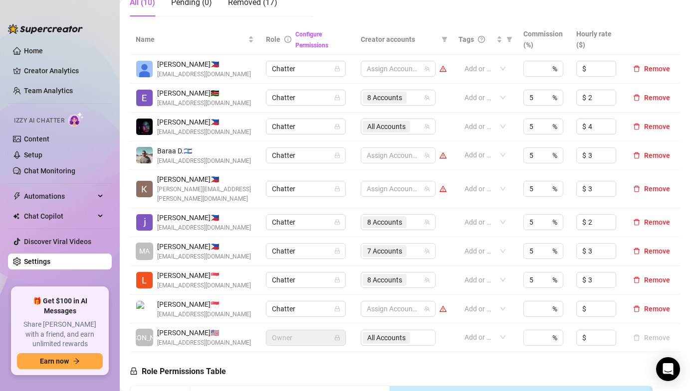
click at [354, 266] on td "Chatter" at bounding box center [307, 280] width 94 height 29
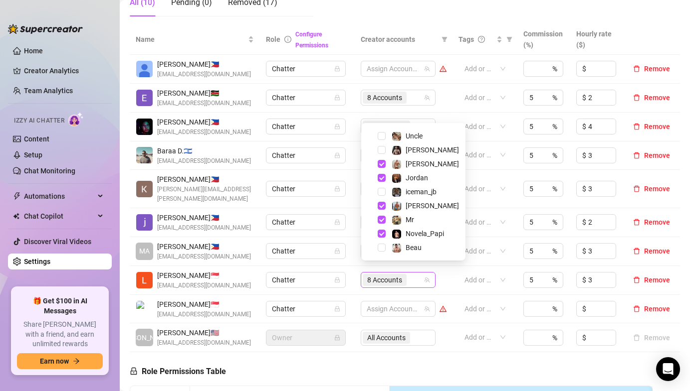
click at [368, 275] on span "8 Accounts" at bounding box center [384, 280] width 35 height 11
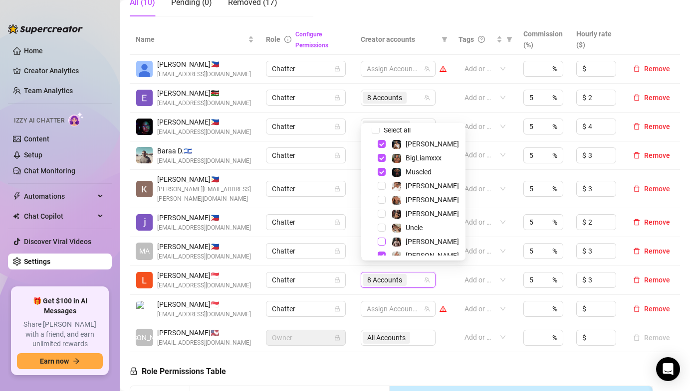
scroll to position [1, 0]
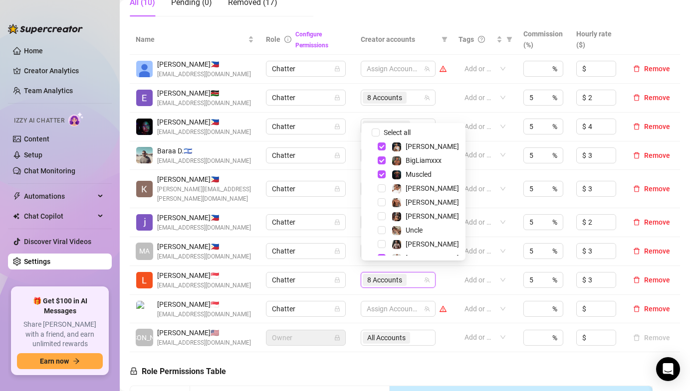
click at [348, 251] on td "Chatter" at bounding box center [307, 251] width 94 height 29
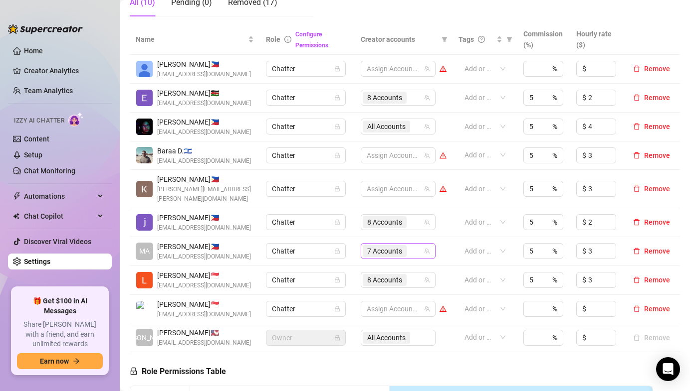
click at [367, 246] on span "7 Accounts" at bounding box center [384, 251] width 35 height 11
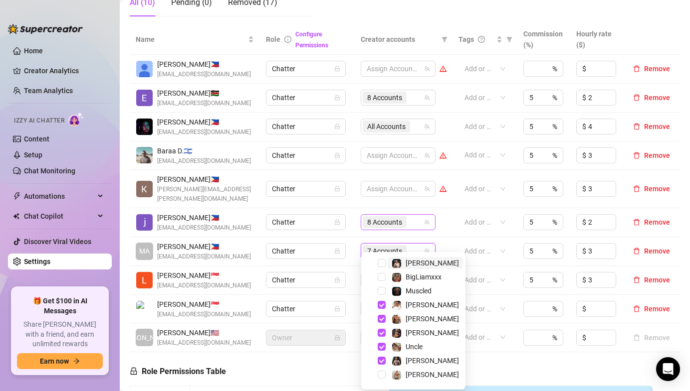
click at [367, 217] on span "8 Accounts" at bounding box center [384, 222] width 35 height 11
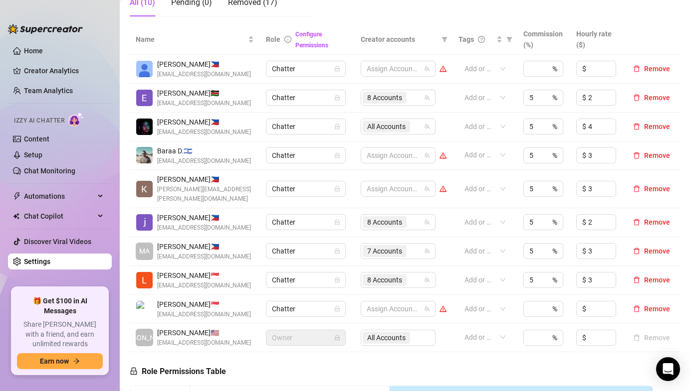
click at [354, 237] on td "Chatter" at bounding box center [307, 251] width 94 height 29
click at [370, 246] on span "7 Accounts" at bounding box center [384, 251] width 35 height 11
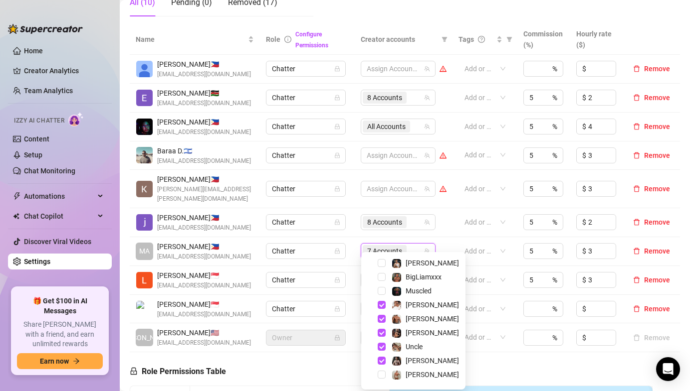
scroll to position [0, 0]
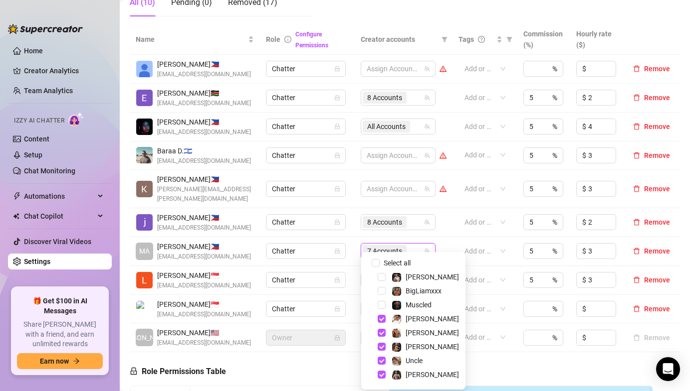
click at [352, 251] on td "Chatter" at bounding box center [307, 251] width 94 height 29
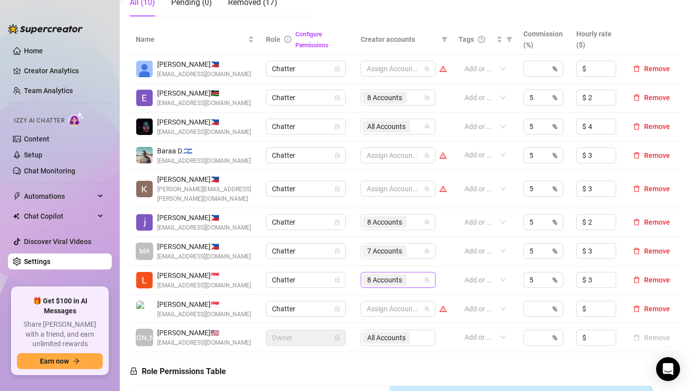
click at [373, 275] on span "8 Accounts" at bounding box center [384, 280] width 35 height 11
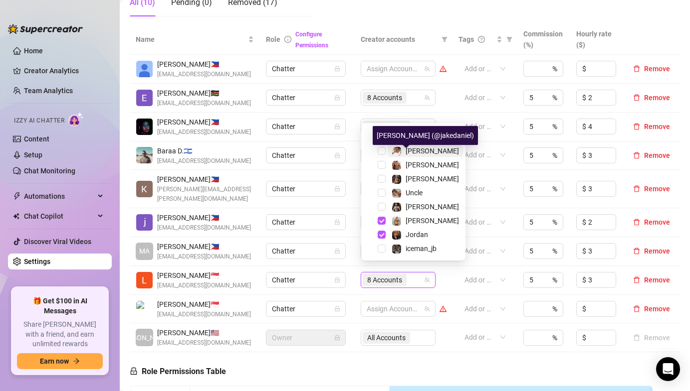
scroll to position [40, 0]
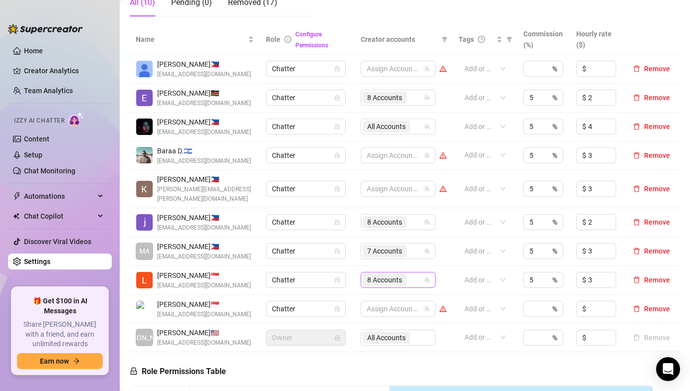
click at [389, 273] on div "8 Accounts" at bounding box center [385, 280] width 46 height 14
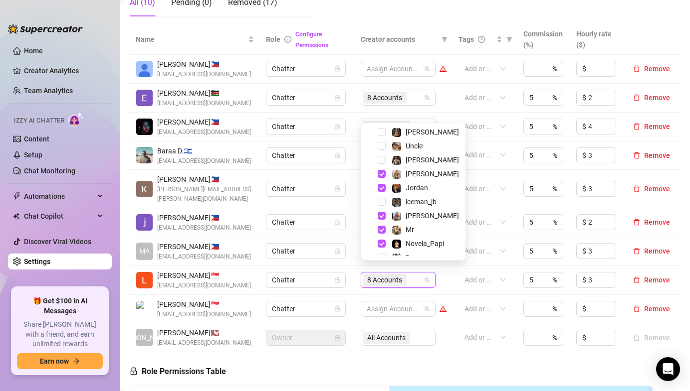
scroll to position [96, 0]
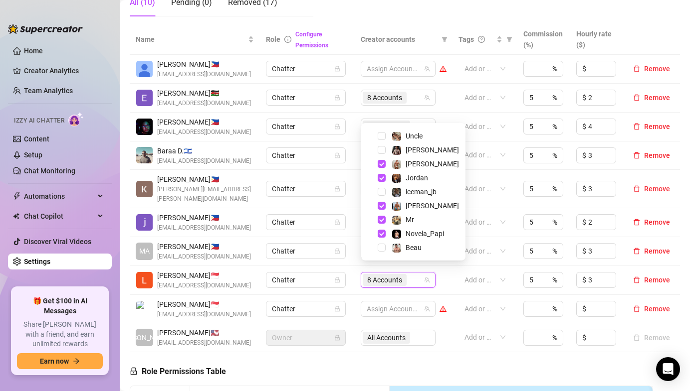
click at [351, 208] on td "Chatter" at bounding box center [307, 222] width 94 height 29
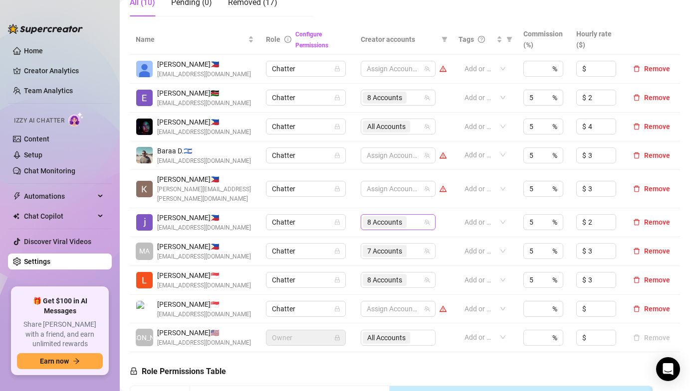
click at [377, 217] on span "8 Accounts" at bounding box center [384, 222] width 35 height 11
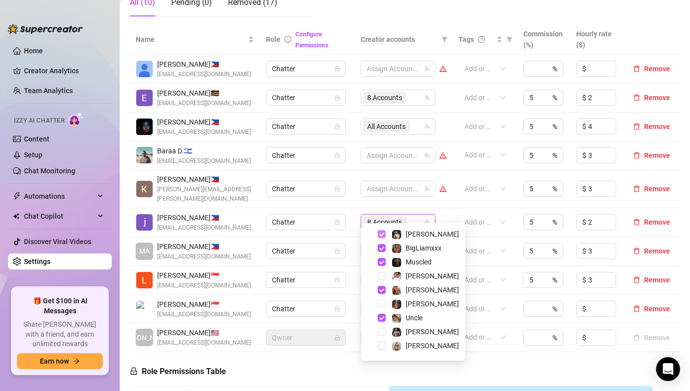
click at [379, 233] on span "Select tree node" at bounding box center [381, 234] width 8 height 8
click at [379, 247] on span "Select tree node" at bounding box center [381, 248] width 8 height 8
click at [379, 256] on div "Muscled" at bounding box center [412, 262] width 99 height 12
click at [379, 259] on span "Select tree node" at bounding box center [381, 262] width 8 height 8
click at [379, 286] on span "Select tree node" at bounding box center [381, 290] width 8 height 8
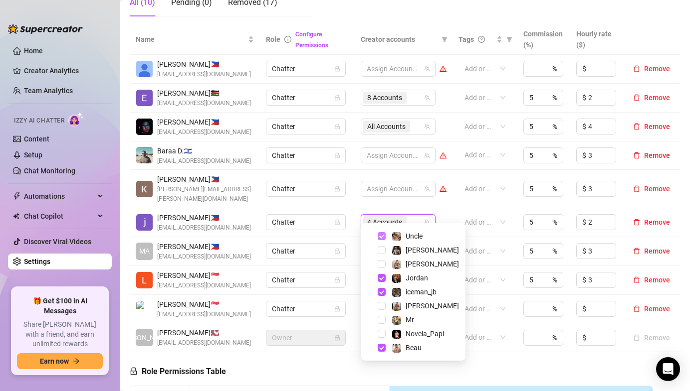
click at [378, 233] on span "Select tree node" at bounding box center [381, 236] width 8 height 8
click at [378, 275] on span "Select tree node" at bounding box center [381, 278] width 8 height 8
click at [381, 291] on span "Select tree node" at bounding box center [381, 292] width 8 height 8
click at [382, 351] on span "Select tree node" at bounding box center [381, 348] width 8 height 8
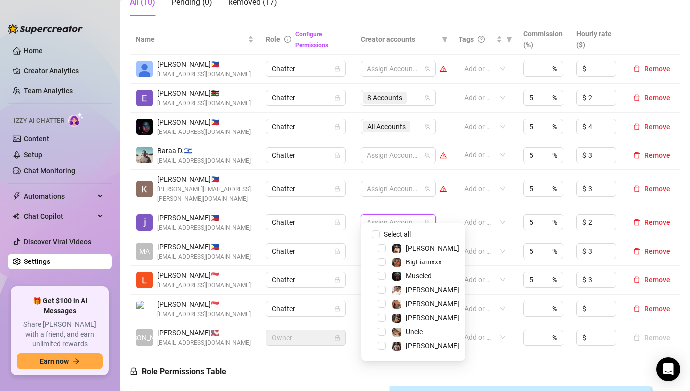
click at [371, 237] on input "Select all" at bounding box center [375, 234] width 8 height 8
checkbox input "true"
click at [350, 194] on td "Chatter" at bounding box center [307, 189] width 94 height 38
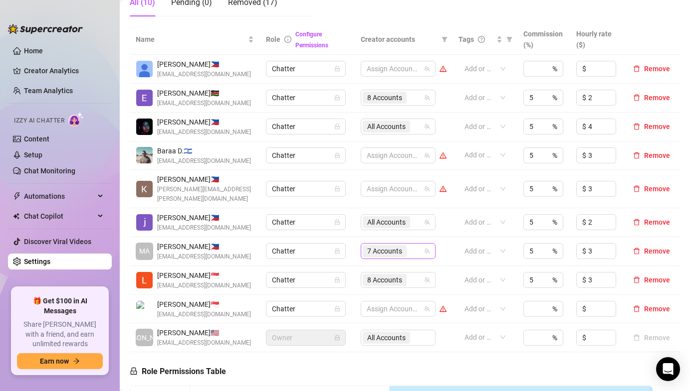
click at [383, 246] on span "7 Accounts" at bounding box center [384, 251] width 35 height 11
click at [342, 226] on td "Chatter" at bounding box center [307, 222] width 94 height 29
click at [389, 246] on span "7 Accounts" at bounding box center [384, 251] width 35 height 11
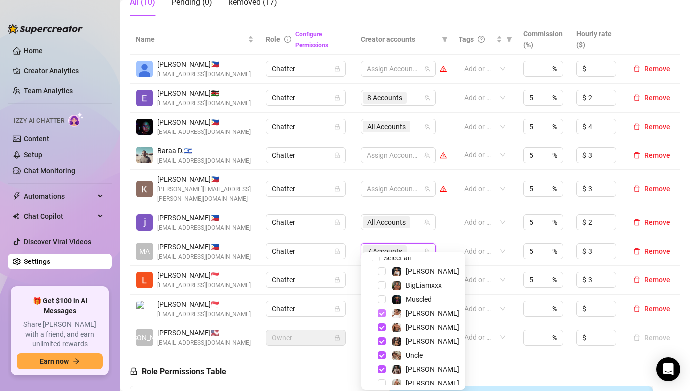
scroll to position [7, 0]
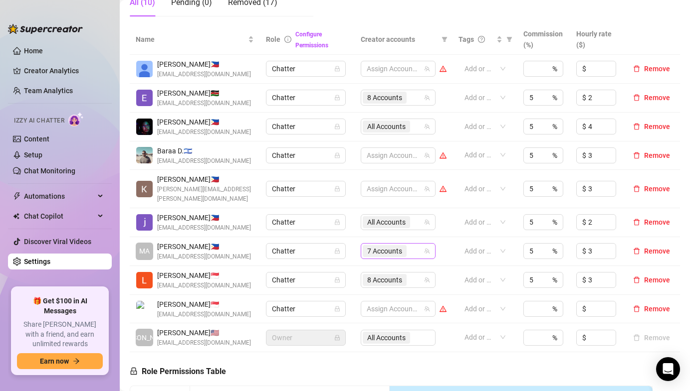
click at [386, 246] on span "7 Accounts" at bounding box center [384, 251] width 35 height 11
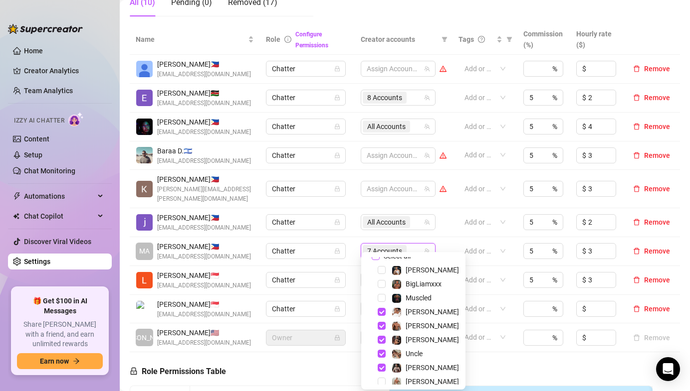
scroll to position [0, 0]
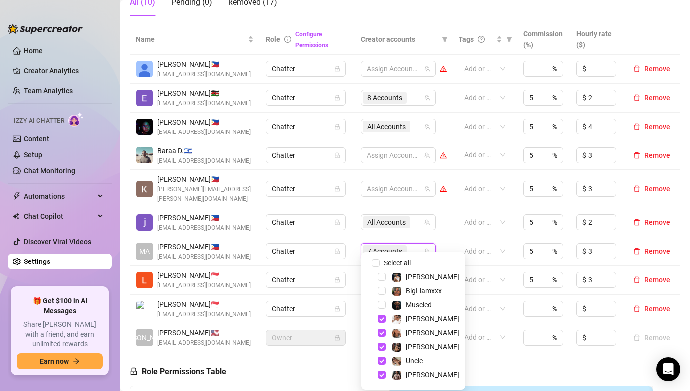
click at [379, 315] on div "[PERSON_NAME]" at bounding box center [412, 319] width 99 height 12
click at [383, 330] on span "Select tree node" at bounding box center [381, 333] width 8 height 8
click at [383, 319] on span "Select tree node" at bounding box center [381, 319] width 8 height 8
click at [383, 345] on span "Select tree node" at bounding box center [381, 347] width 8 height 8
click at [382, 358] on span "Select tree node" at bounding box center [381, 361] width 8 height 8
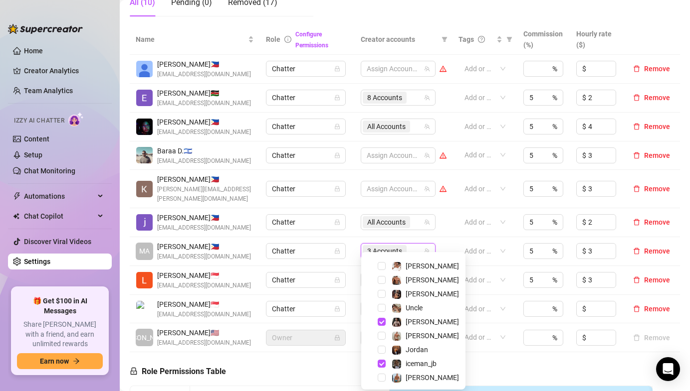
scroll to position [63, 0]
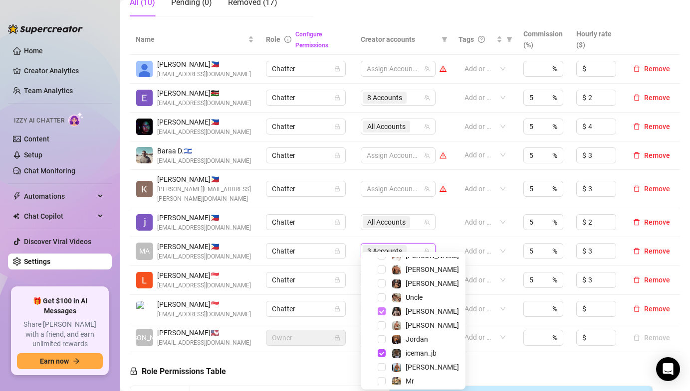
click at [383, 314] on span "Select tree node" at bounding box center [381, 312] width 8 height 8
click at [383, 354] on span "Select tree node" at bounding box center [381, 354] width 8 height 8
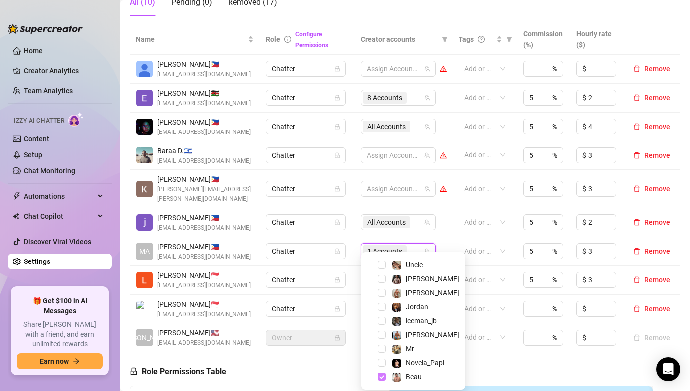
click at [384, 375] on span "Select tree node" at bounding box center [381, 377] width 8 height 8
click at [350, 266] on td "Chatter" at bounding box center [307, 280] width 94 height 29
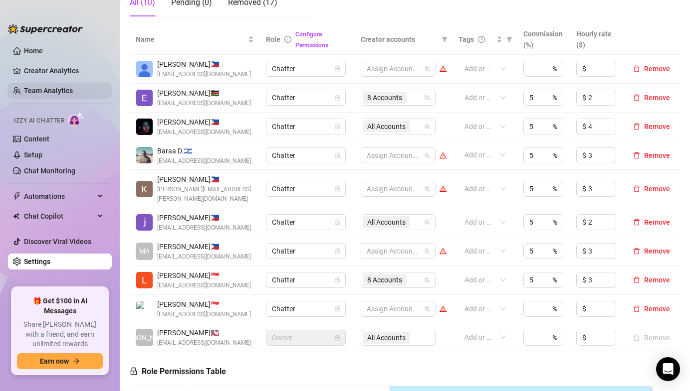
click at [44, 95] on link "Team Analytics" at bounding box center [48, 91] width 49 height 8
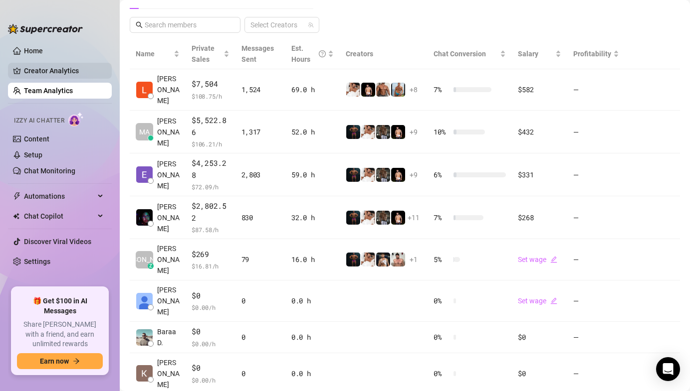
click at [33, 72] on link "Creator Analytics" at bounding box center [64, 71] width 80 height 16
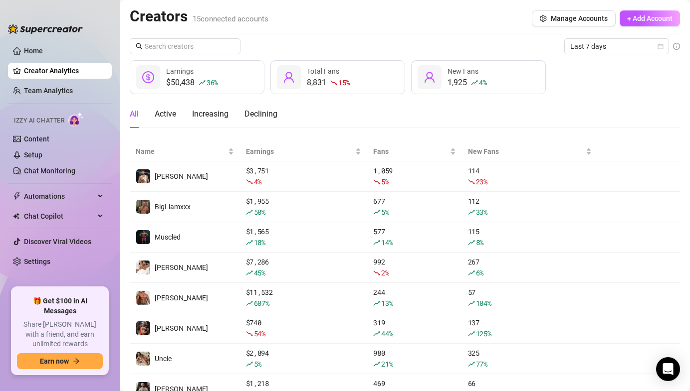
click at [38, 80] on ul "Home Creator Analytics Team Analytics Izzy AI Chatter Content Setup Chat Monito…" at bounding box center [60, 161] width 104 height 245
click at [38, 87] on link "Team Analytics" at bounding box center [48, 91] width 49 height 8
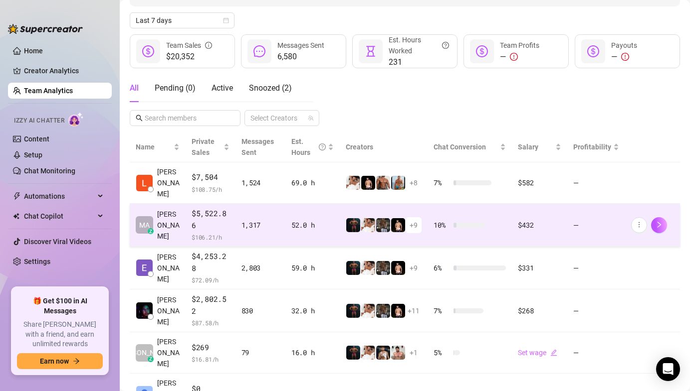
scroll to position [103, 0]
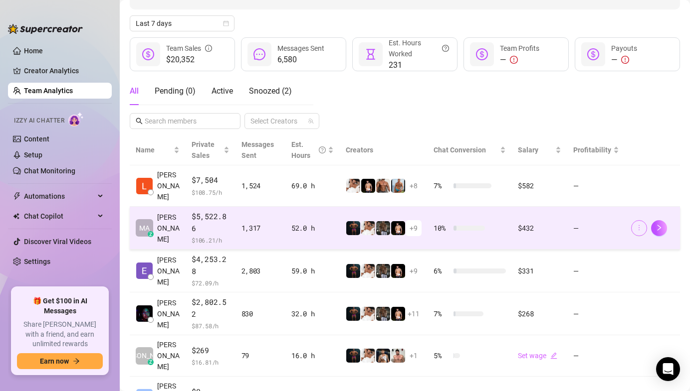
click at [637, 224] on span "button" at bounding box center [638, 228] width 7 height 8
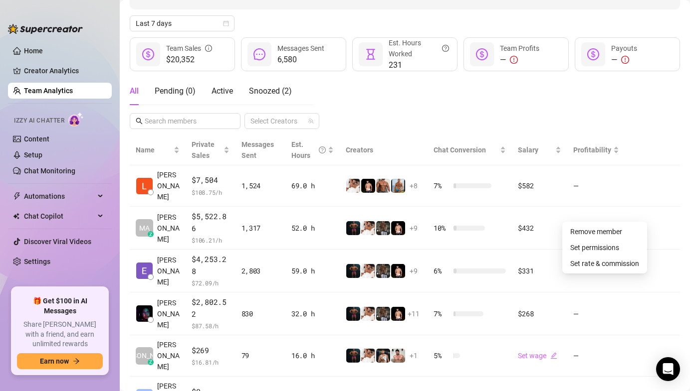
click at [336, 107] on div "All Pending ( 0 ) Active Snoozed ( 2 ) Select Creators" at bounding box center [405, 103] width 550 height 52
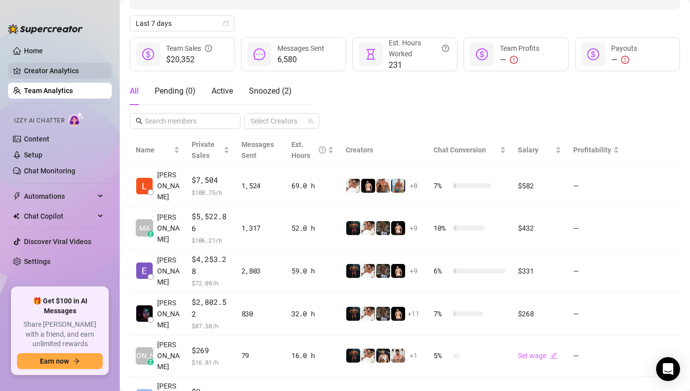
click at [72, 73] on link "Creator Analytics" at bounding box center [64, 71] width 80 height 16
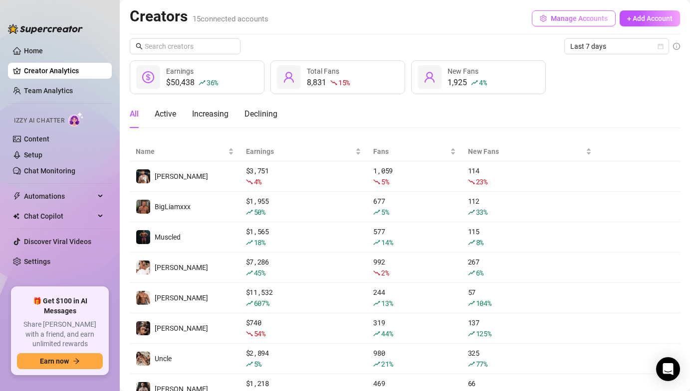
click at [537, 20] on button "Manage Accounts" at bounding box center [573, 18] width 84 height 16
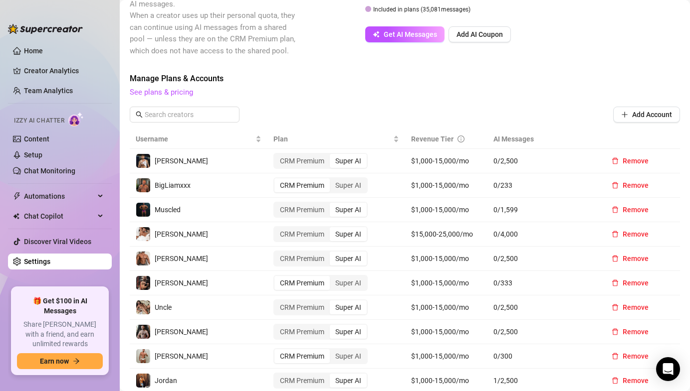
scroll to position [240, 0]
click at [54, 89] on link "Team Analytics" at bounding box center [48, 91] width 49 height 8
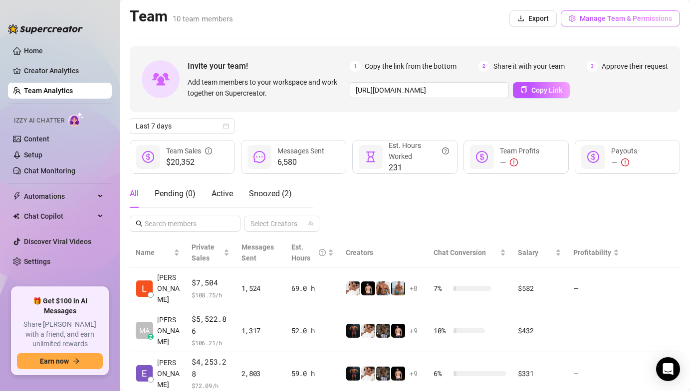
click at [635, 18] on span "Manage Team & Permissions" at bounding box center [625, 18] width 92 height 8
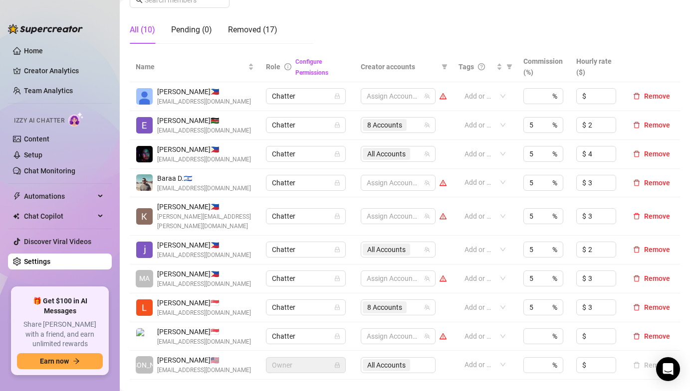
scroll to position [174, 0]
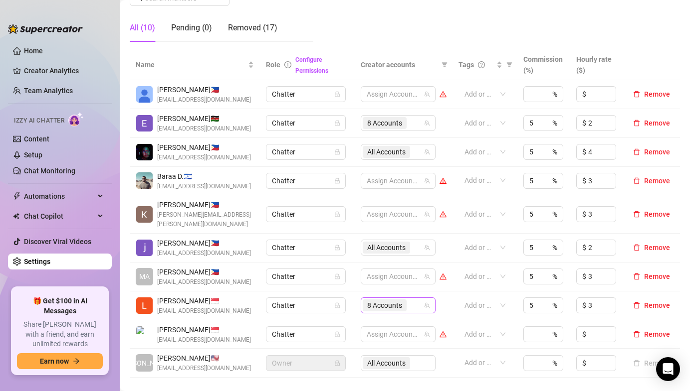
click at [377, 300] on span "8 Accounts" at bounding box center [384, 305] width 35 height 11
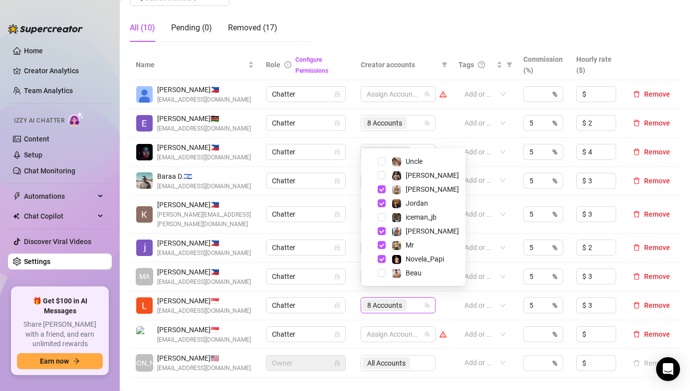
scroll to position [0, 0]
